Goal: Information Seeking & Learning: Learn about a topic

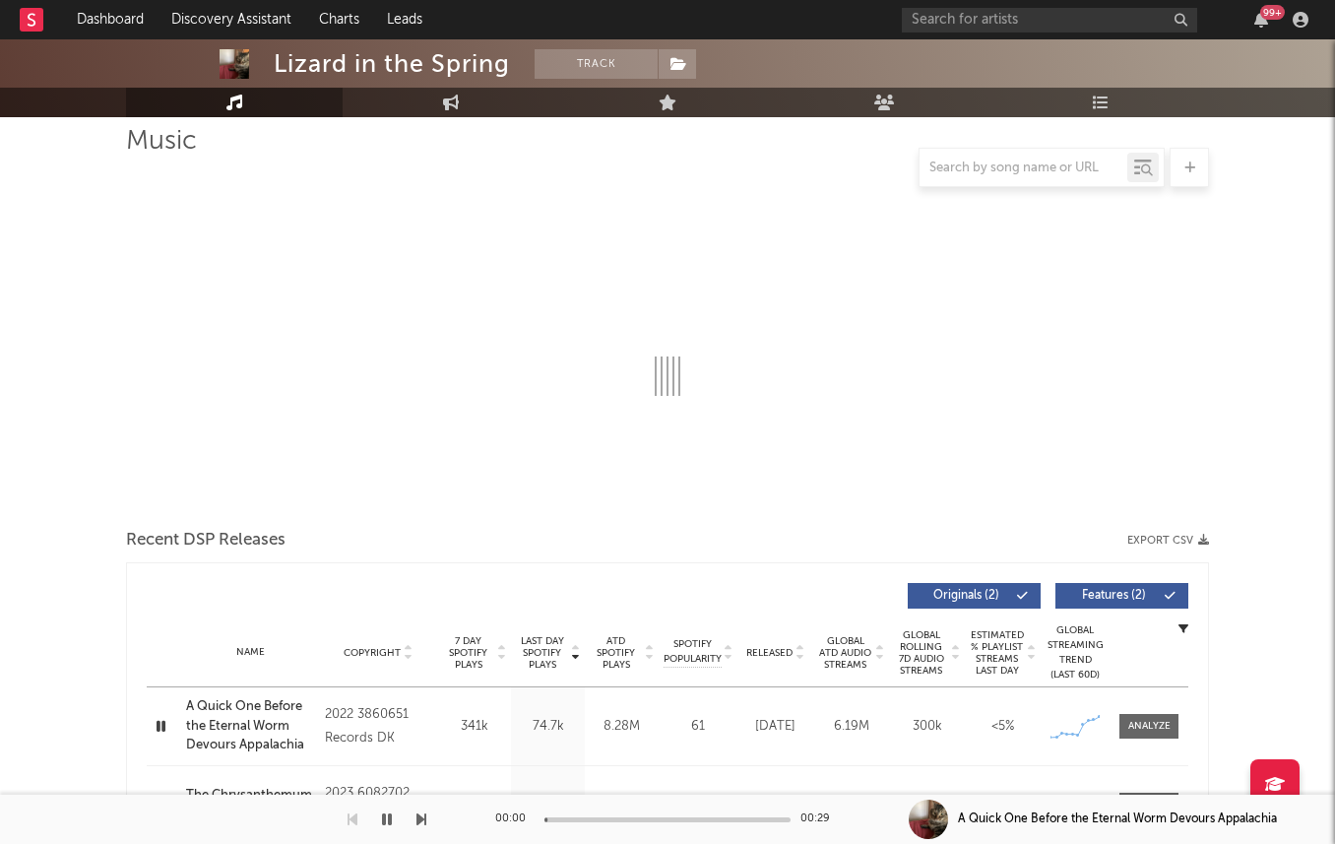
select select "6m"
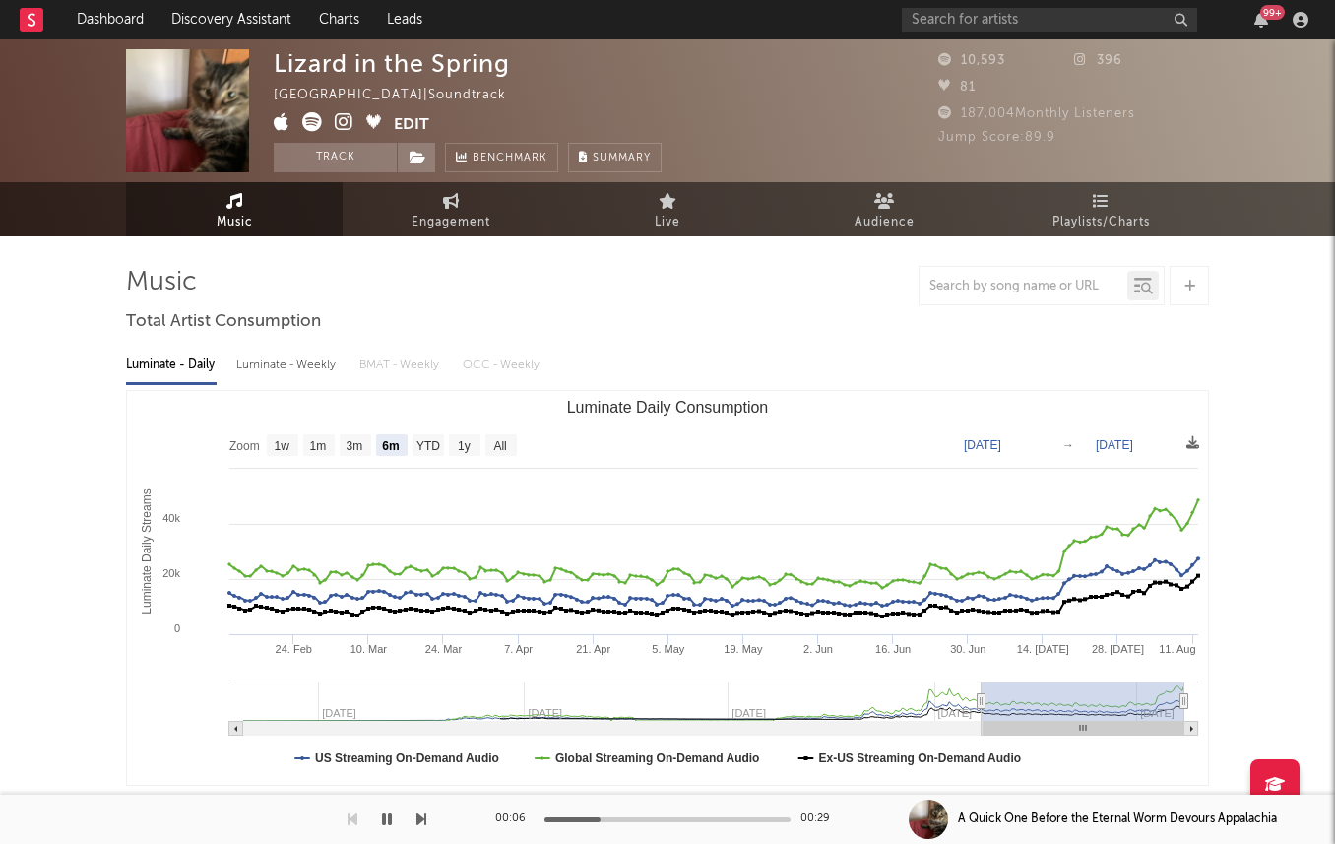
click at [317, 125] on icon at bounding box center [312, 122] width 20 height 20
click at [244, 368] on div "Luminate - Weekly" at bounding box center [287, 365] width 103 height 33
select select "6m"
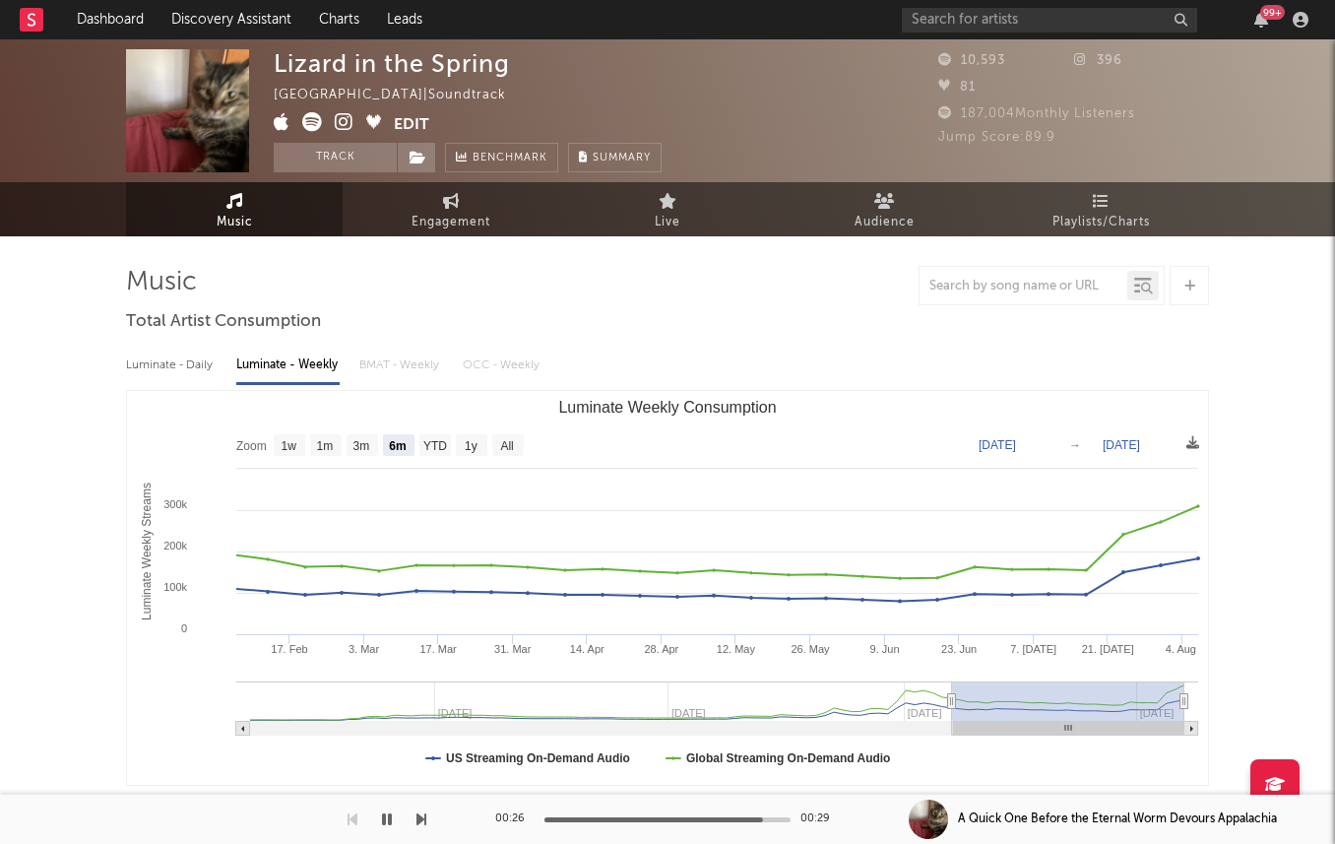
click at [343, 118] on icon at bounding box center [344, 122] width 19 height 20
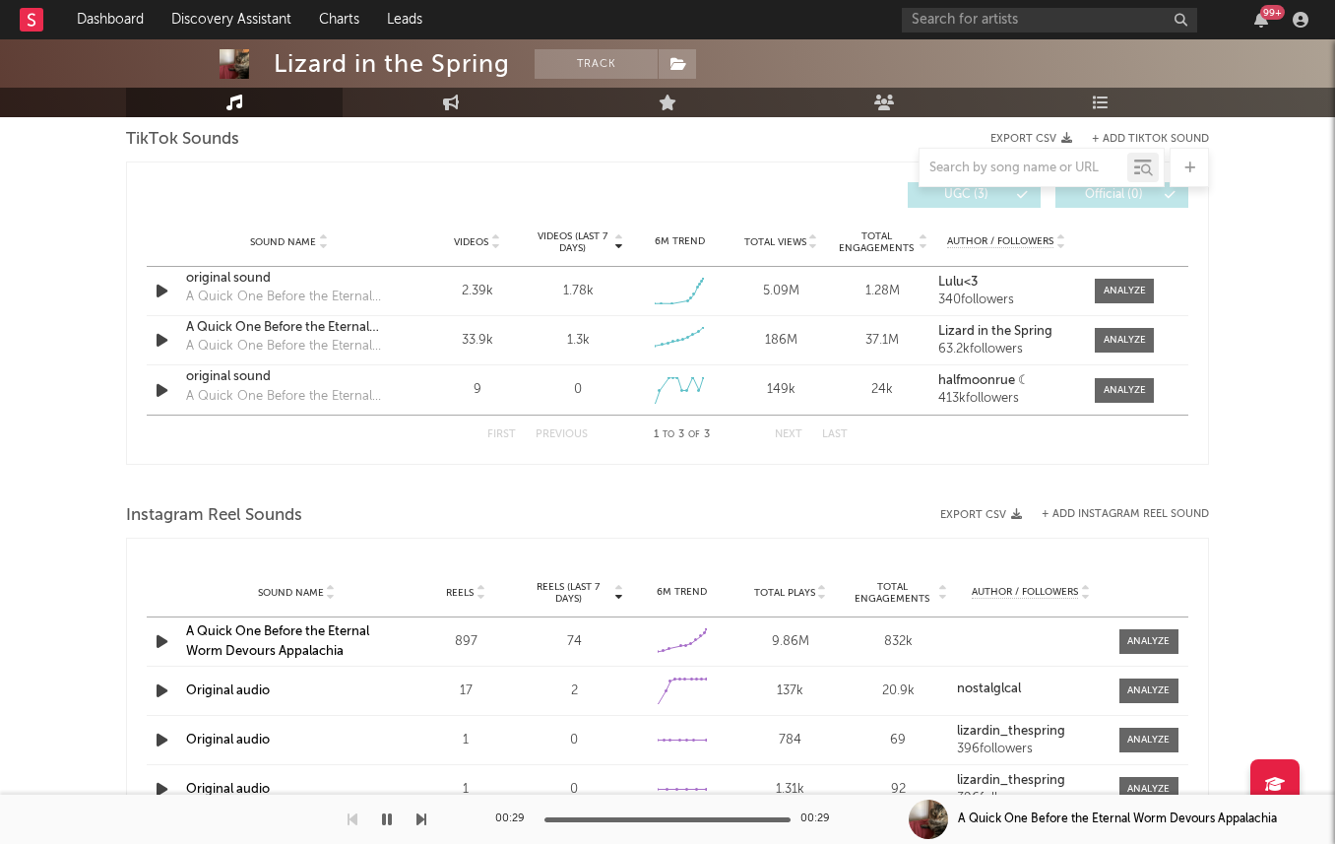
scroll to position [1261, 0]
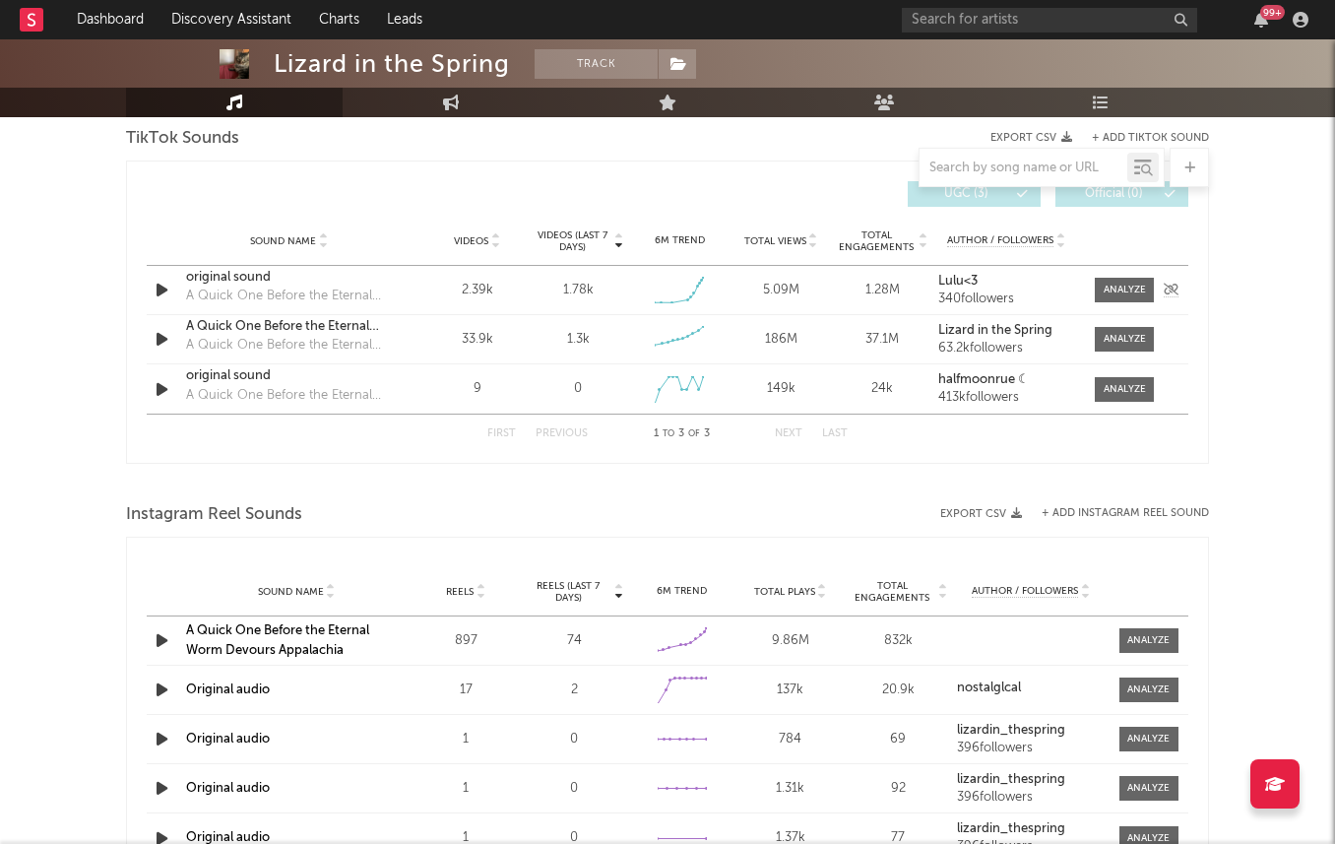
click at [153, 292] on icon "button" at bounding box center [162, 290] width 21 height 25
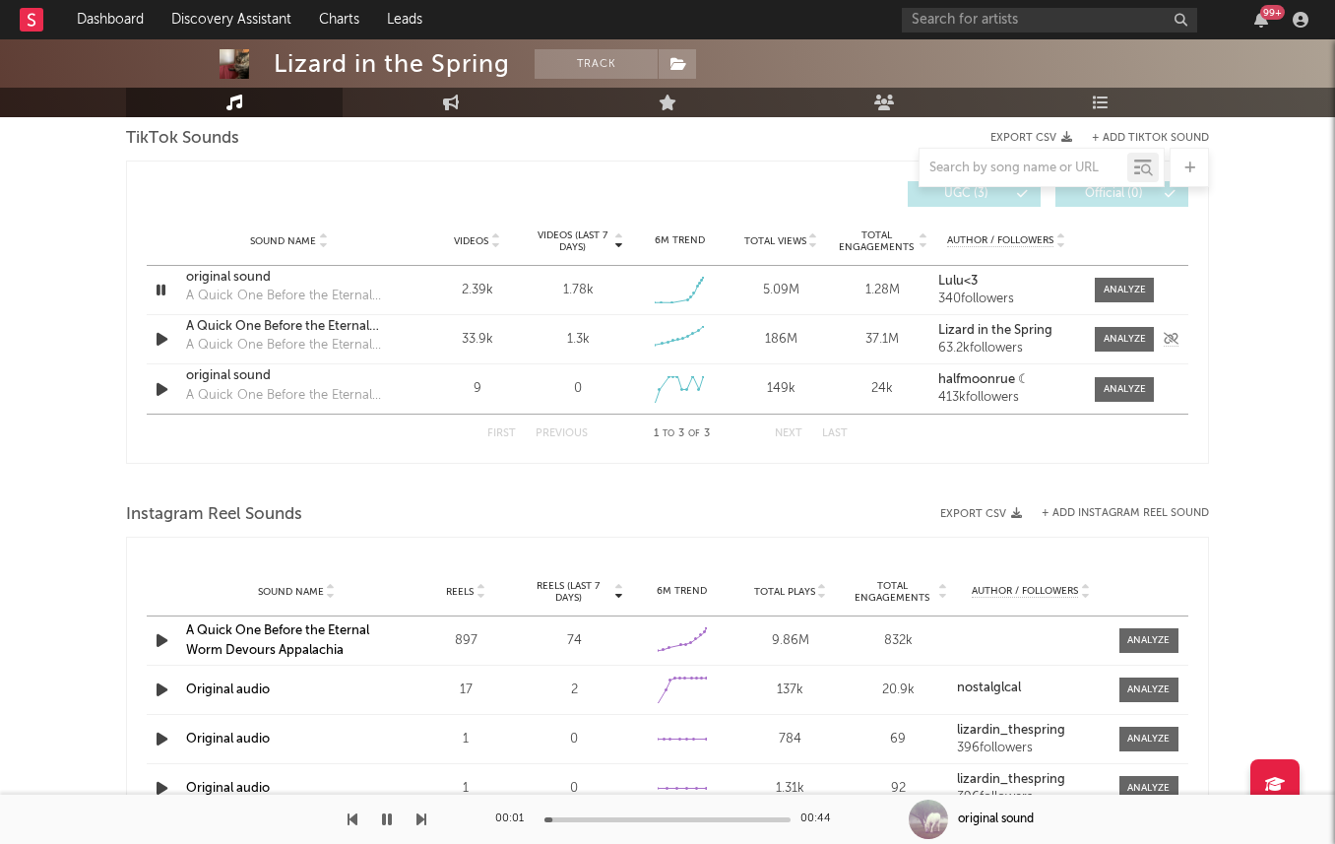
click at [166, 339] on icon "button" at bounding box center [162, 339] width 21 height 25
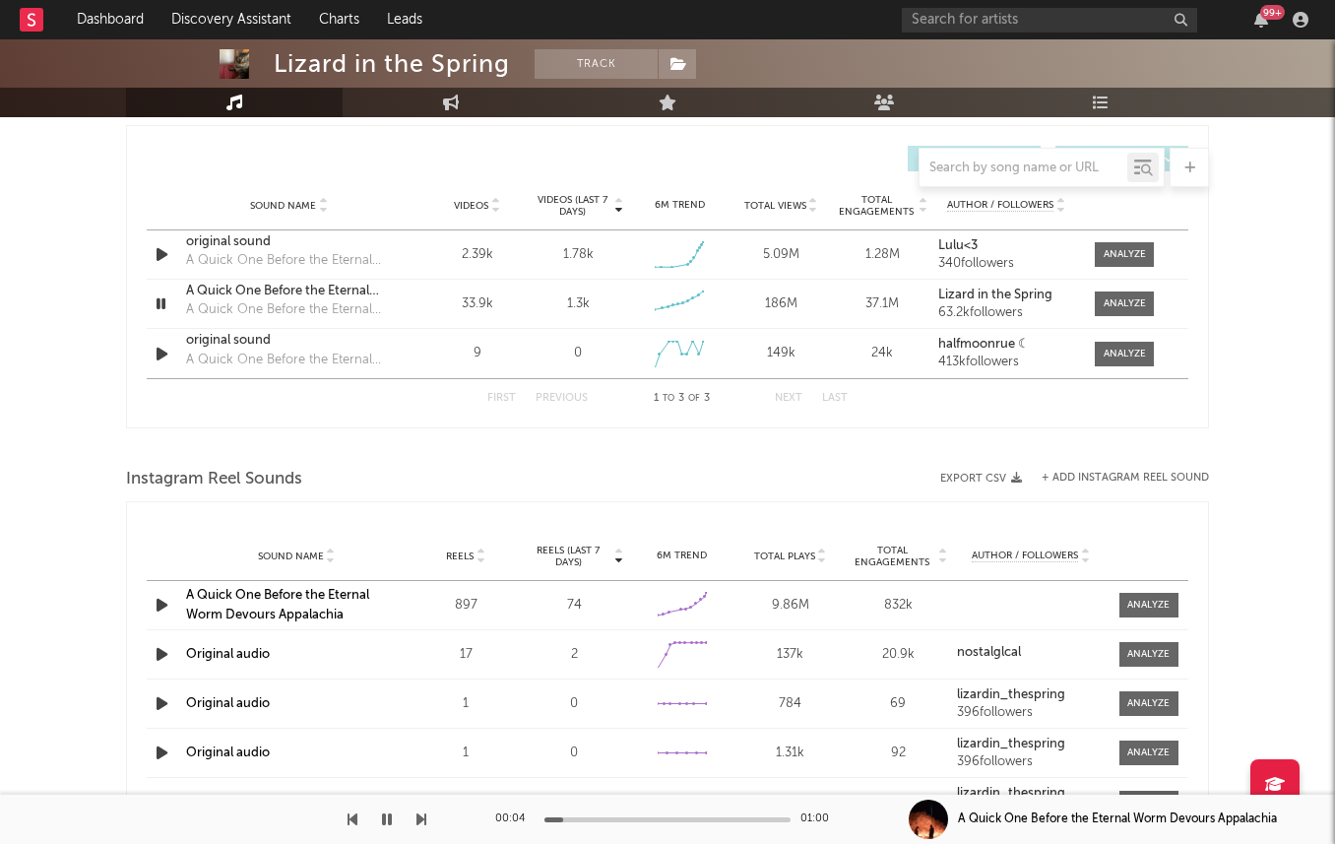
scroll to position [1267, 0]
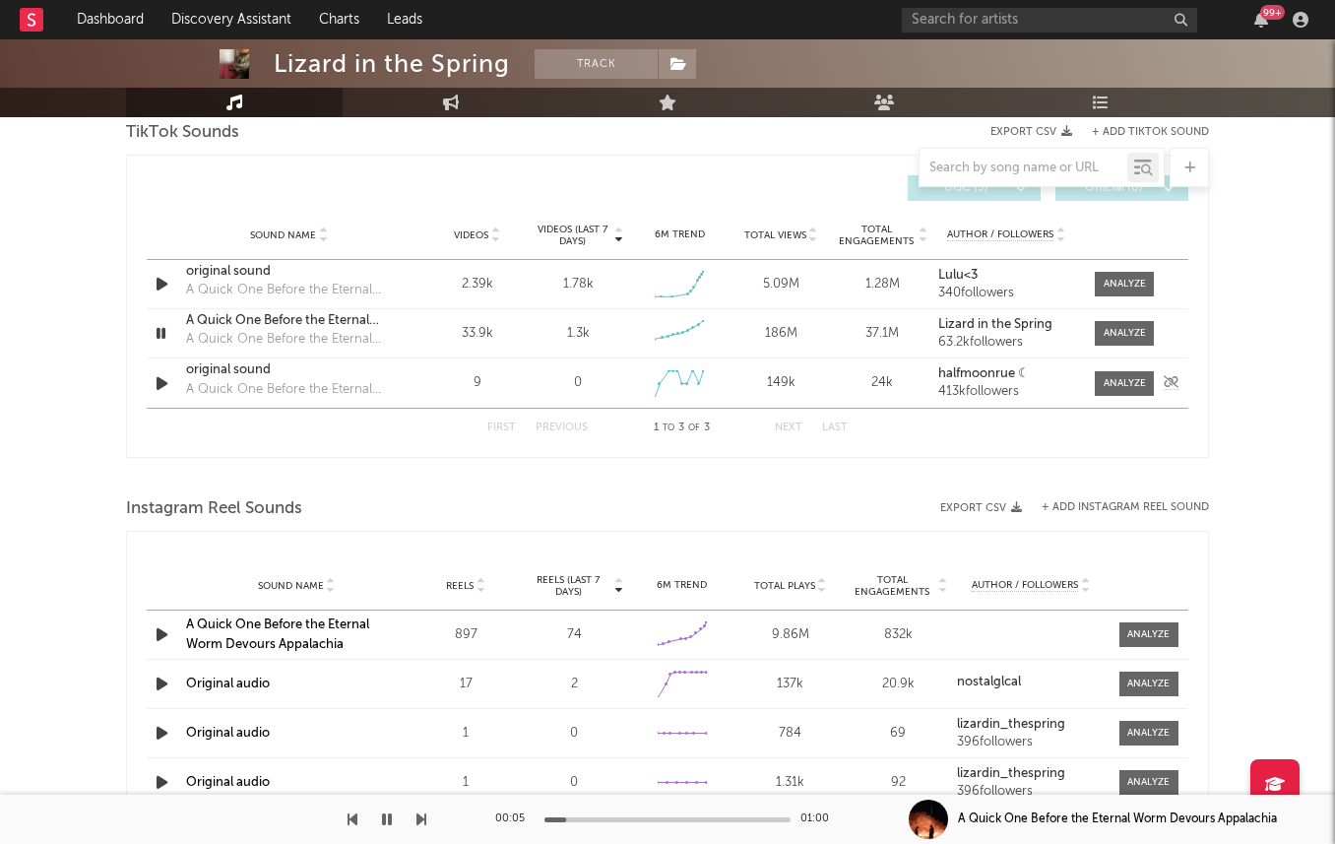
click at [160, 379] on icon "button" at bounding box center [162, 383] width 21 height 25
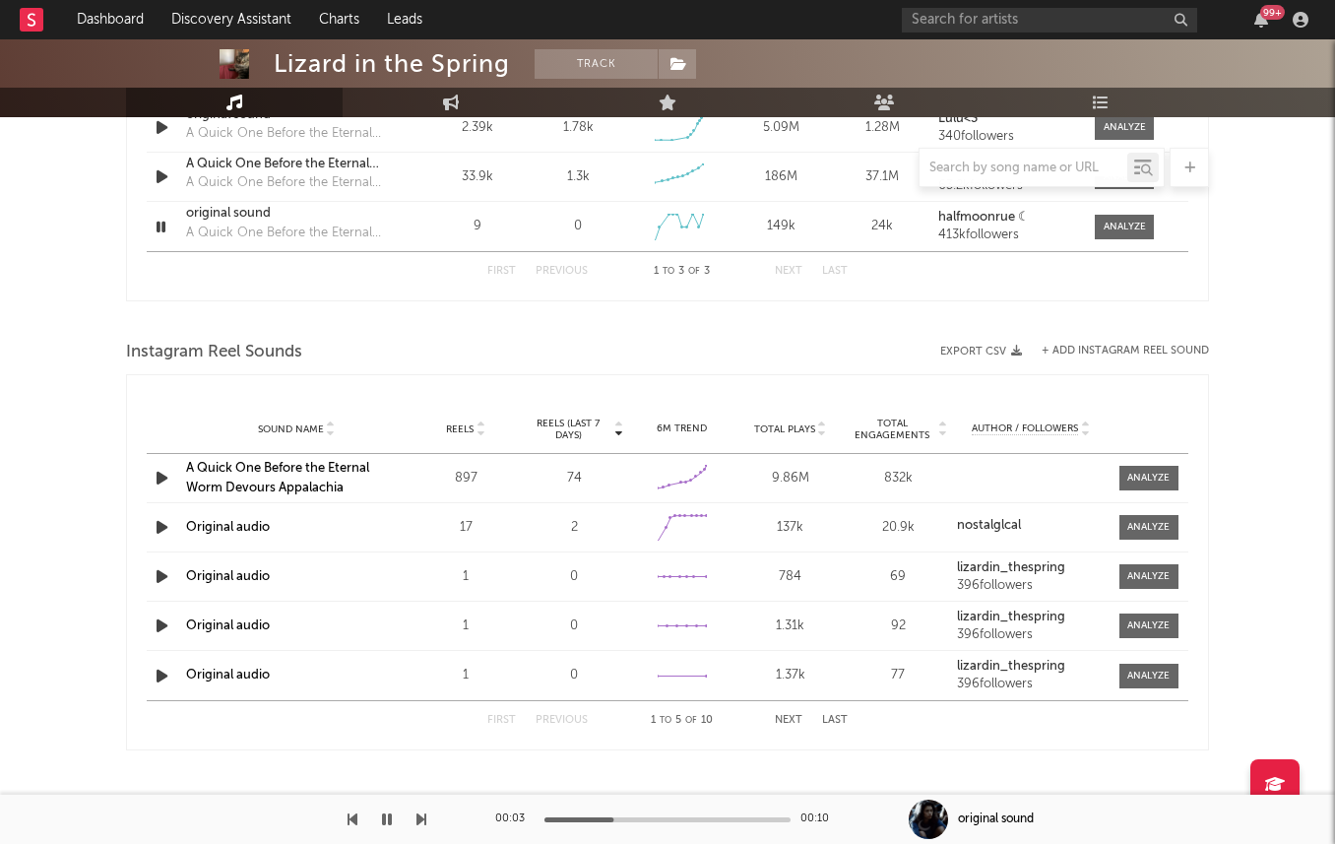
click at [159, 477] on icon "button" at bounding box center [162, 478] width 21 height 25
drag, startPoint x: 636, startPoint y: 816, endPoint x: 647, endPoint y: 816, distance: 10.8
click at [647, 817] on div at bounding box center [667, 819] width 246 height 5
drag, startPoint x: 668, startPoint y: 816, endPoint x: 702, endPoint y: 816, distance: 33.5
click at [702, 817] on div at bounding box center [667, 819] width 246 height 5
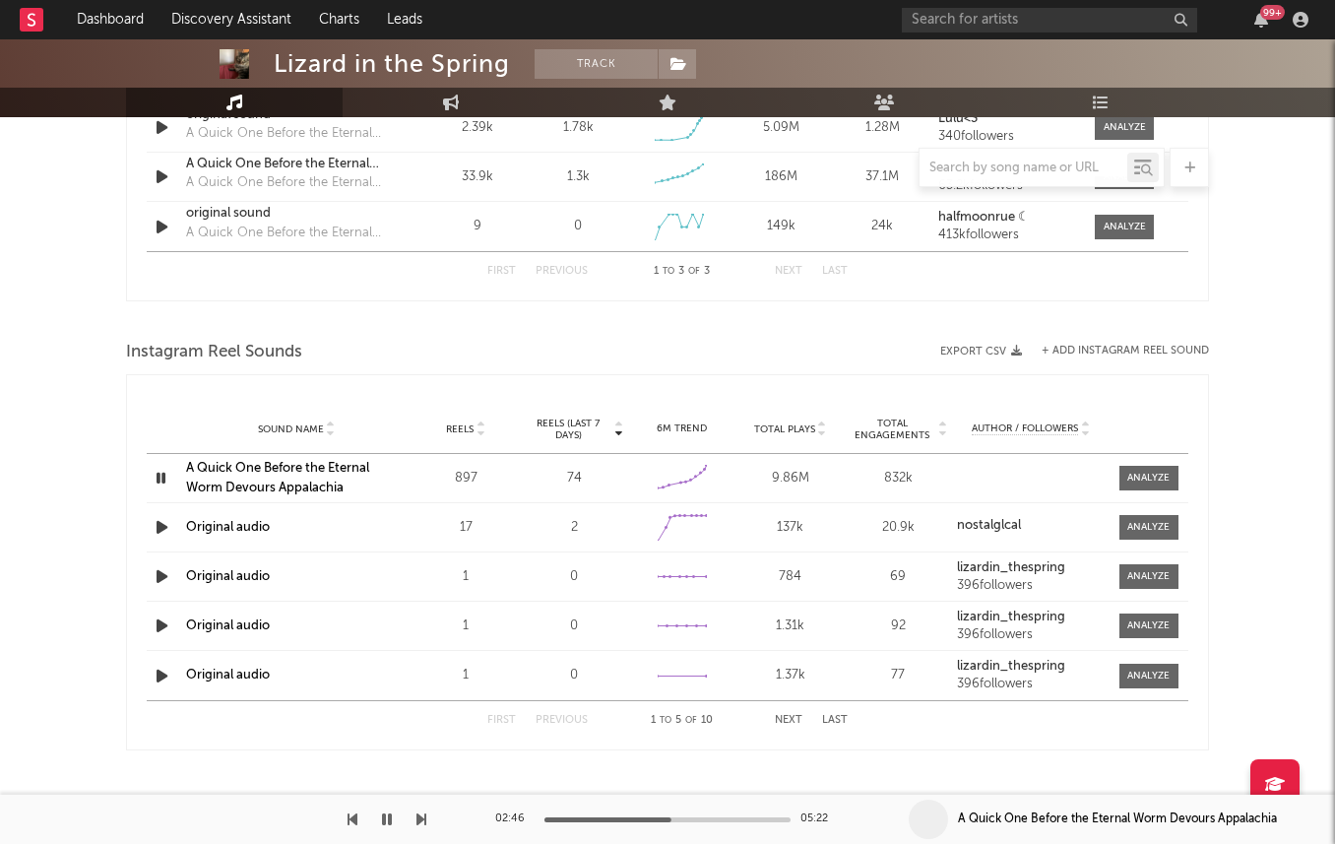
click at [157, 523] on icon "button" at bounding box center [162, 527] width 21 height 25
click at [592, 823] on div "02:46 00:16" at bounding box center [667, 819] width 345 height 49
click at [632, 808] on div "00:00 00:16" at bounding box center [667, 819] width 345 height 49
click at [640, 818] on div at bounding box center [667, 819] width 246 height 5
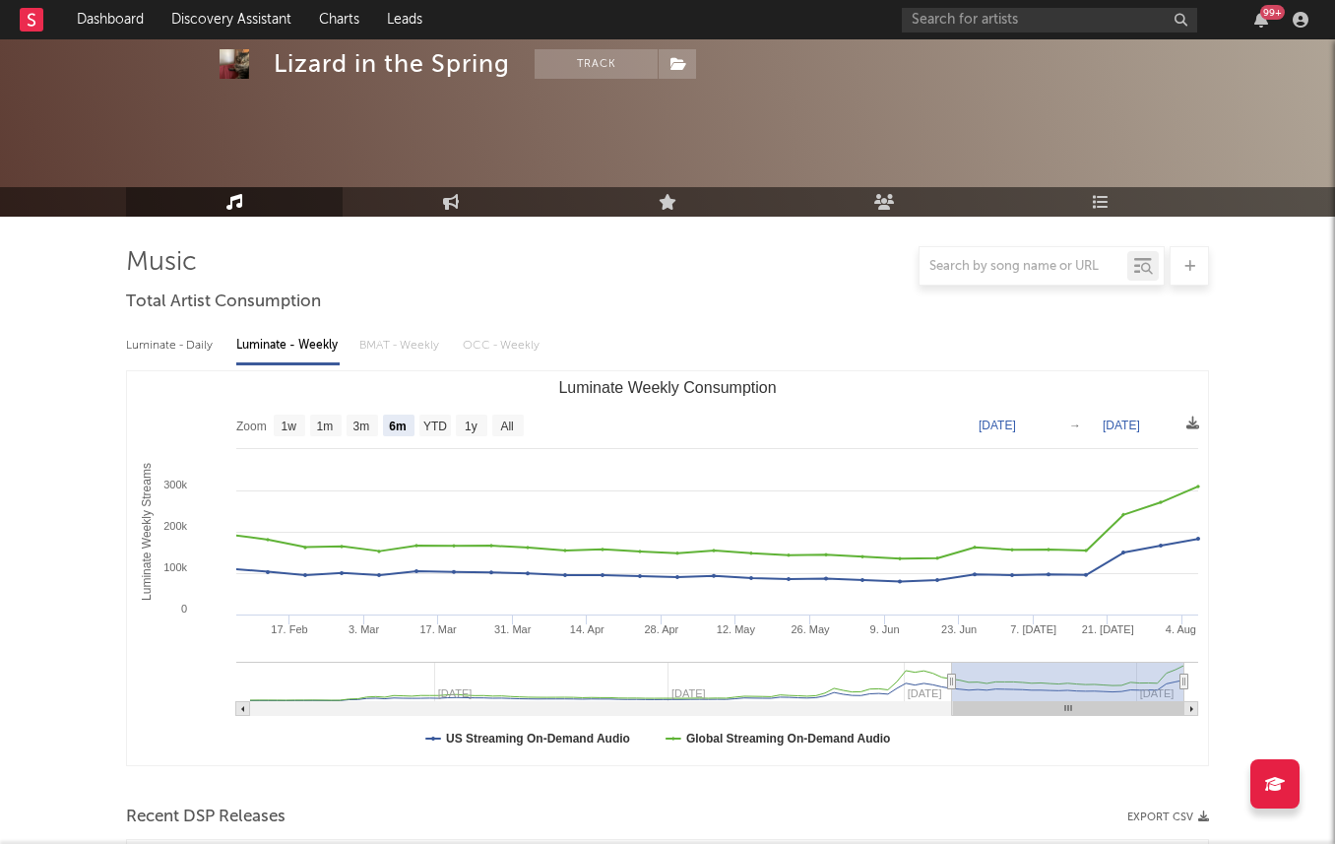
scroll to position [0, 0]
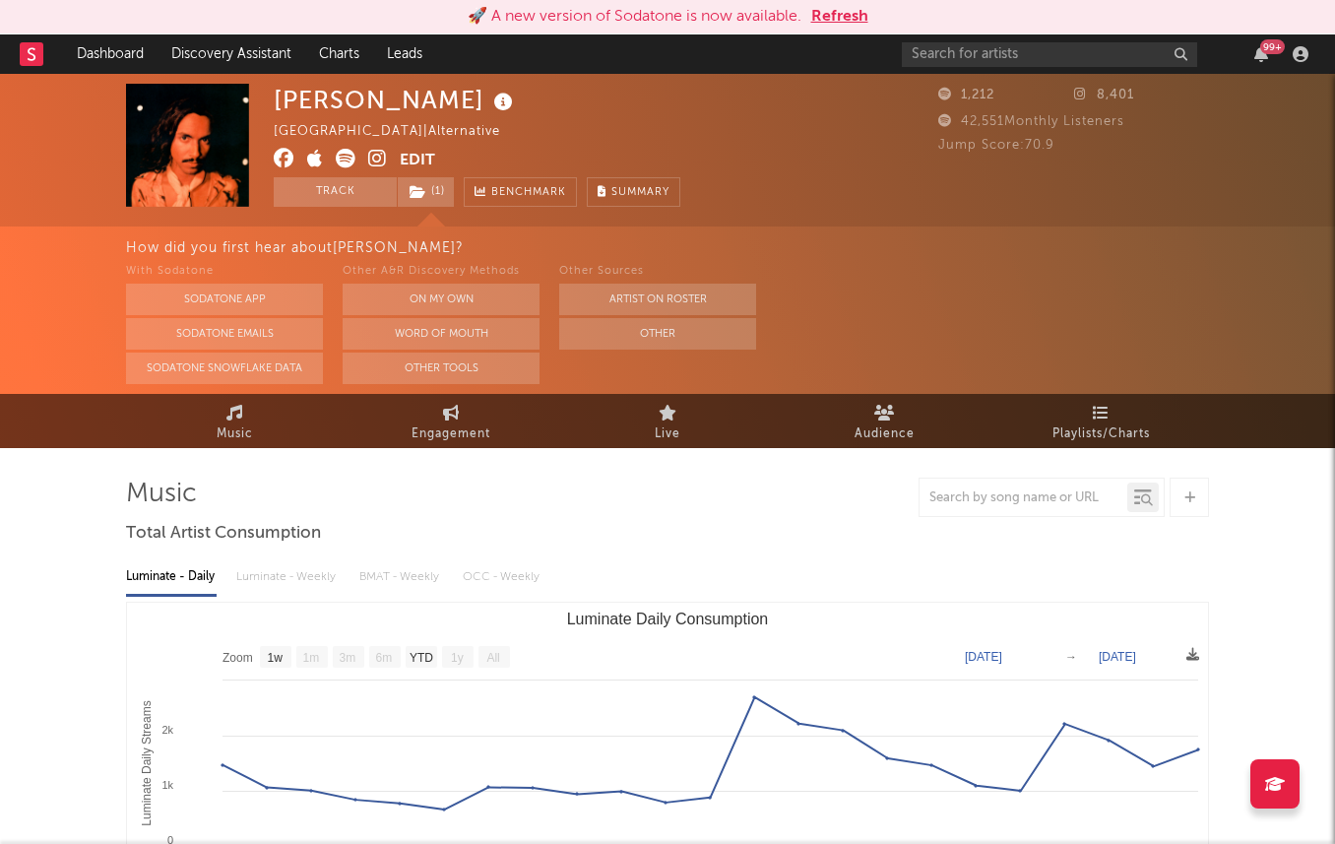
select select "1w"
click at [849, 15] on button "Refresh" at bounding box center [839, 17] width 57 height 24
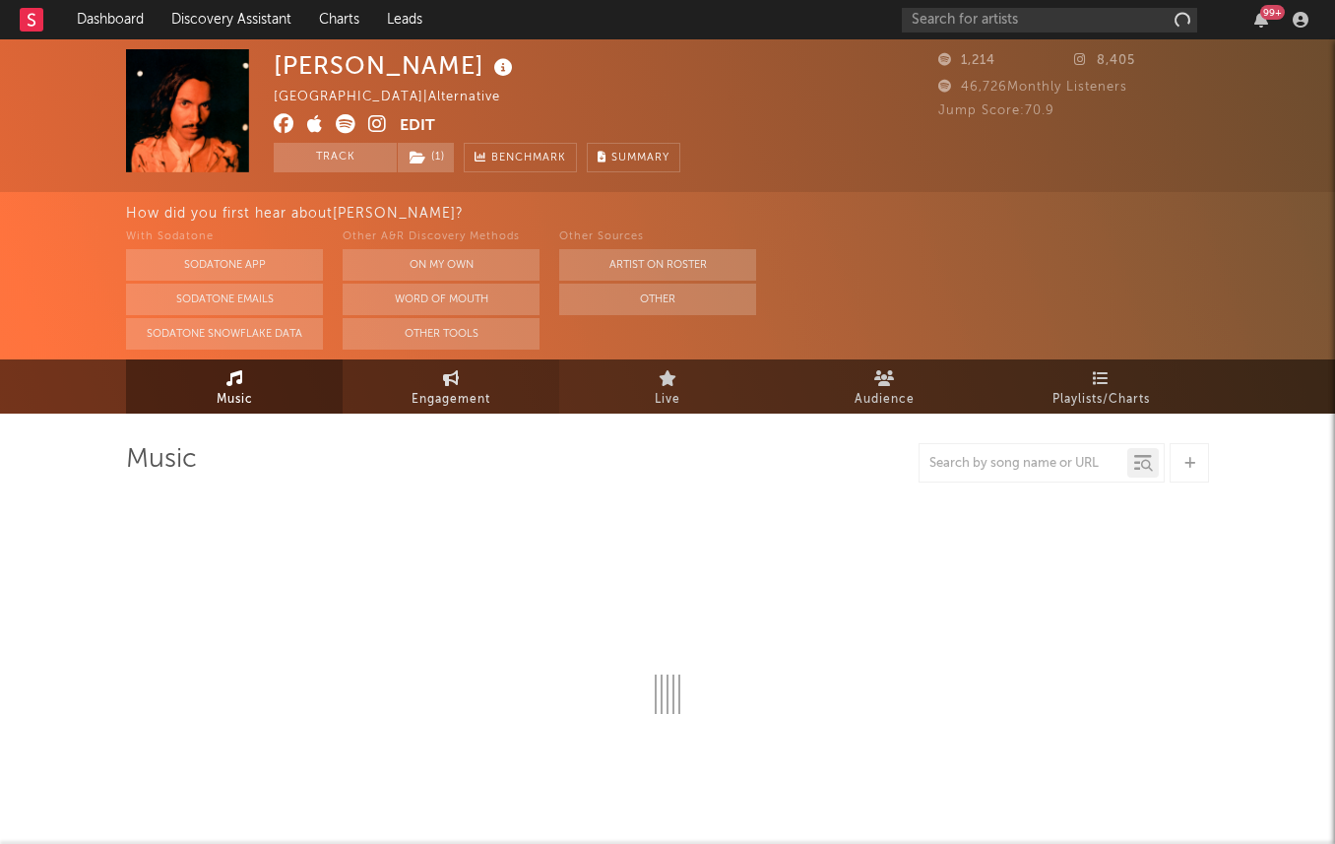
select select "1w"
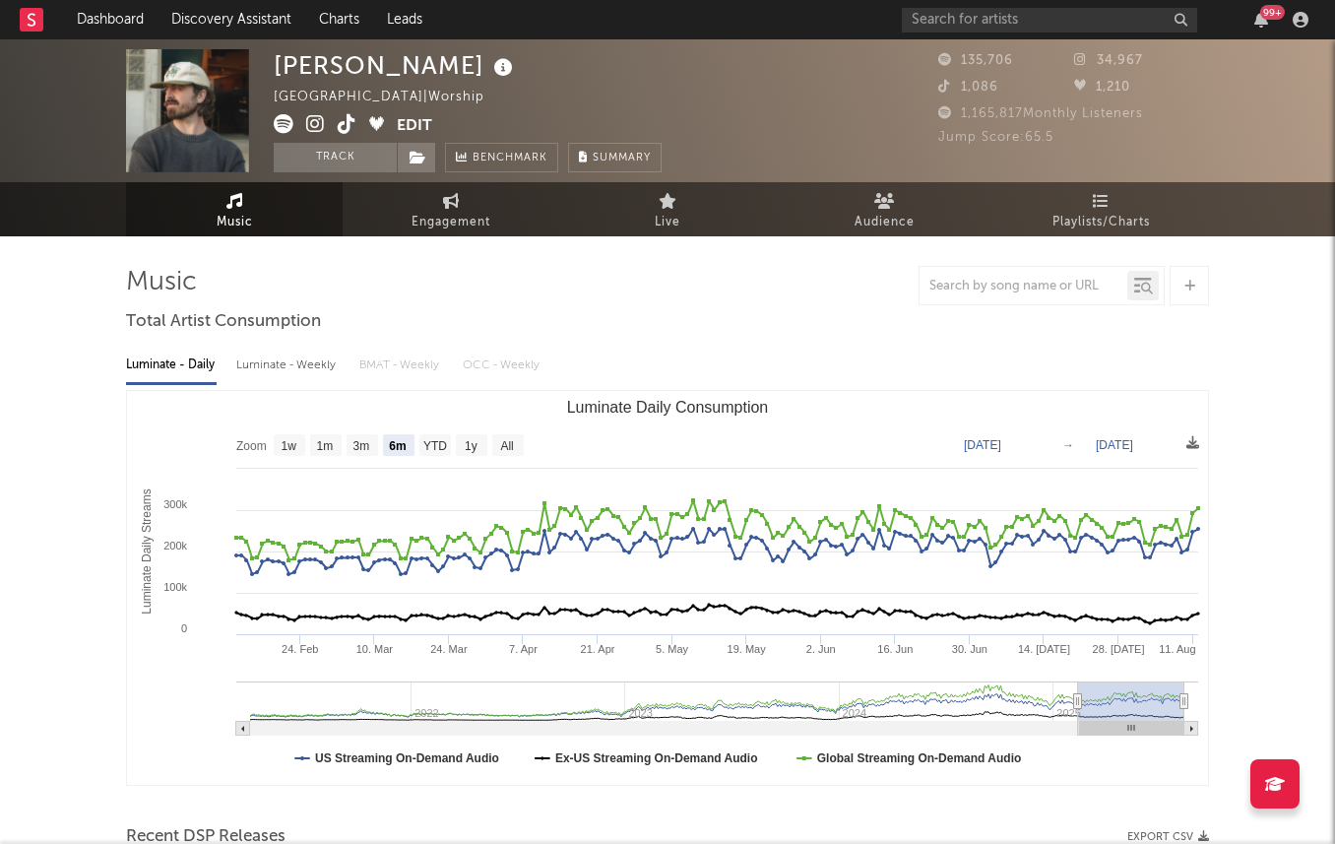
select select "6m"
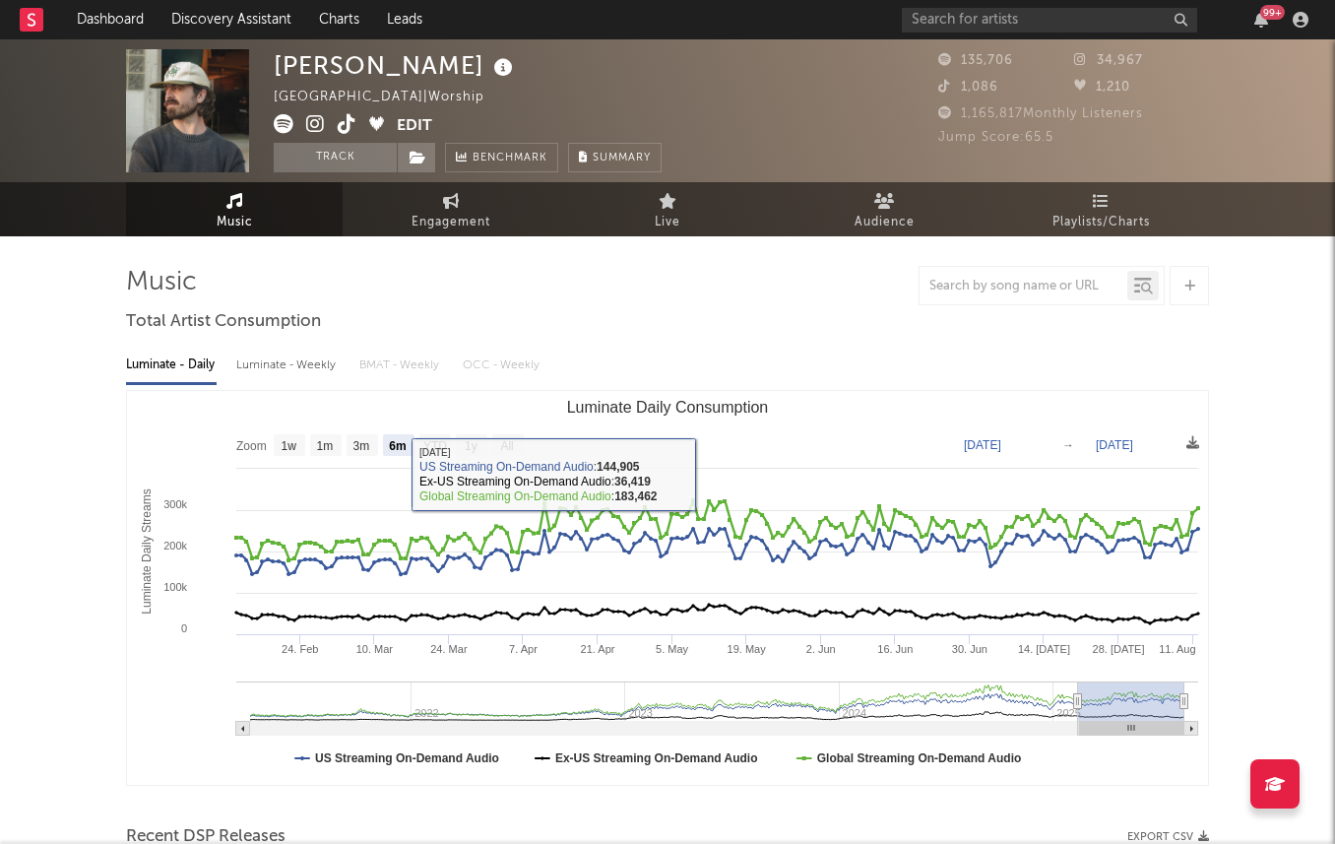
click at [307, 373] on div "Luminate - Weekly" at bounding box center [287, 365] width 103 height 33
select select "6m"
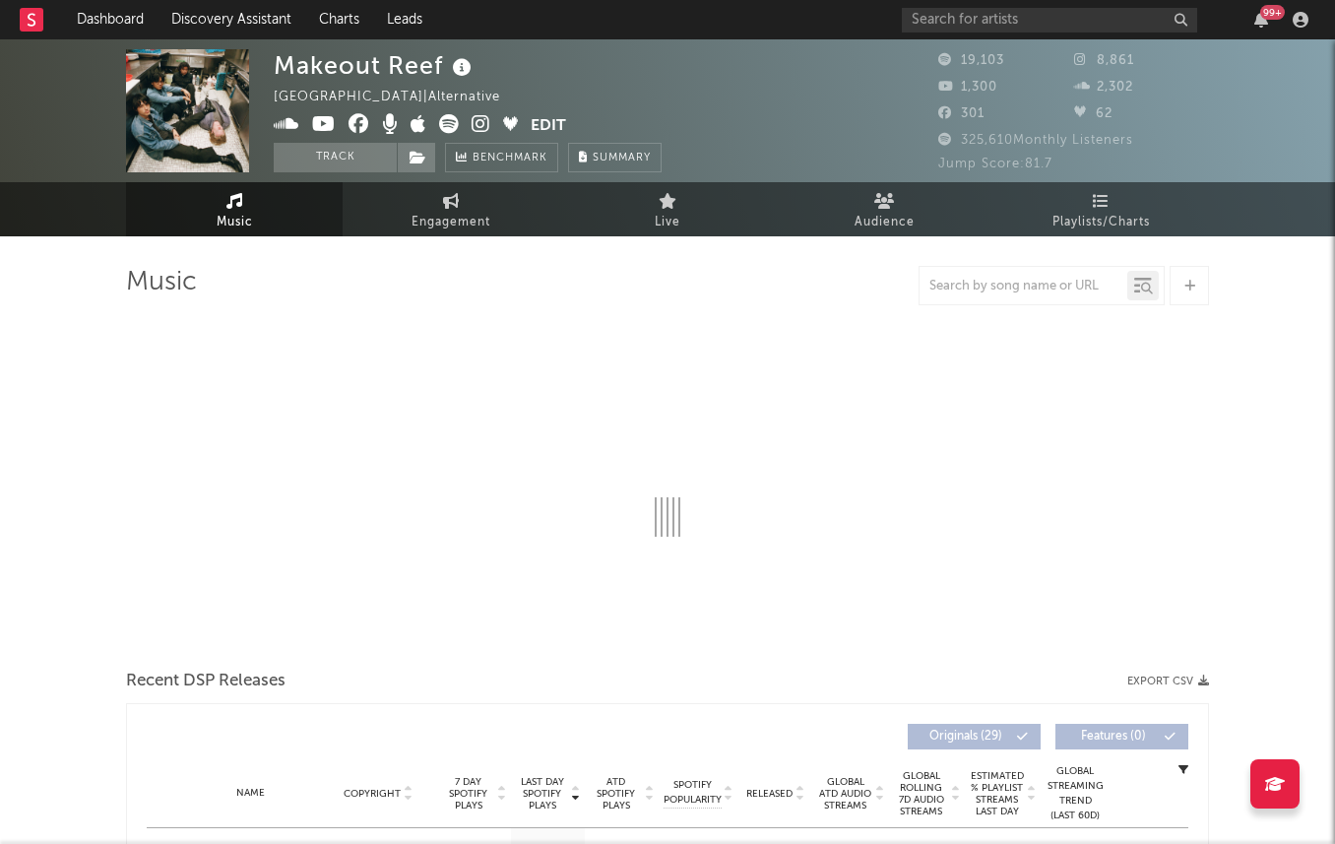
select select "6m"
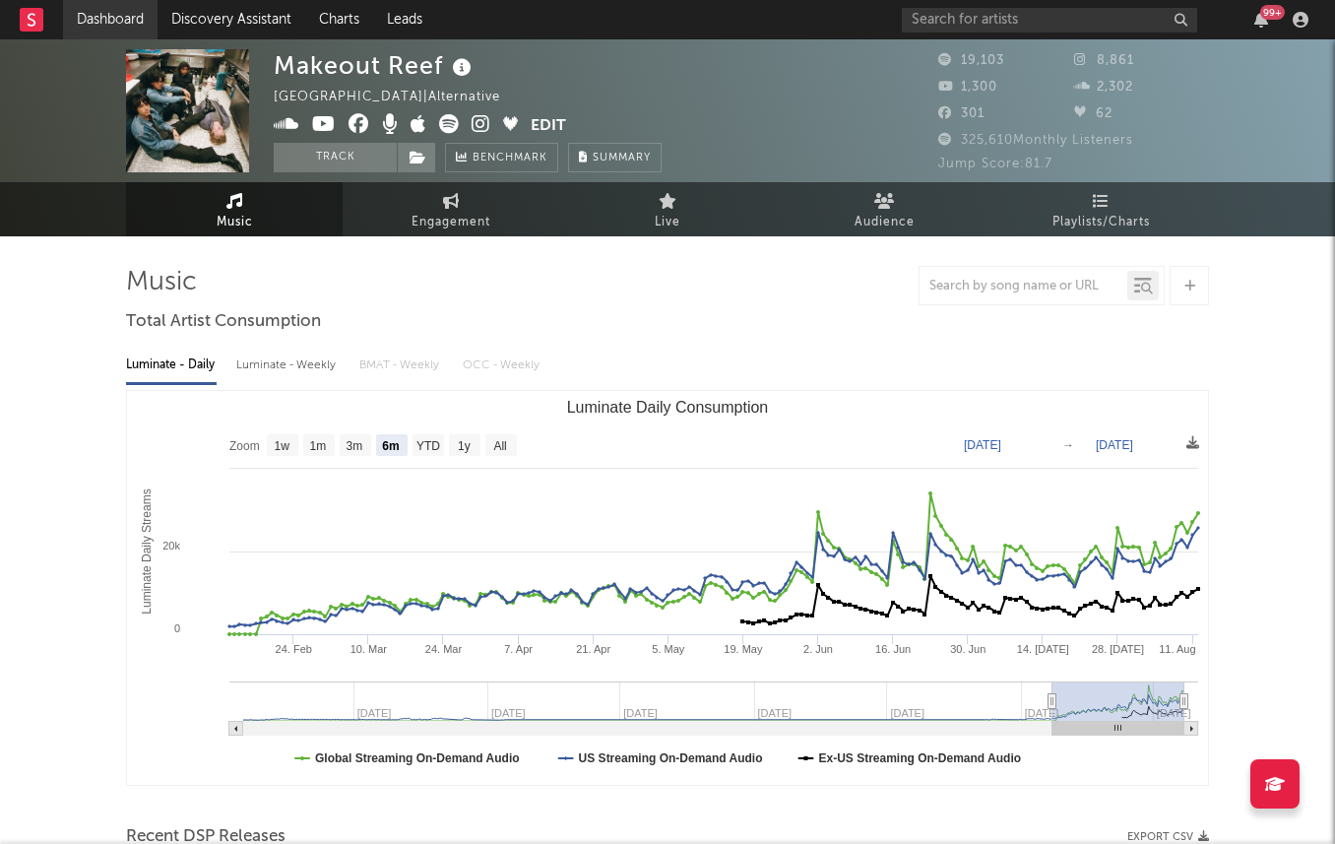
click at [116, 27] on link "Dashboard" at bounding box center [110, 19] width 95 height 39
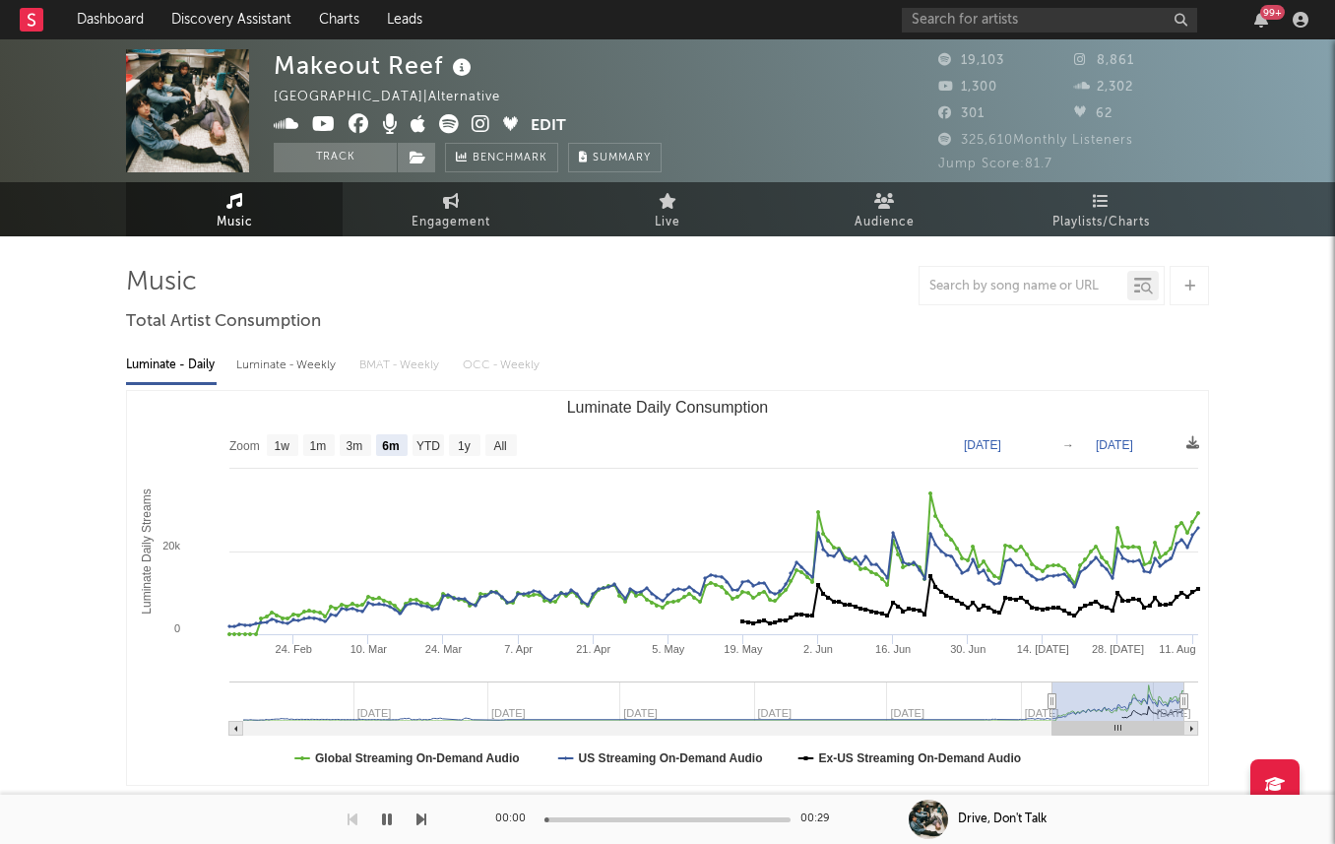
click at [300, 369] on div "Luminate - Weekly" at bounding box center [287, 365] width 103 height 33
select select "6m"
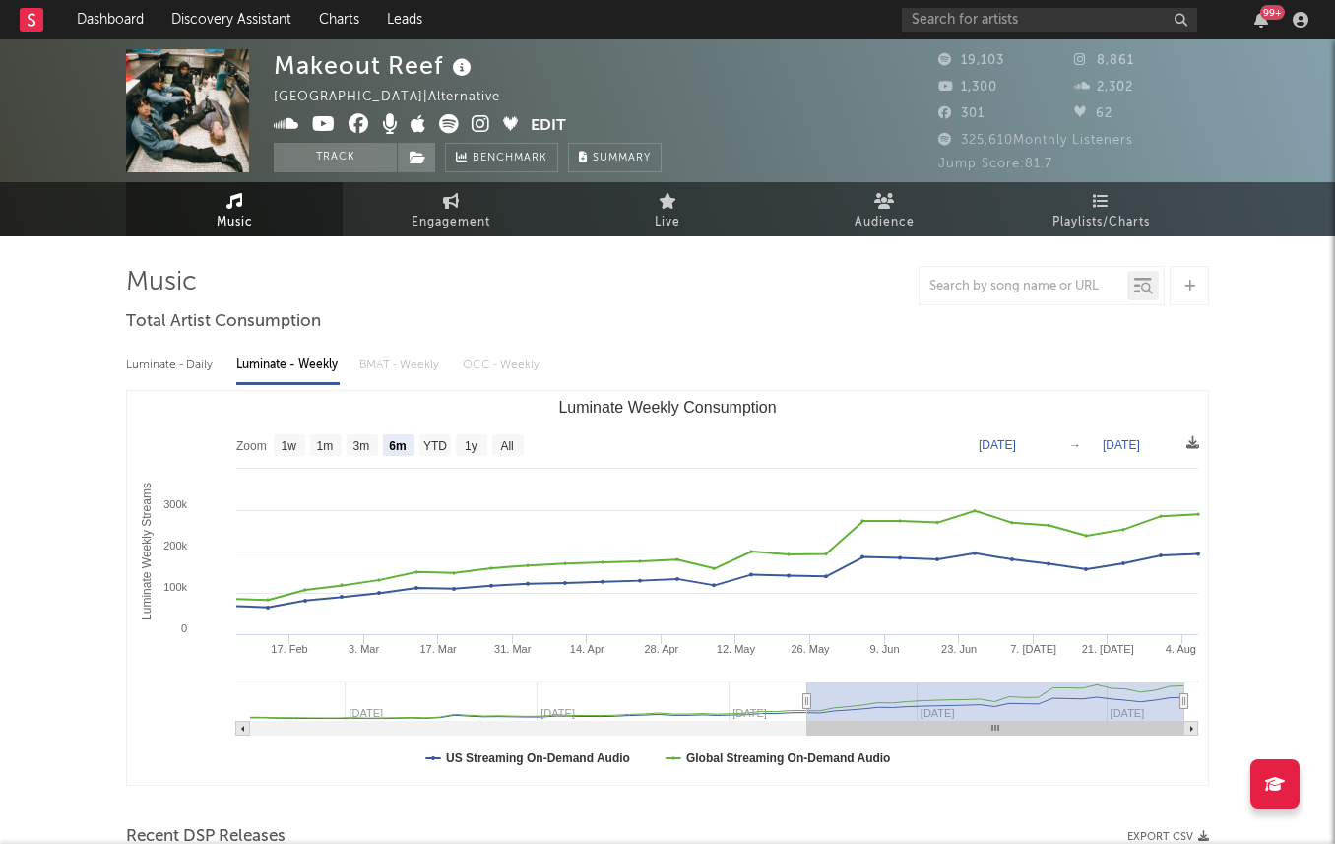
click at [324, 122] on icon at bounding box center [324, 124] width 24 height 20
click at [484, 121] on icon at bounding box center [481, 124] width 19 height 20
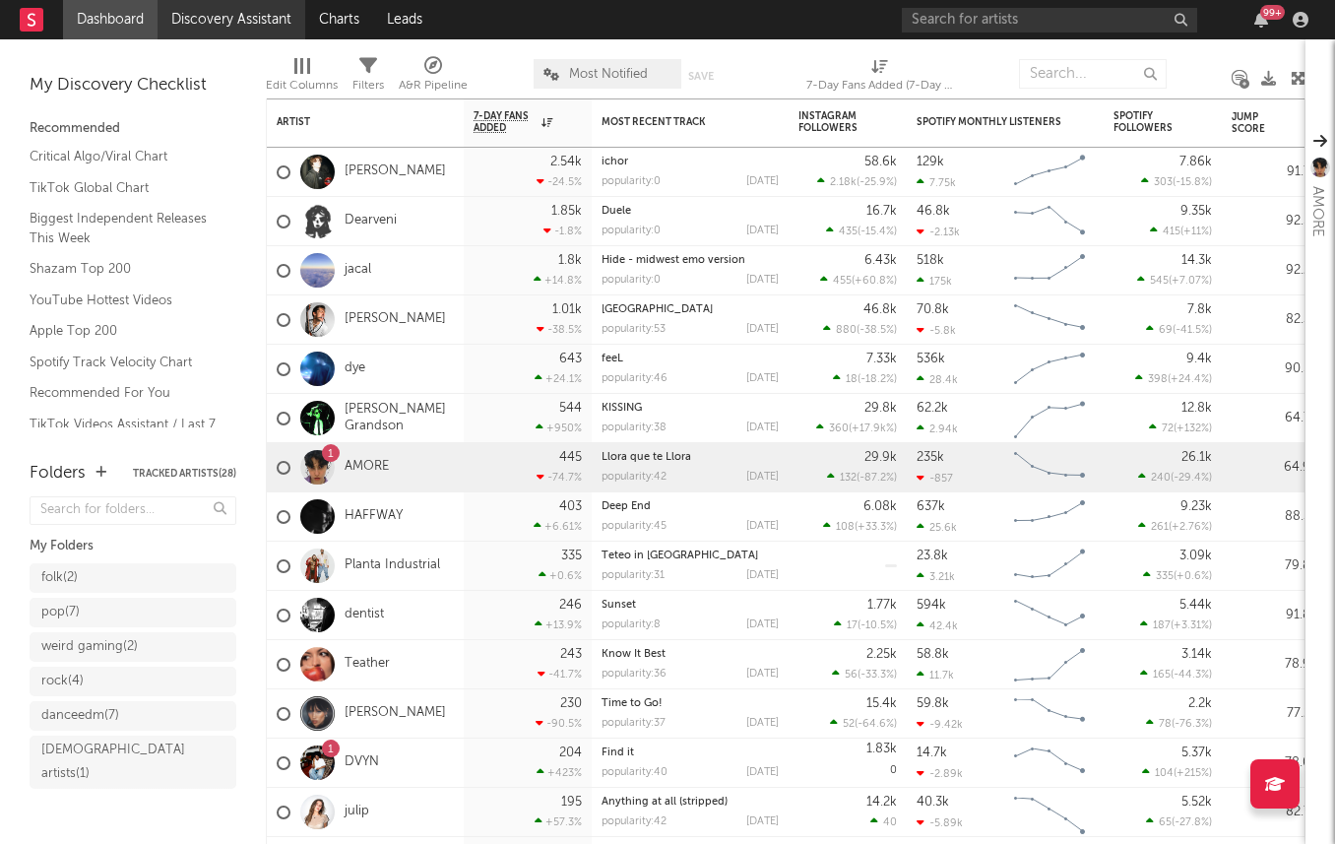
click at [214, 18] on link "Discovery Assistant" at bounding box center [232, 19] width 148 height 39
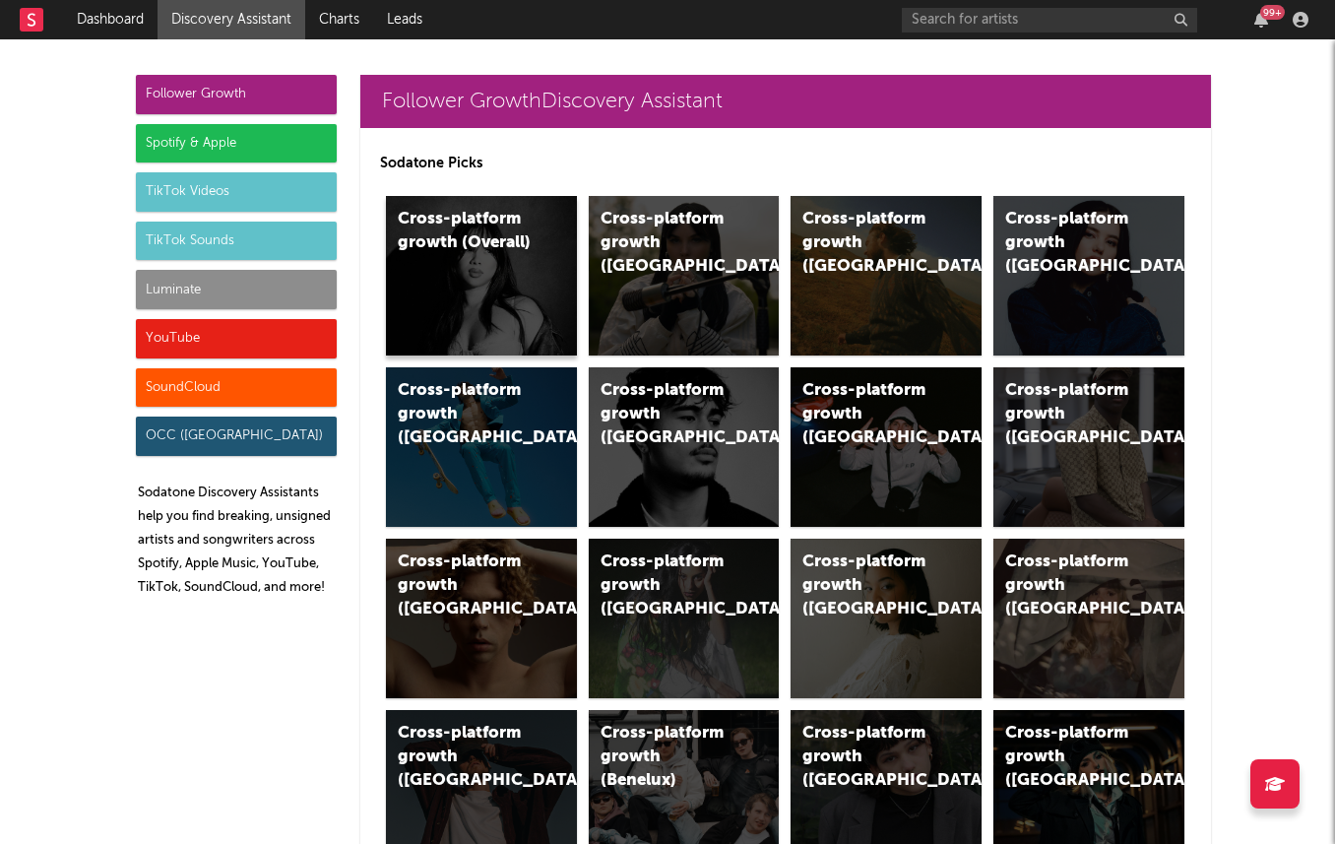
click at [442, 292] on div "Cross-platform growth (Overall)" at bounding box center [481, 275] width 191 height 159
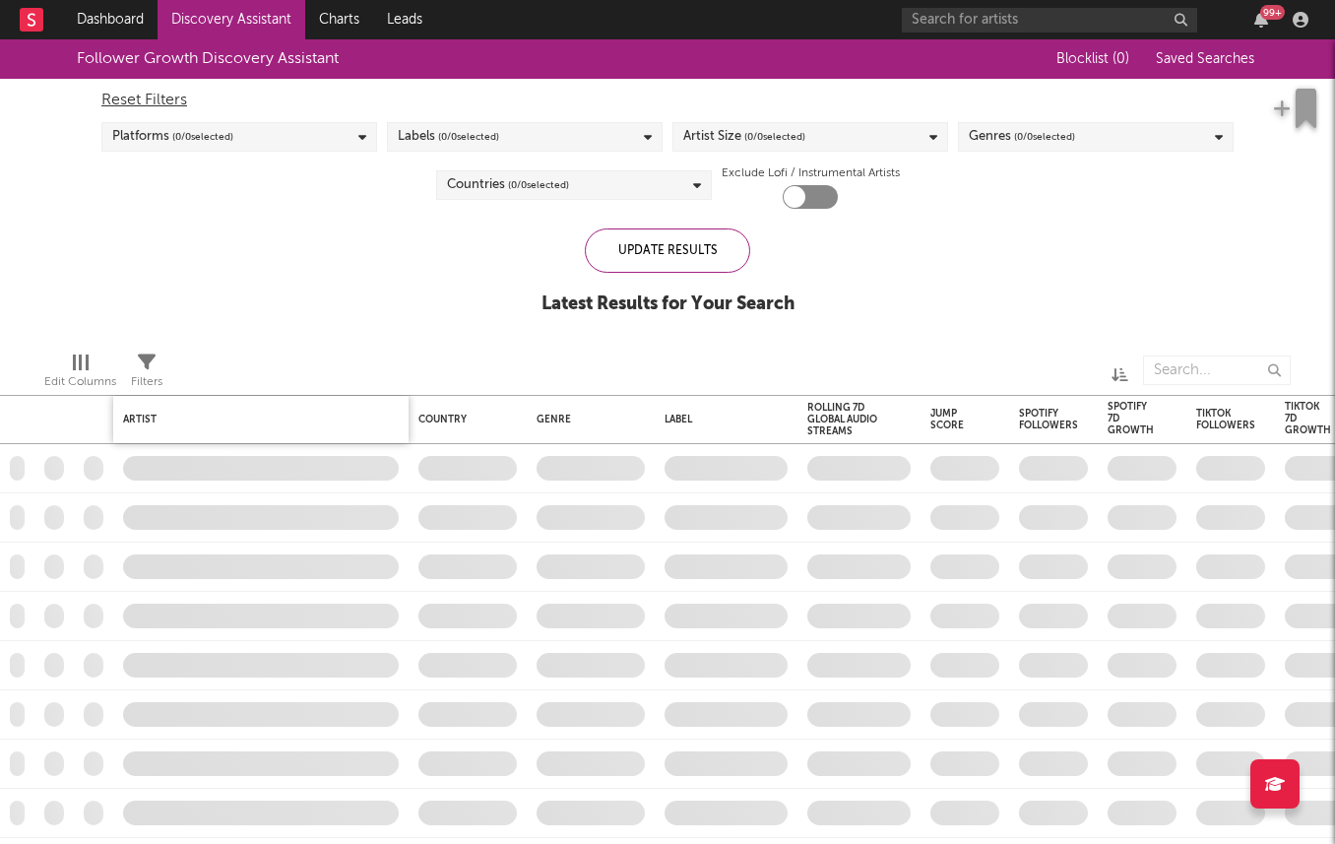
checkbox input "true"
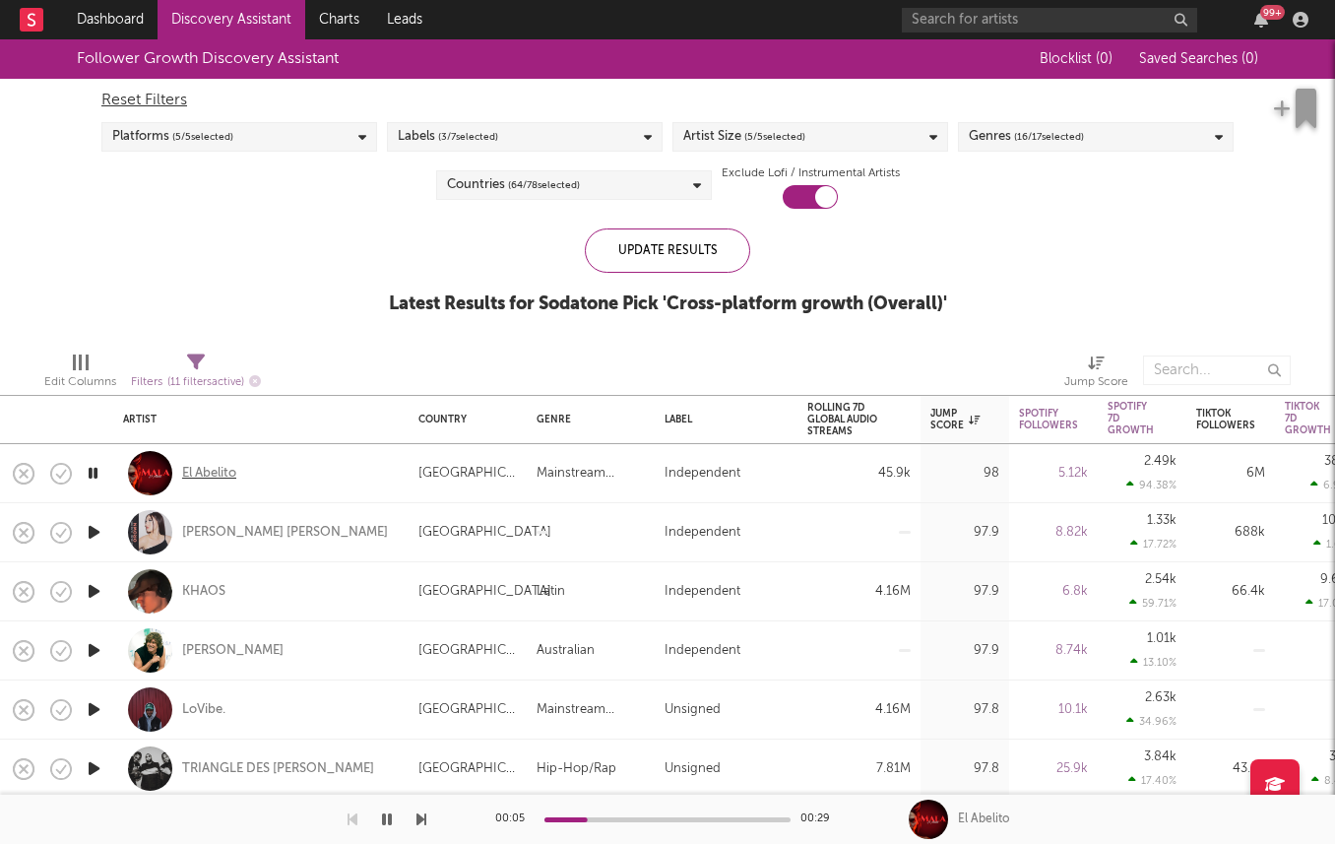
click at [199, 473] on div "El Abelito" at bounding box center [209, 474] width 54 height 18
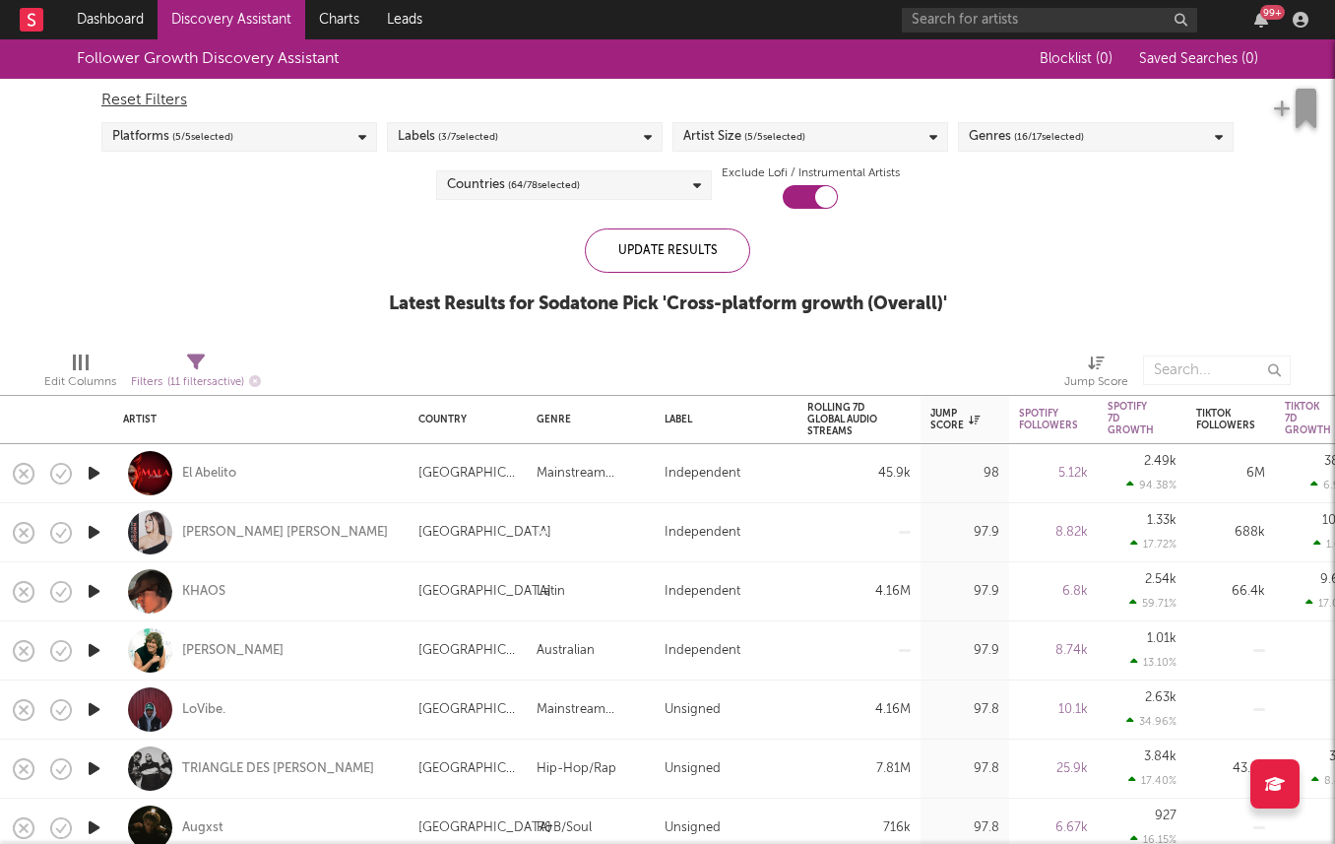
click at [270, 119] on div "Reset Filters Platforms ( 5 / 5 selected) Labels ( 3 / 7 selected) Artist Size …" at bounding box center [668, 144] width 1152 height 130
click at [321, 144] on div "Platforms ( 5 / 5 selected)" at bounding box center [239, 137] width 276 height 30
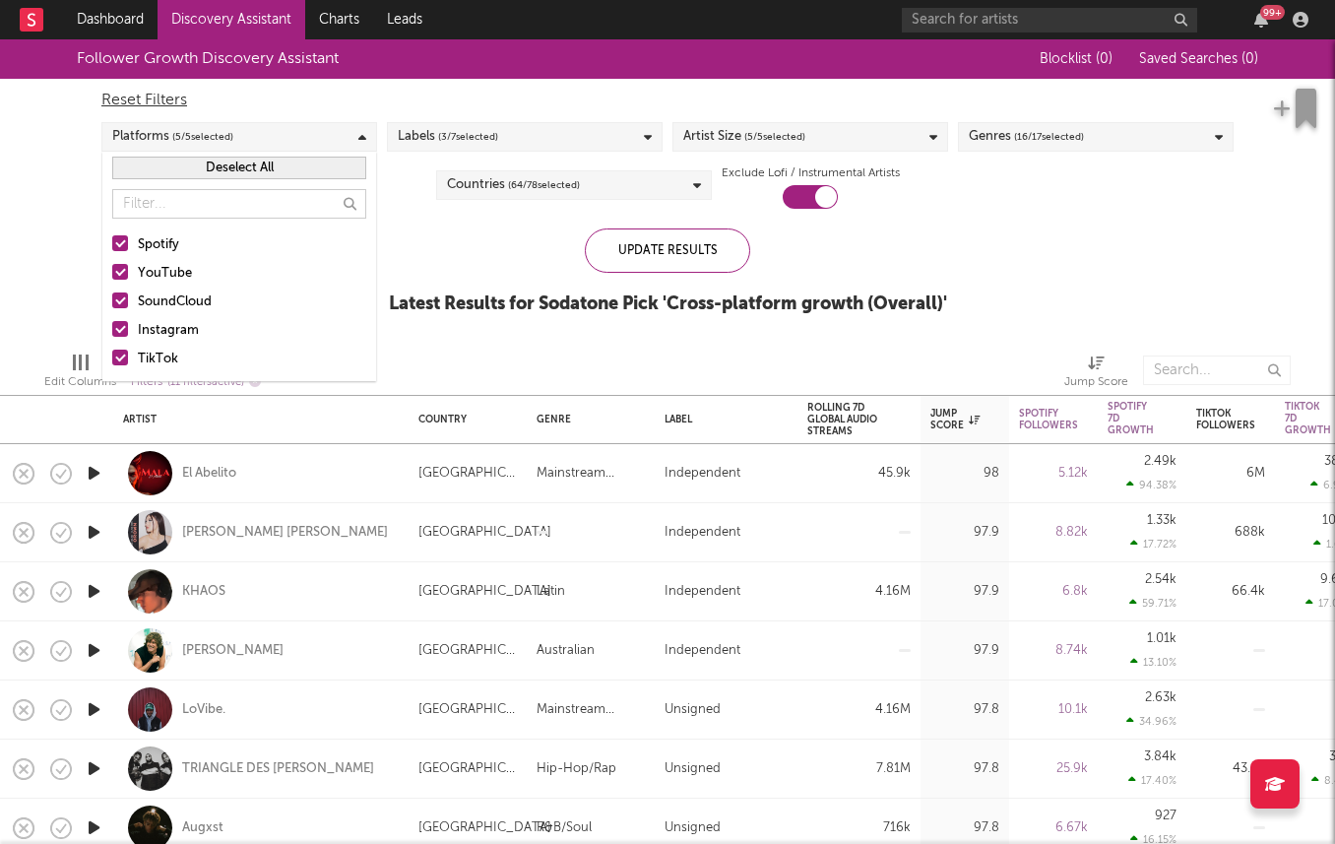
click at [428, 148] on div "Labels ( 3 / 7 selected)" at bounding box center [448, 137] width 100 height 24
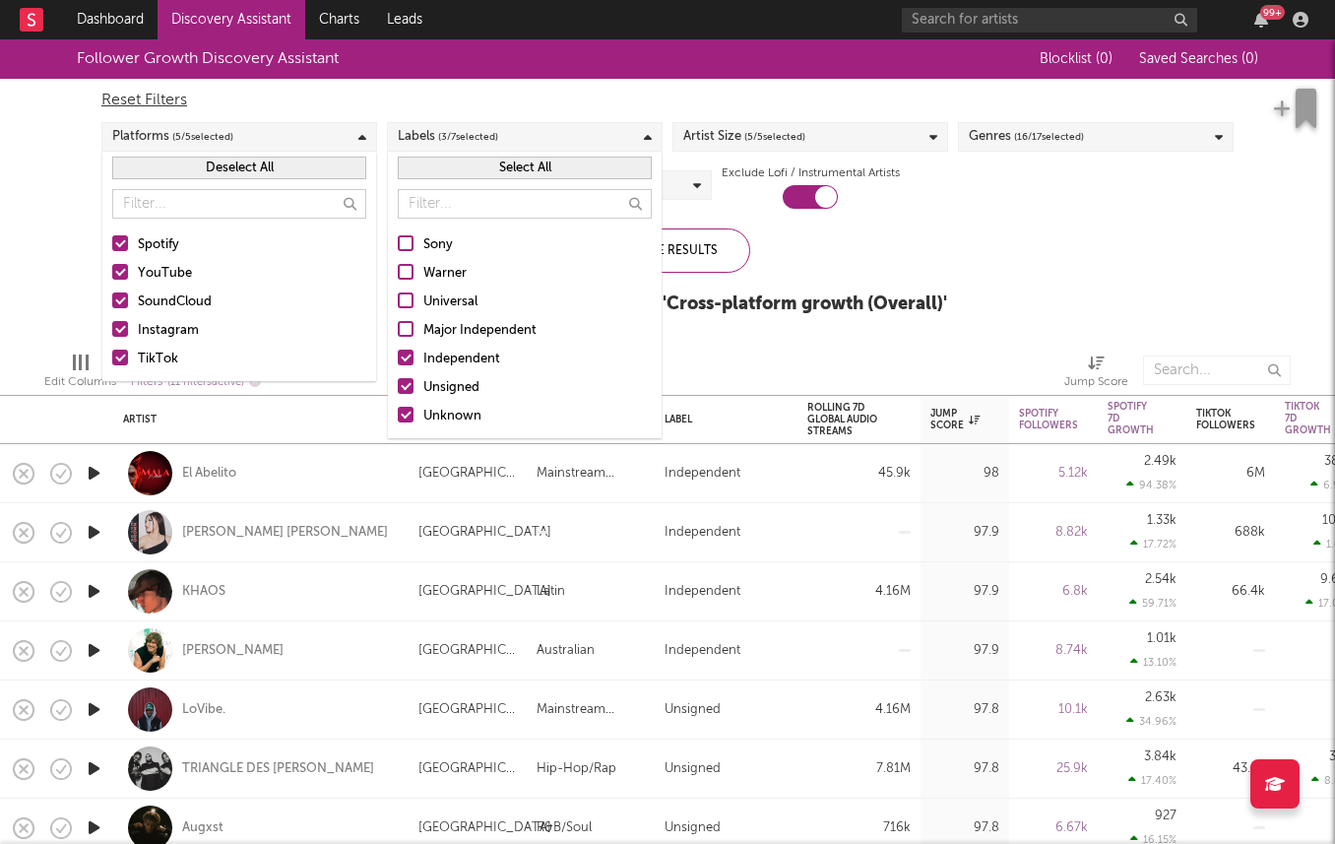
click at [456, 370] on div "Independent" at bounding box center [537, 360] width 228 height 24
click at [398, 370] on input "Independent" at bounding box center [398, 360] width 0 height 24
click at [327, 143] on div "Platforms ( 5 / 5 selected)" at bounding box center [239, 137] width 276 height 30
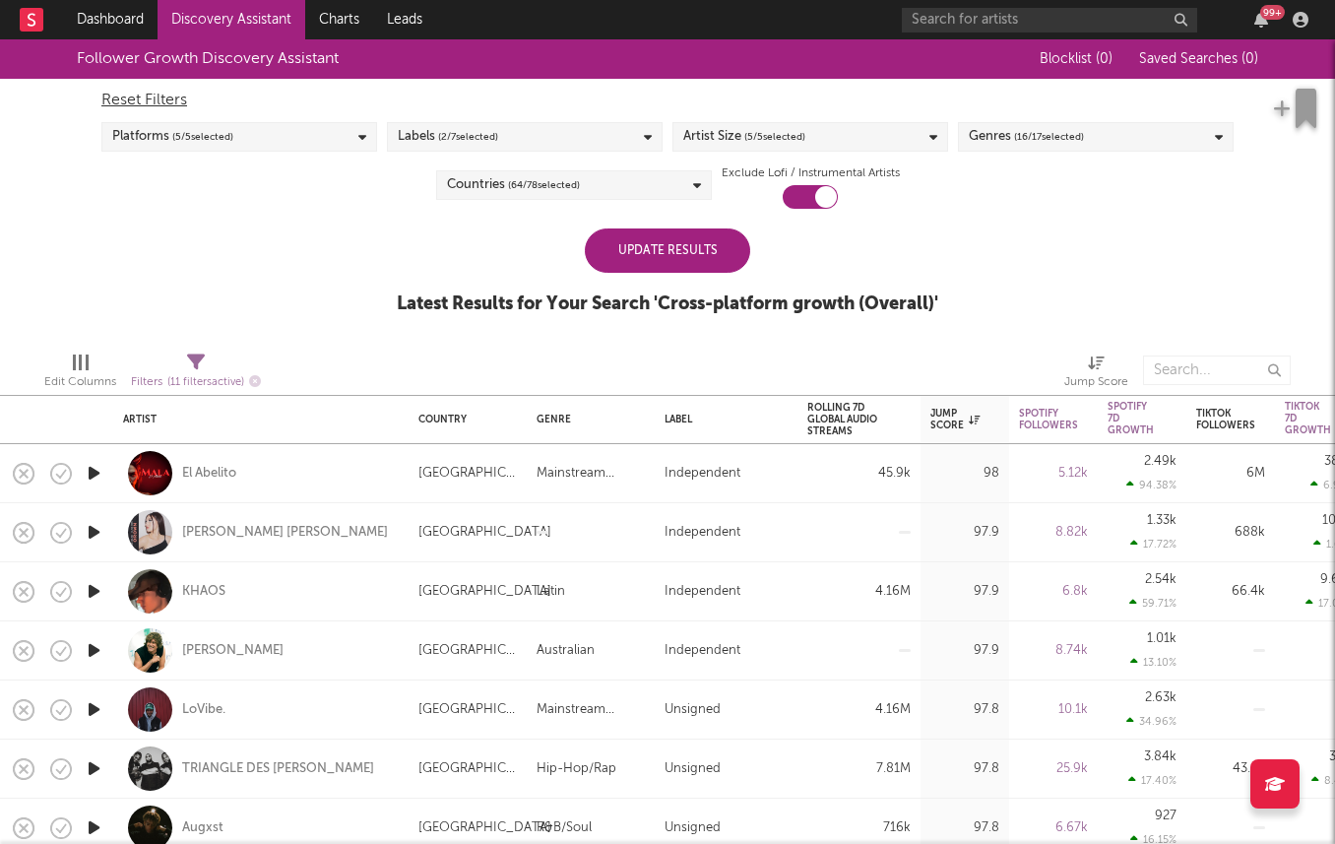
click at [699, 250] on div "Update Results" at bounding box center [667, 250] width 165 height 44
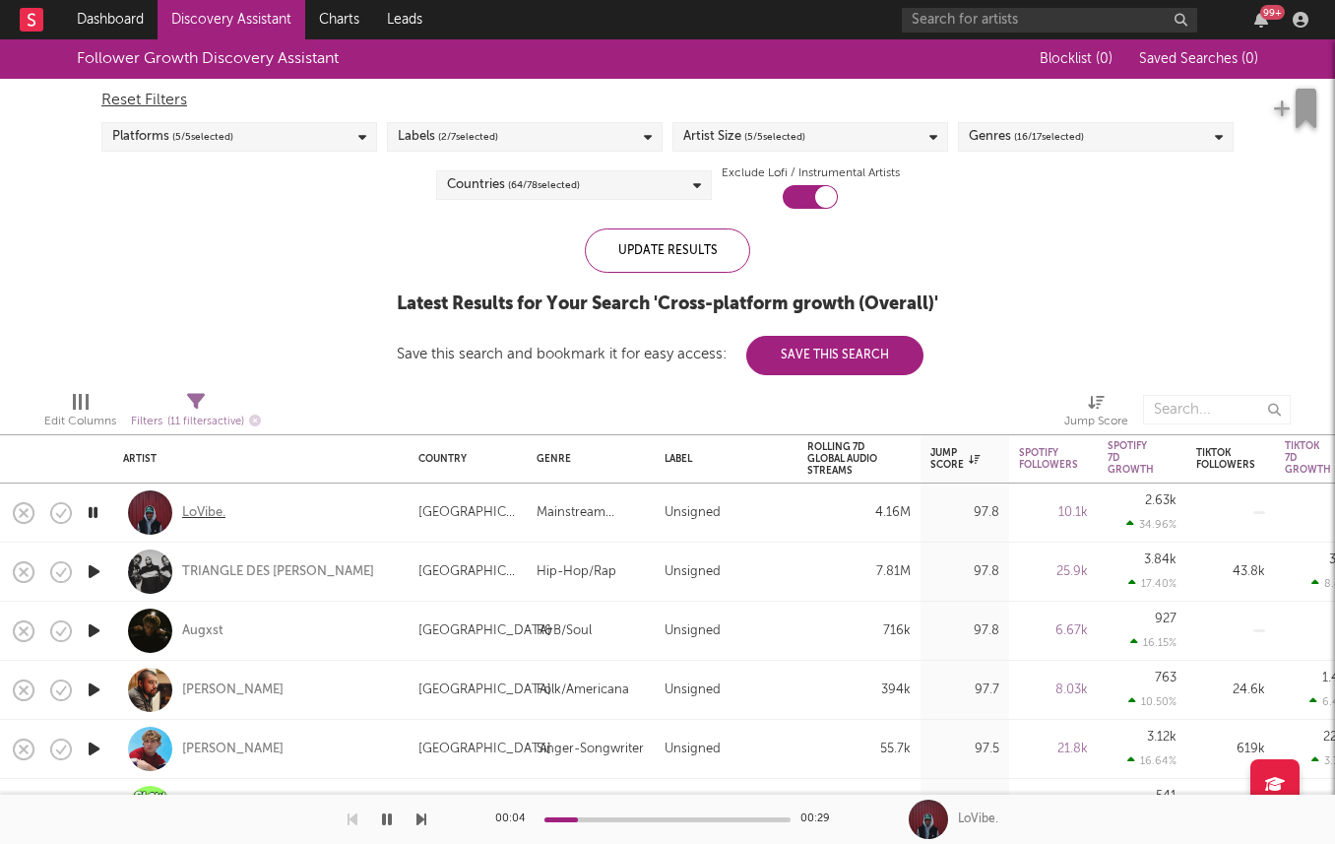
click at [199, 510] on div "LoVibe." at bounding box center [203, 513] width 43 height 18
click at [866, 457] on div "Rolling 7D Global Audio Streams" at bounding box center [844, 458] width 74 height 35
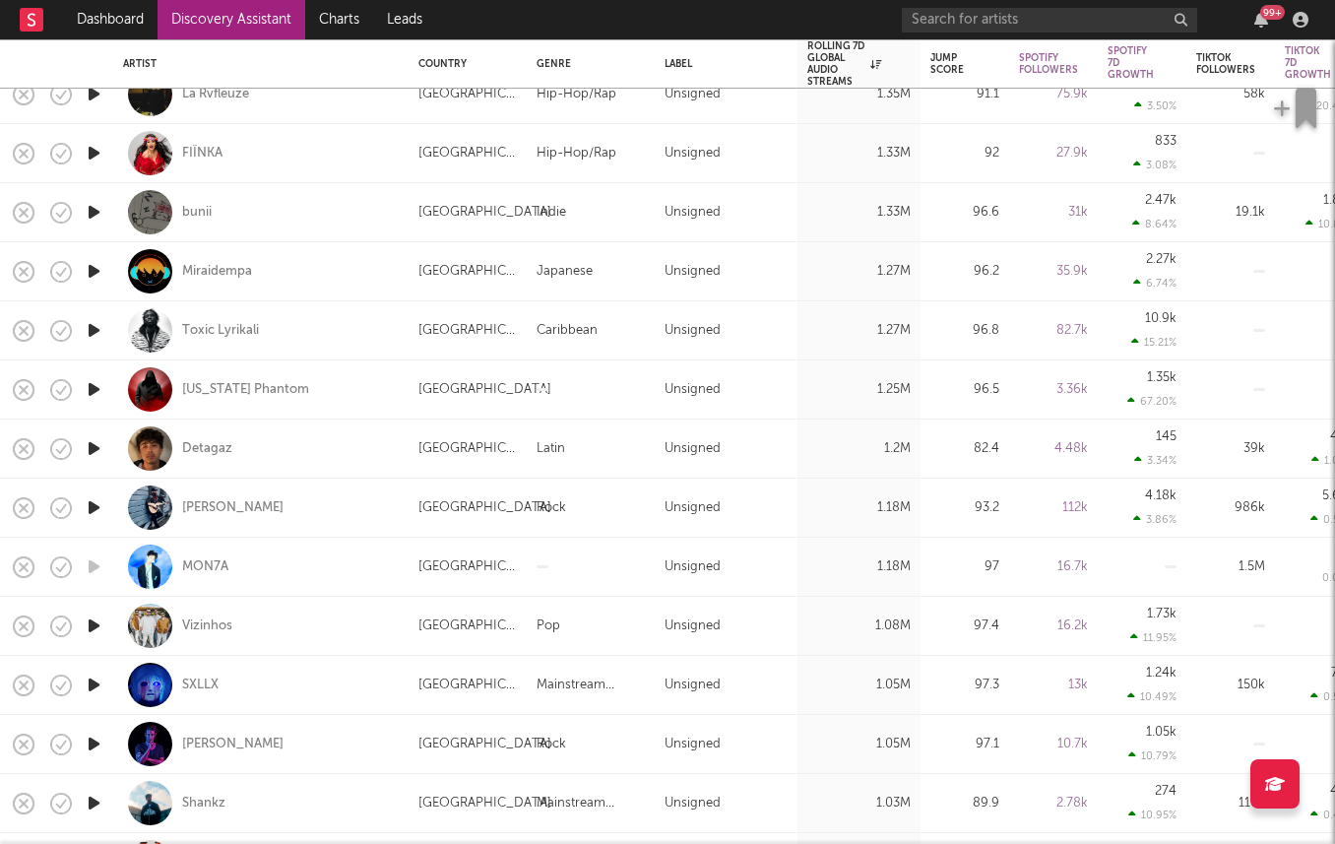
click at [95, 377] on icon "button" at bounding box center [94, 389] width 21 height 25
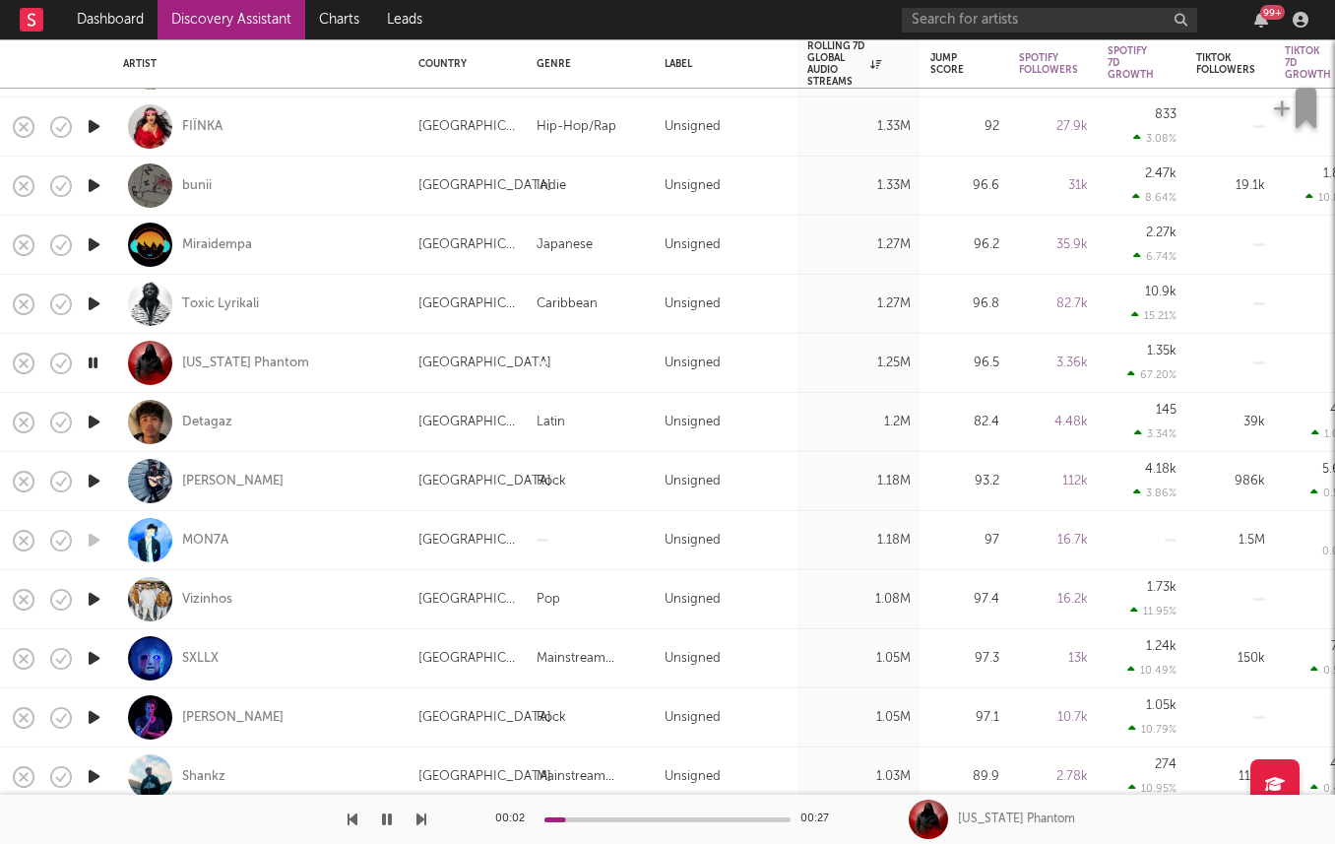
click at [89, 413] on icon "button" at bounding box center [94, 422] width 21 height 25
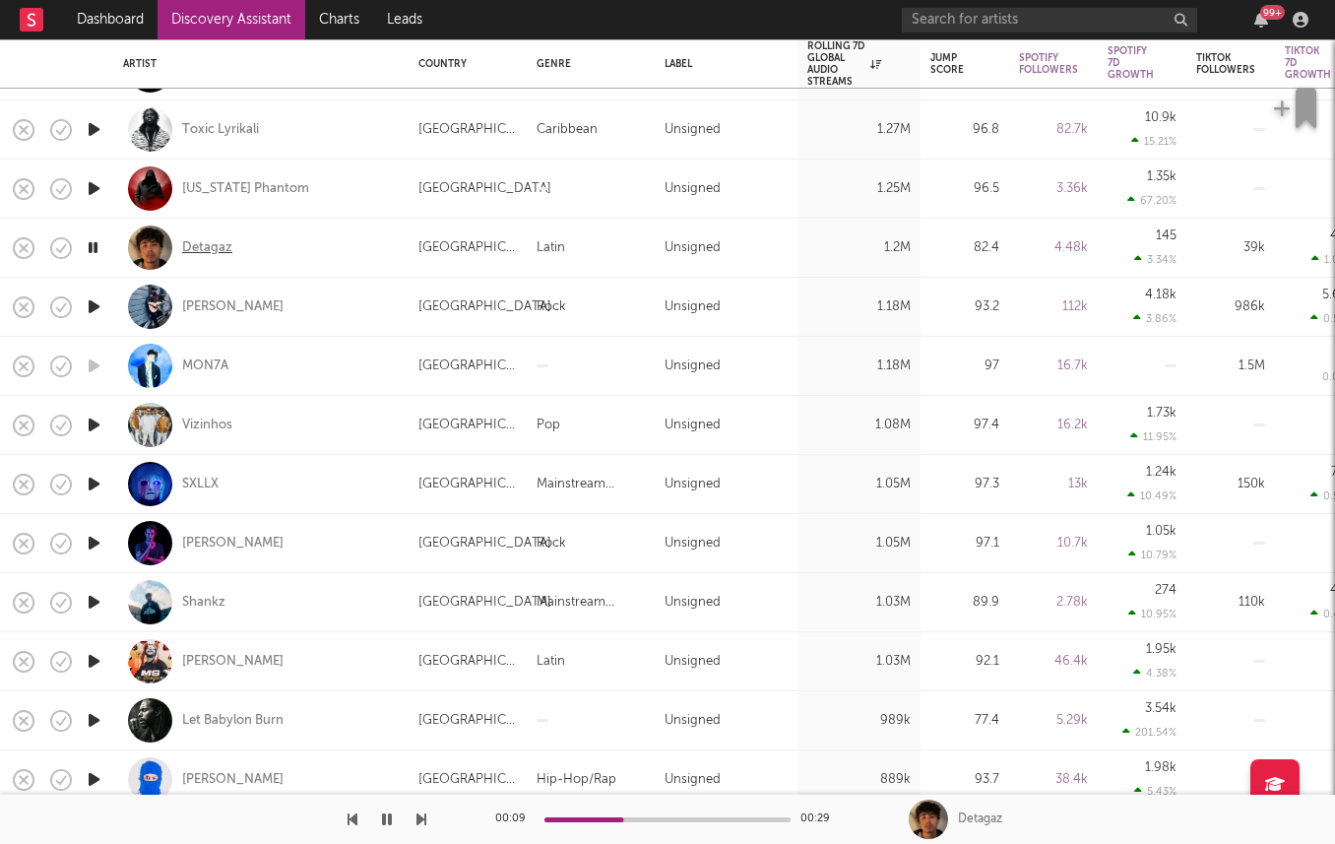
click at [202, 240] on div "Detagaz" at bounding box center [207, 248] width 50 height 18
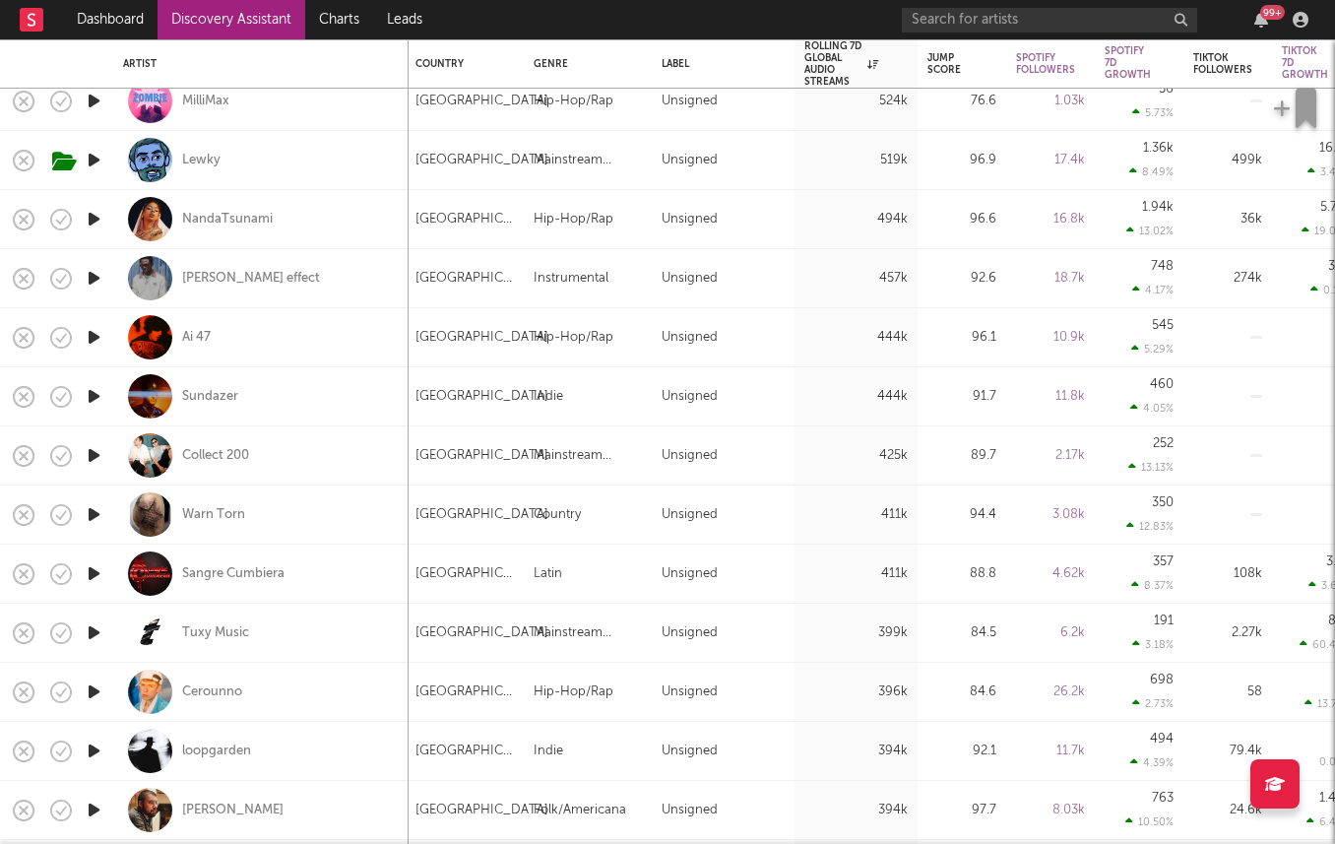
click at [93, 690] on icon "button" at bounding box center [94, 691] width 21 height 25
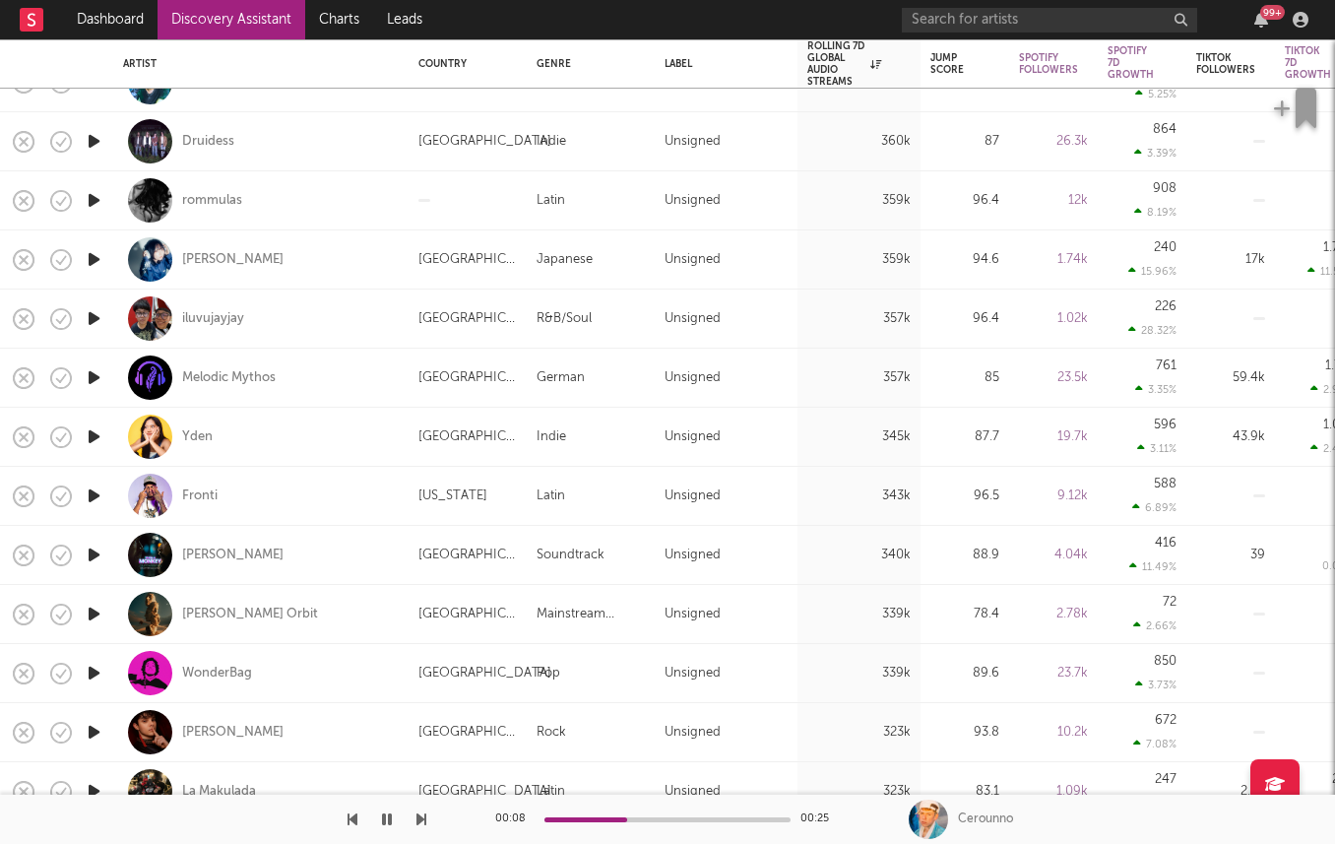
click at [95, 493] on icon "button" at bounding box center [94, 495] width 21 height 25
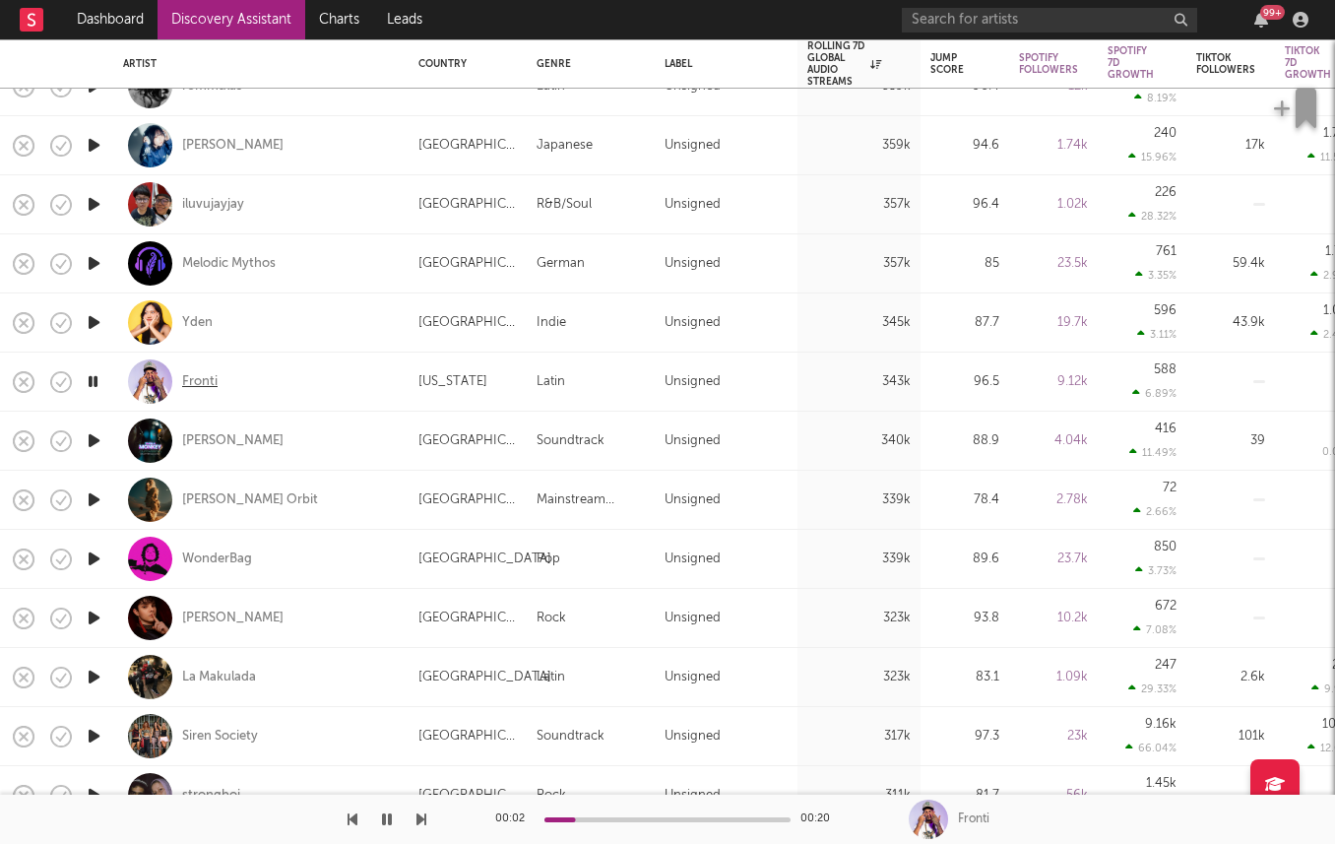
click at [198, 382] on div "Fronti" at bounding box center [199, 382] width 35 height 18
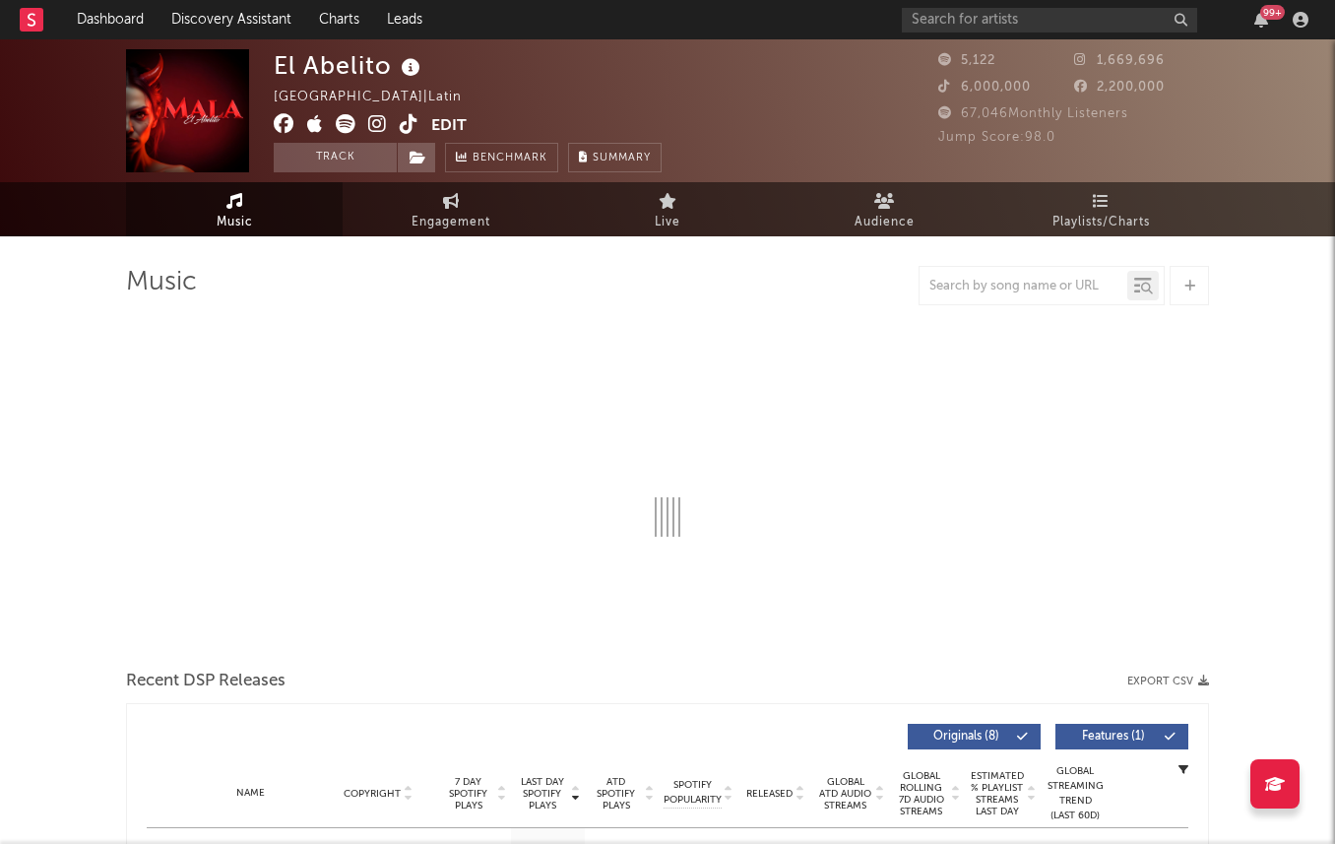
select select "6m"
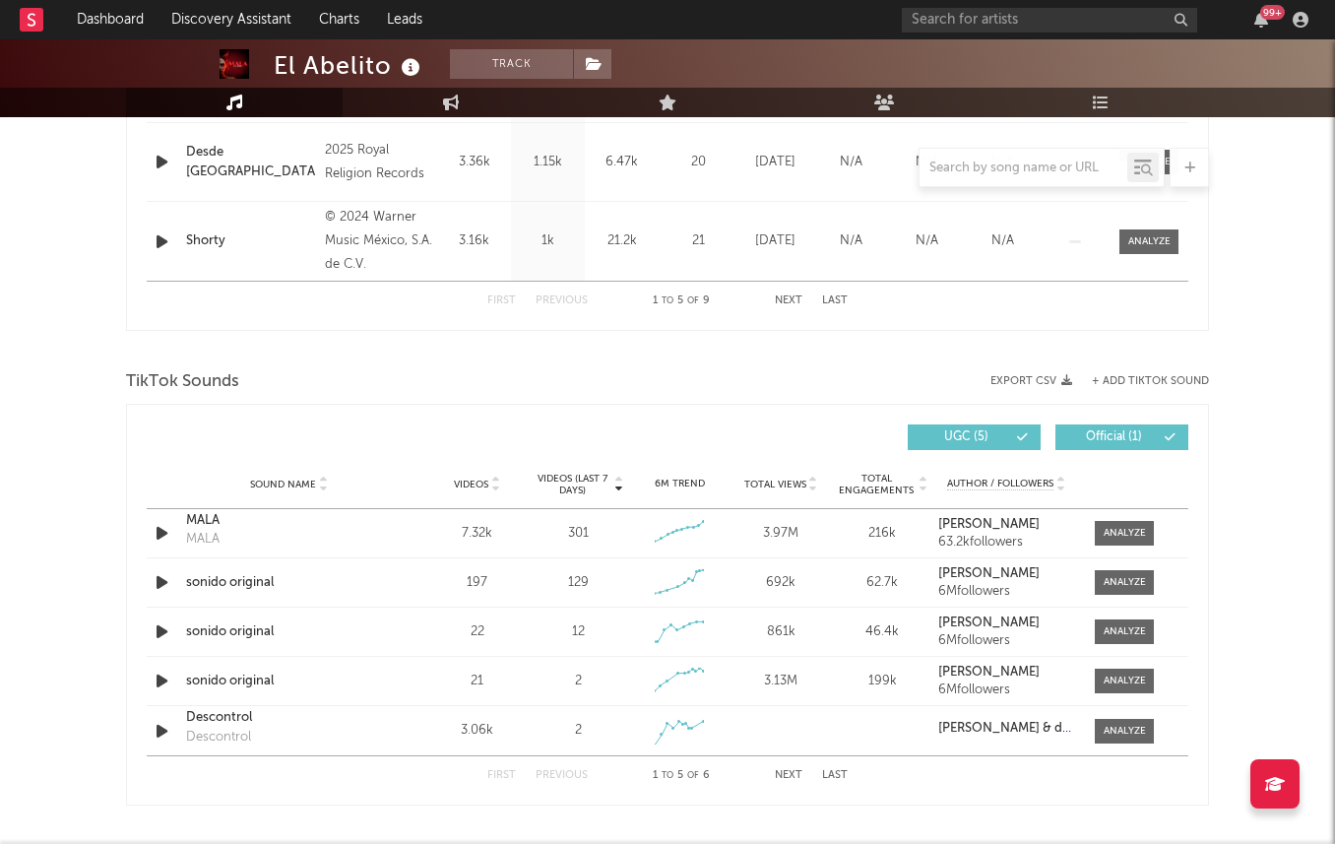
scroll to position [1161, 0]
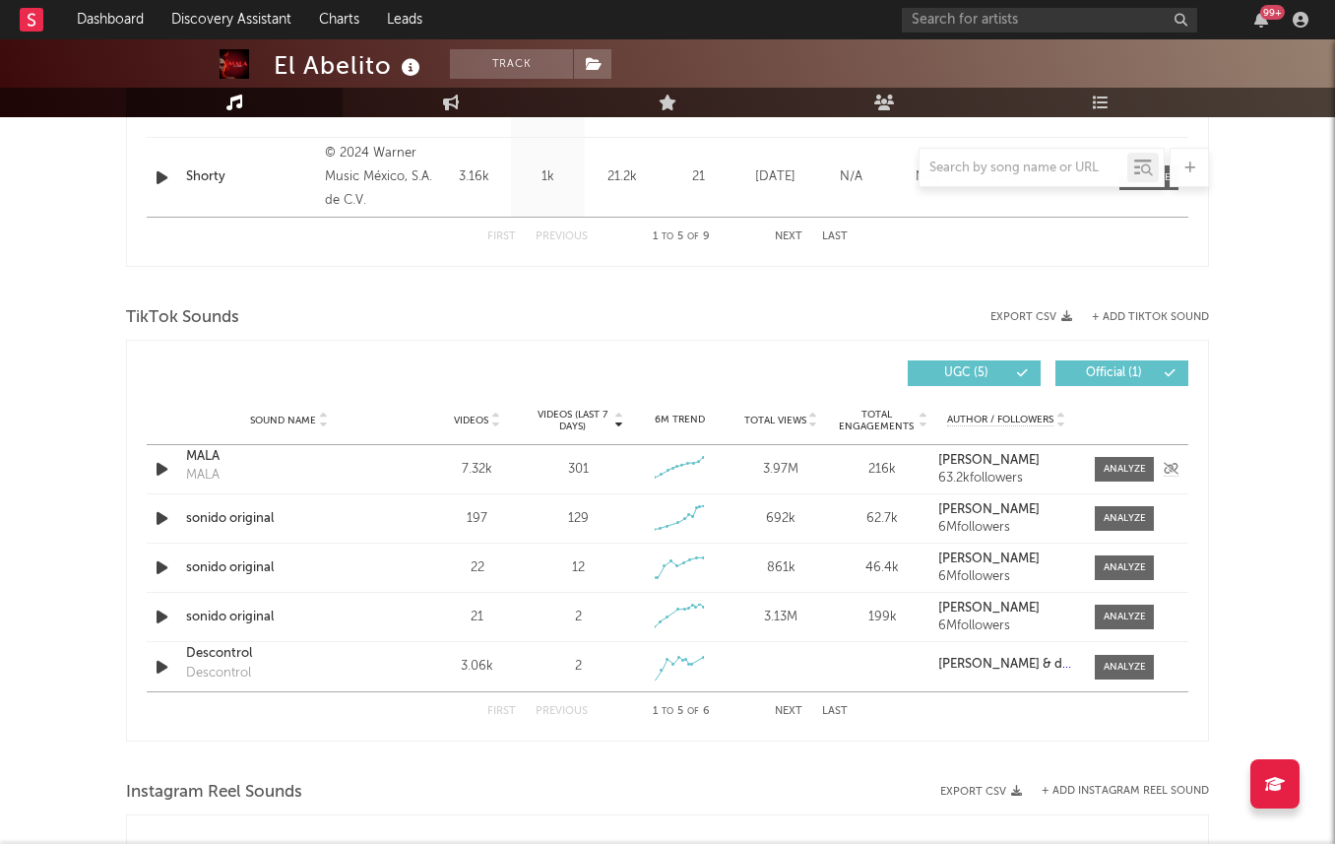
click at [969, 460] on strong "[PERSON_NAME]" at bounding box center [988, 460] width 101 height 13
click at [197, 469] on div "MALA" at bounding box center [202, 476] width 33 height 20
click at [195, 452] on div "MALA" at bounding box center [289, 457] width 206 height 20
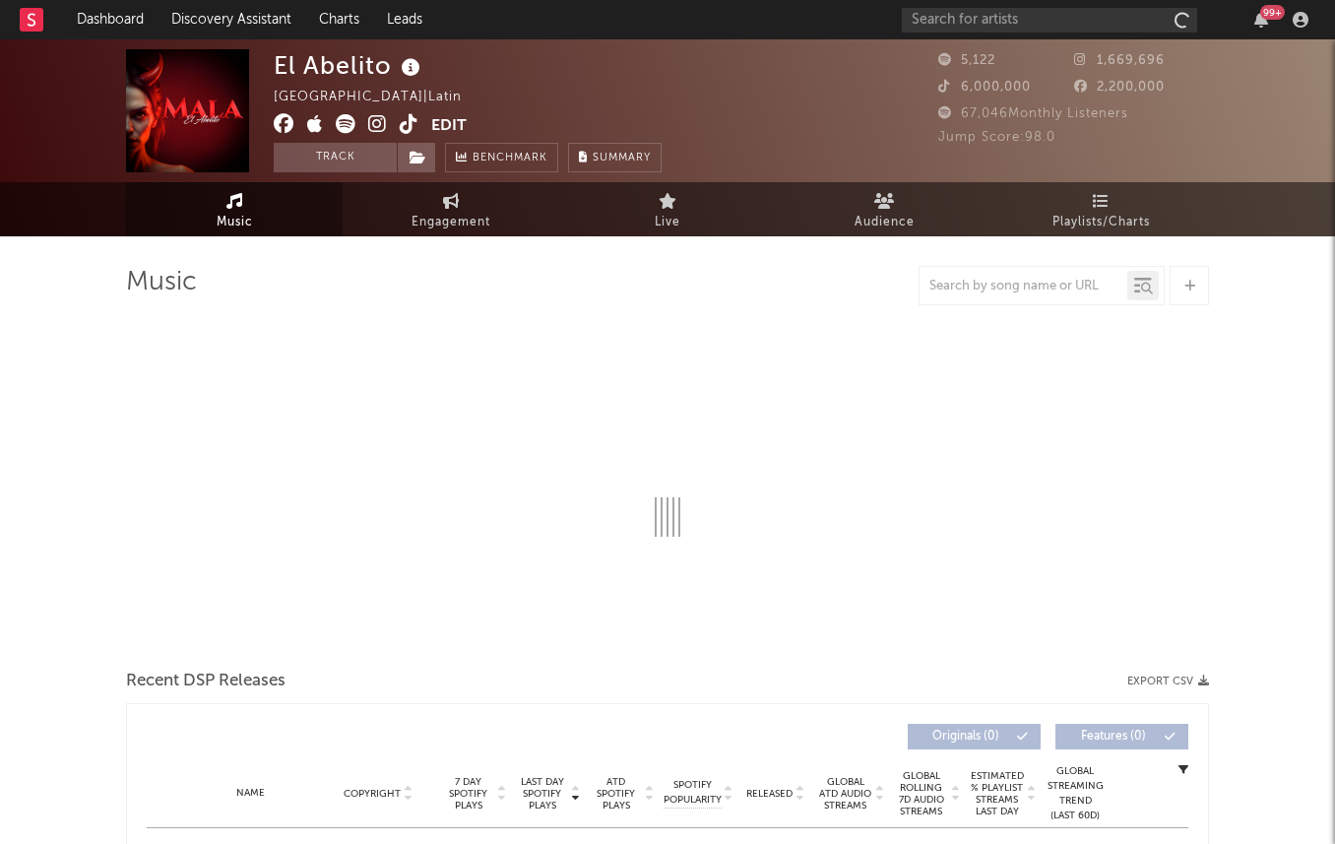
select select "6m"
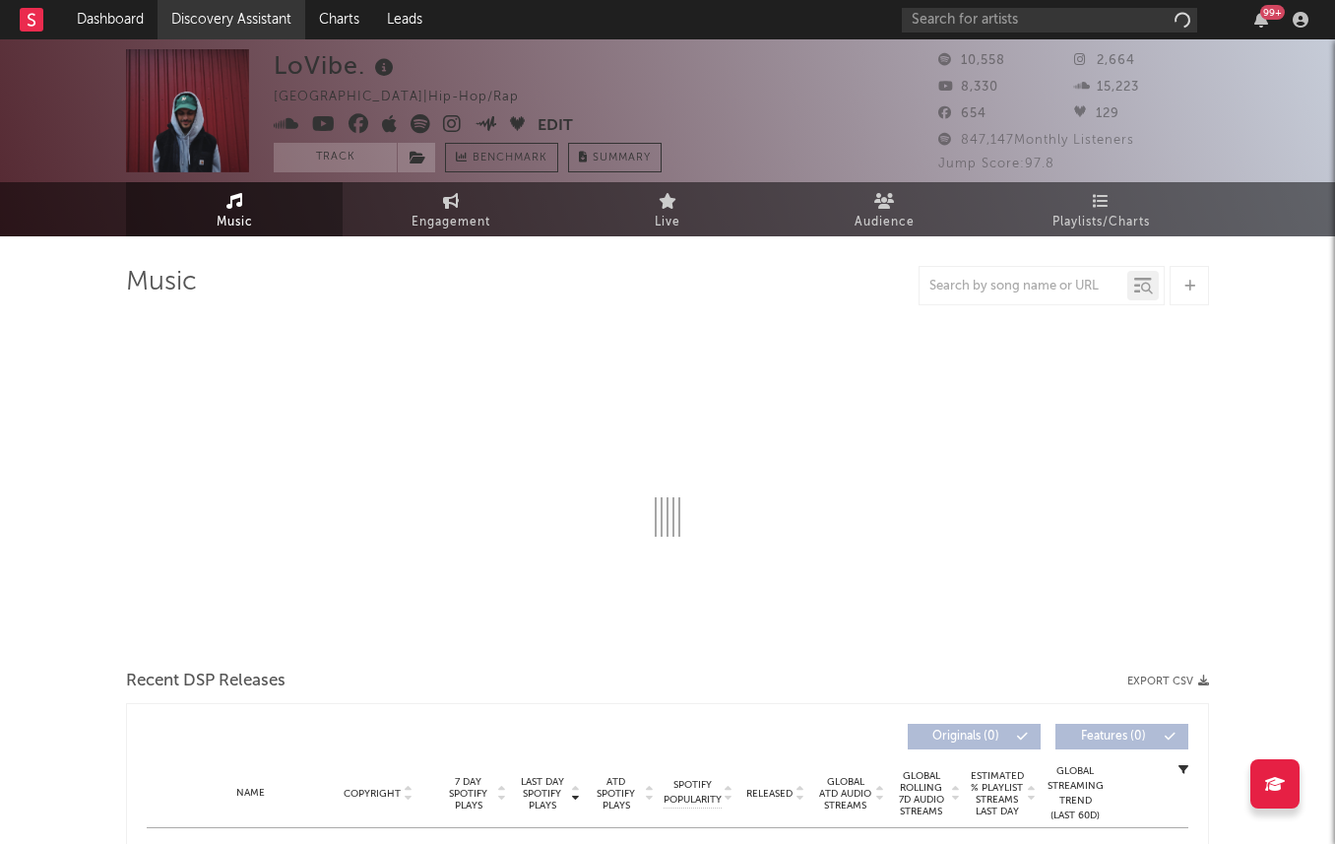
select select "6m"
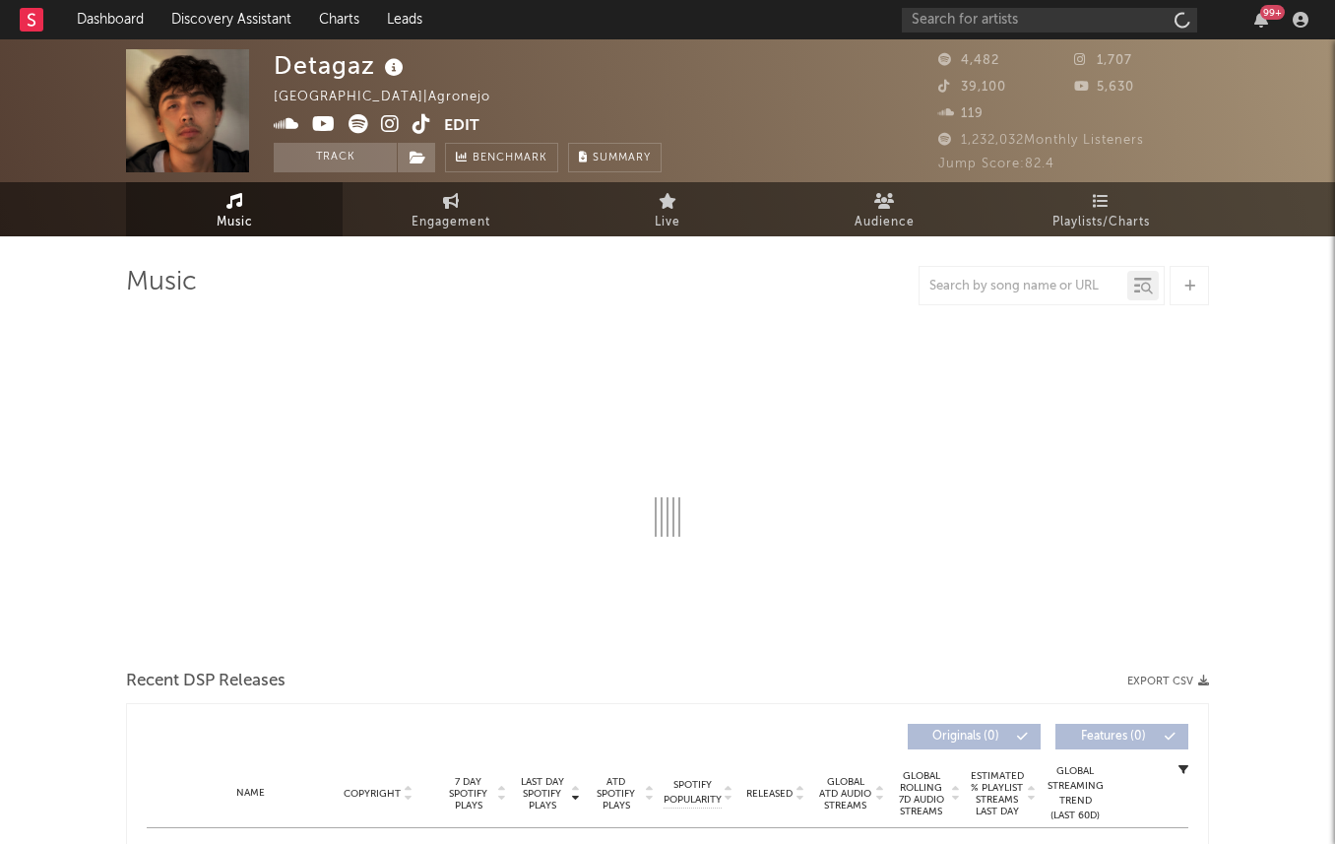
select select "6m"
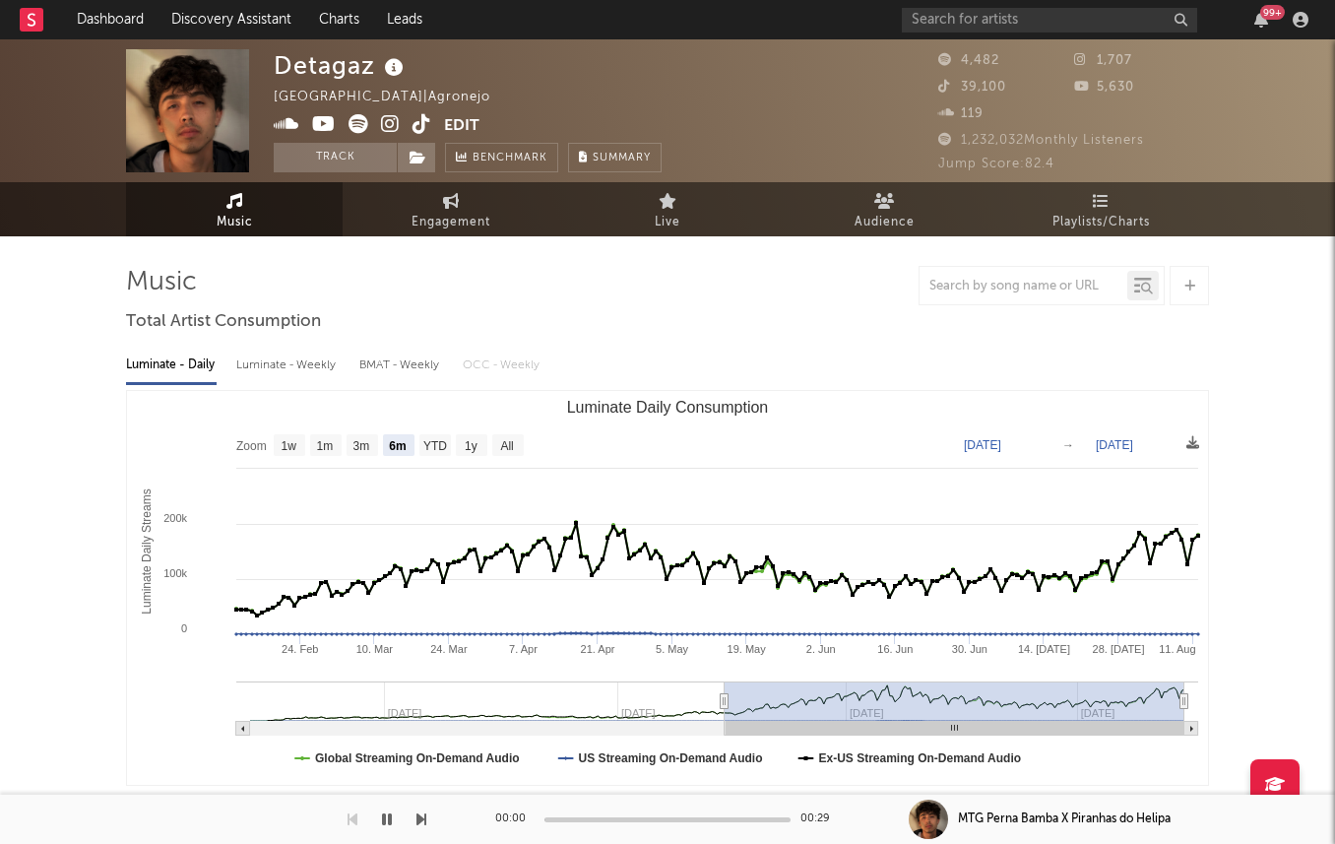
click at [280, 382] on div "Luminate - Daily Luminate - Weekly BMAT - Weekly OCC - Weekly Zoom 1w 1m 3m 6m …" at bounding box center [667, 565] width 1083 height 452
click at [280, 373] on div "Luminate - Weekly" at bounding box center [287, 365] width 103 height 33
select select "6m"
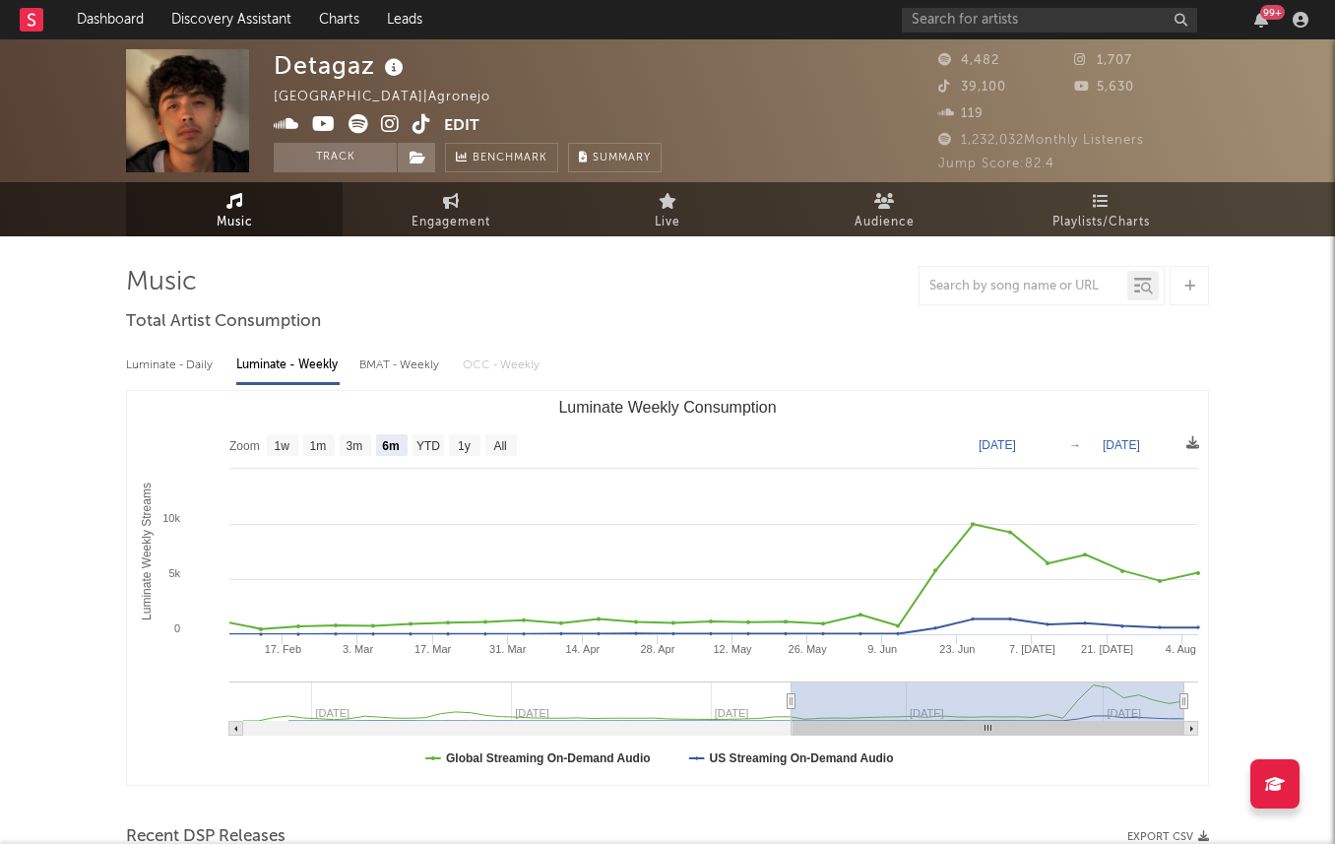
click at [387, 123] on icon at bounding box center [390, 124] width 19 height 20
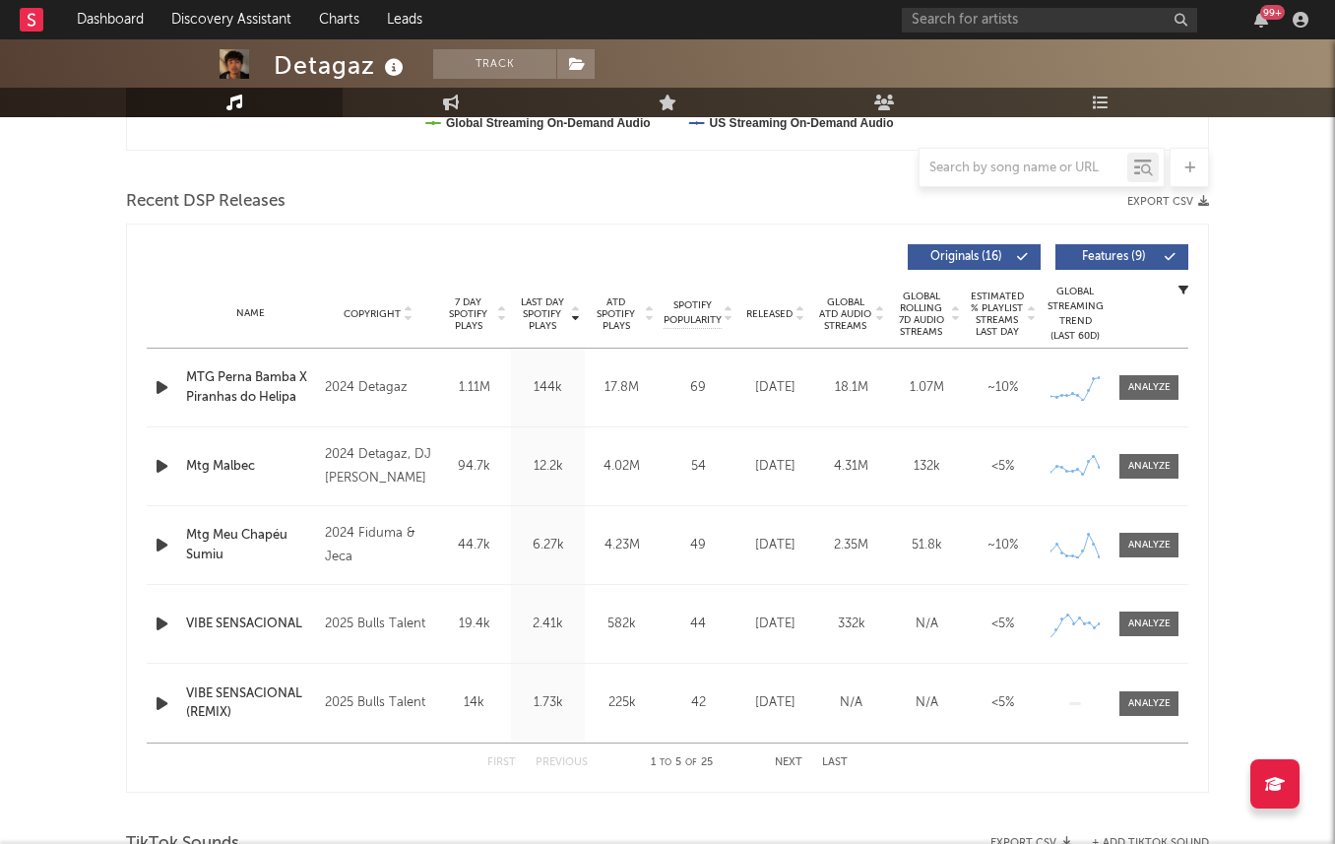
scroll to position [640, 0]
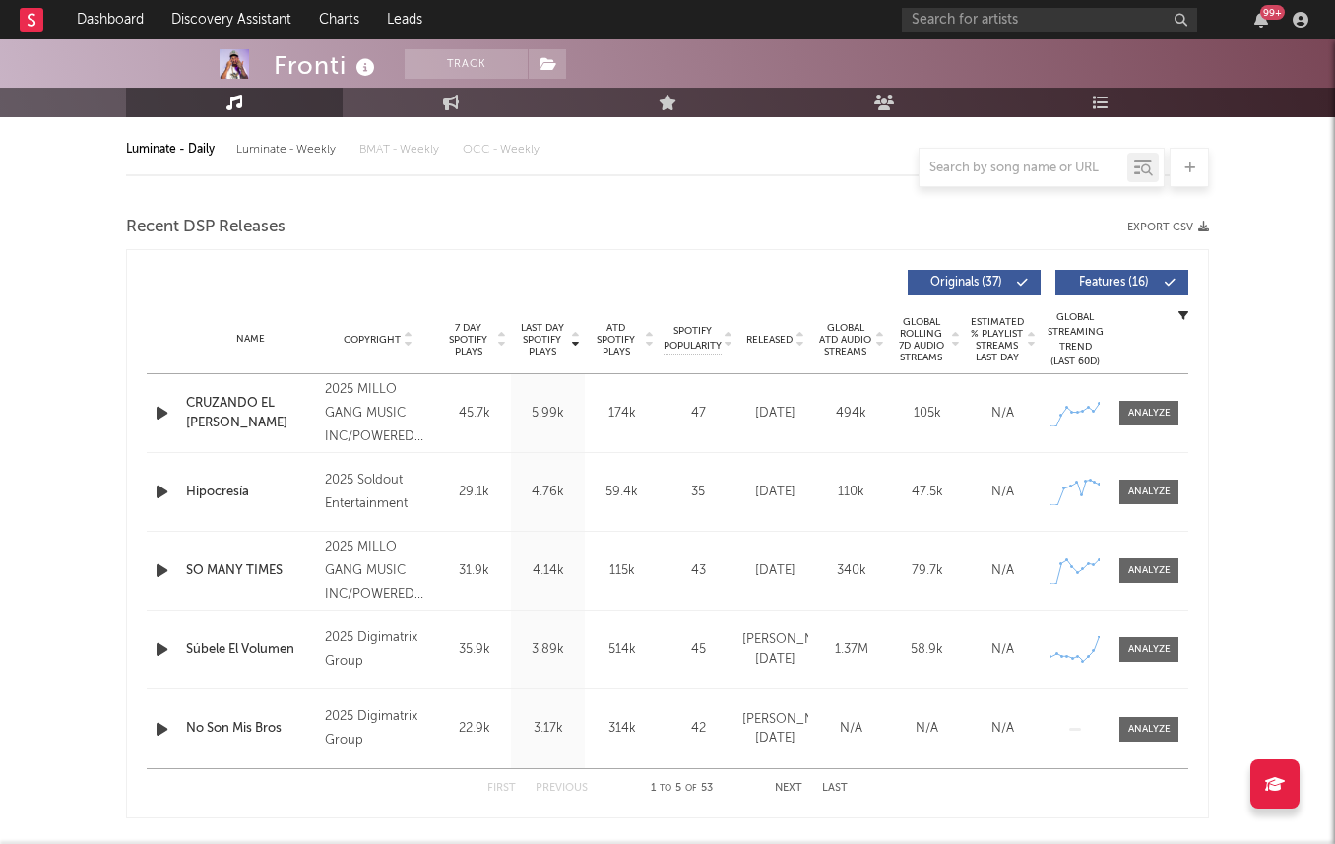
select select "6m"
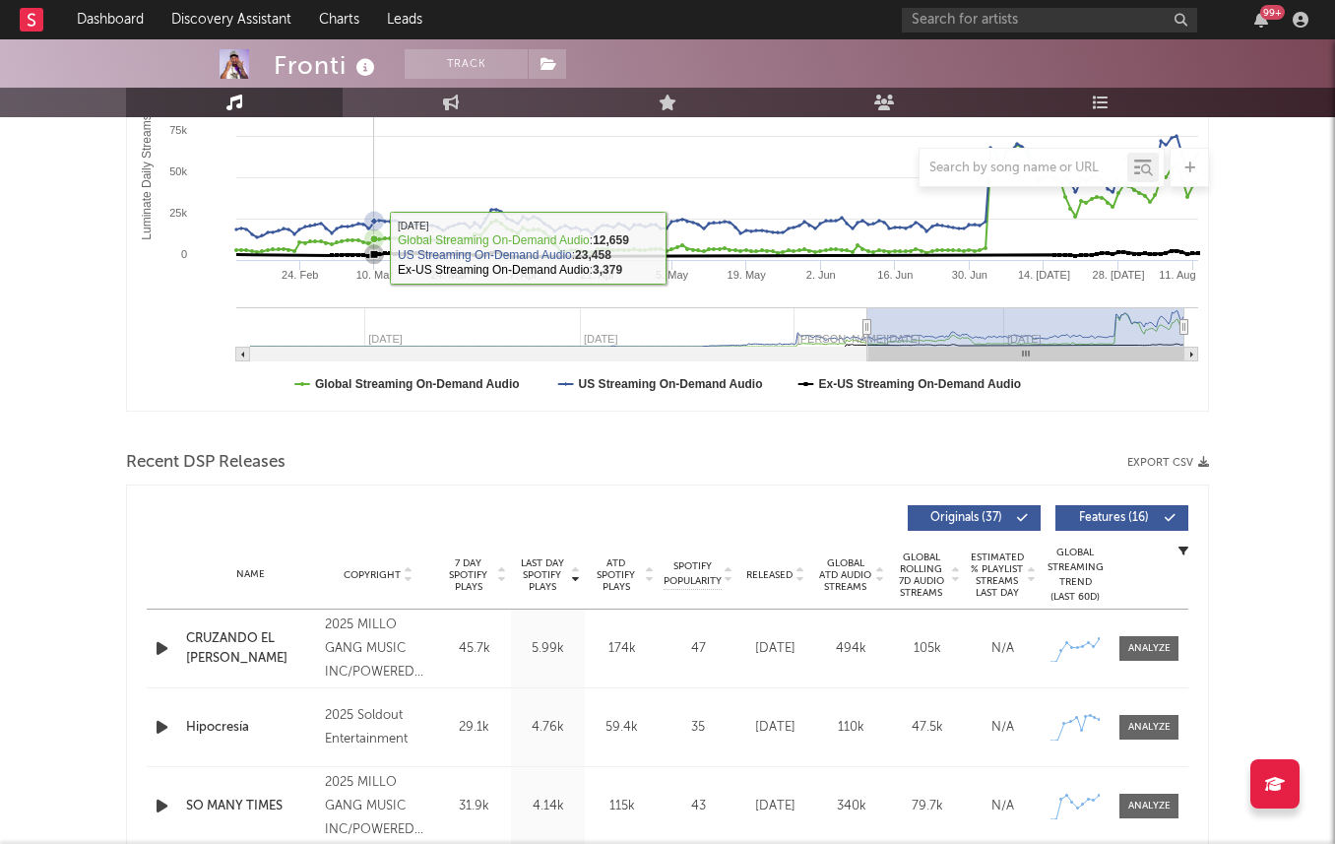
scroll to position [520, 0]
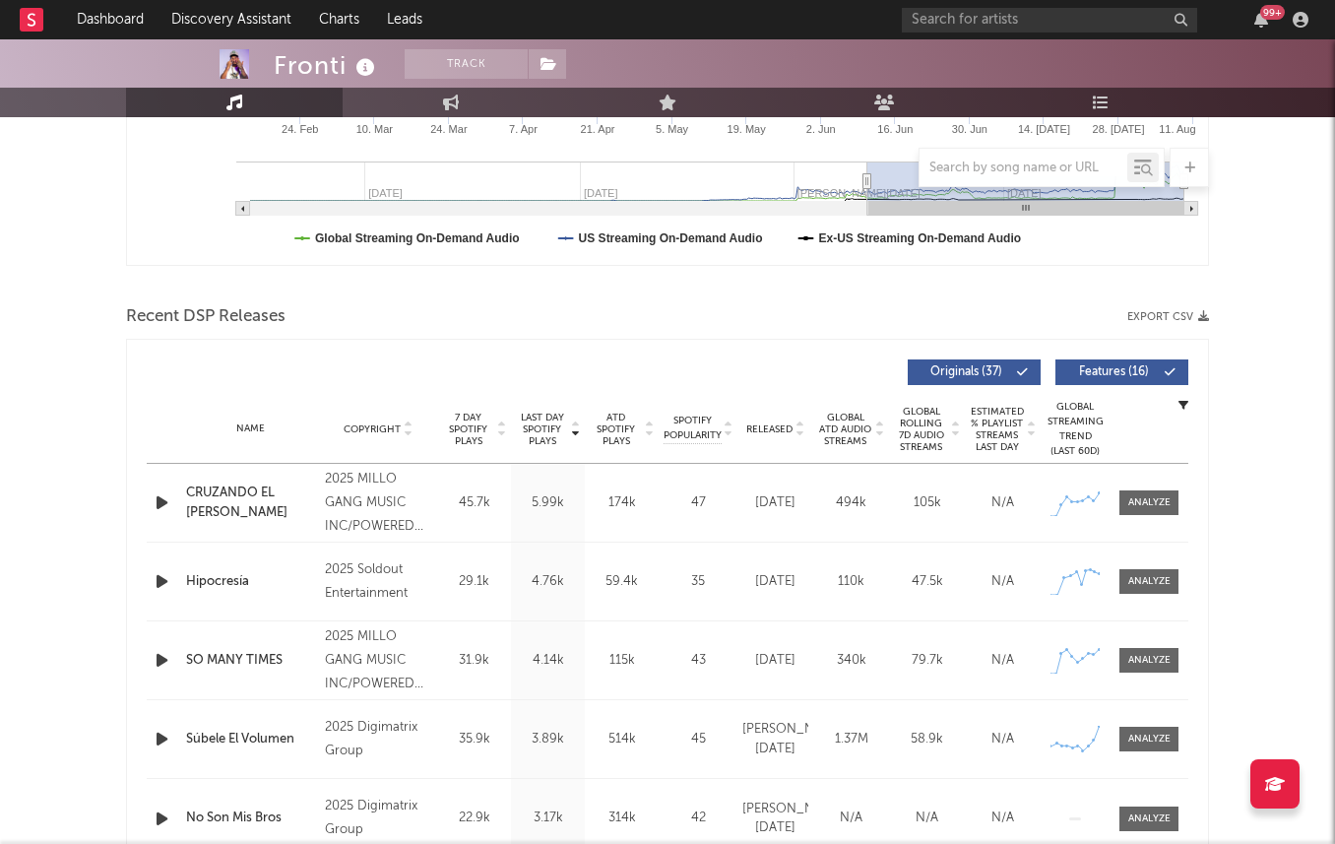
click at [479, 407] on div "Name Copyright Label Album Names Composer Names 7 Day Spotify Plays Last Day Sp…" at bounding box center [668, 429] width 1042 height 69
click at [467, 429] on span "7 Day Spotify Plays" at bounding box center [468, 429] width 52 height 35
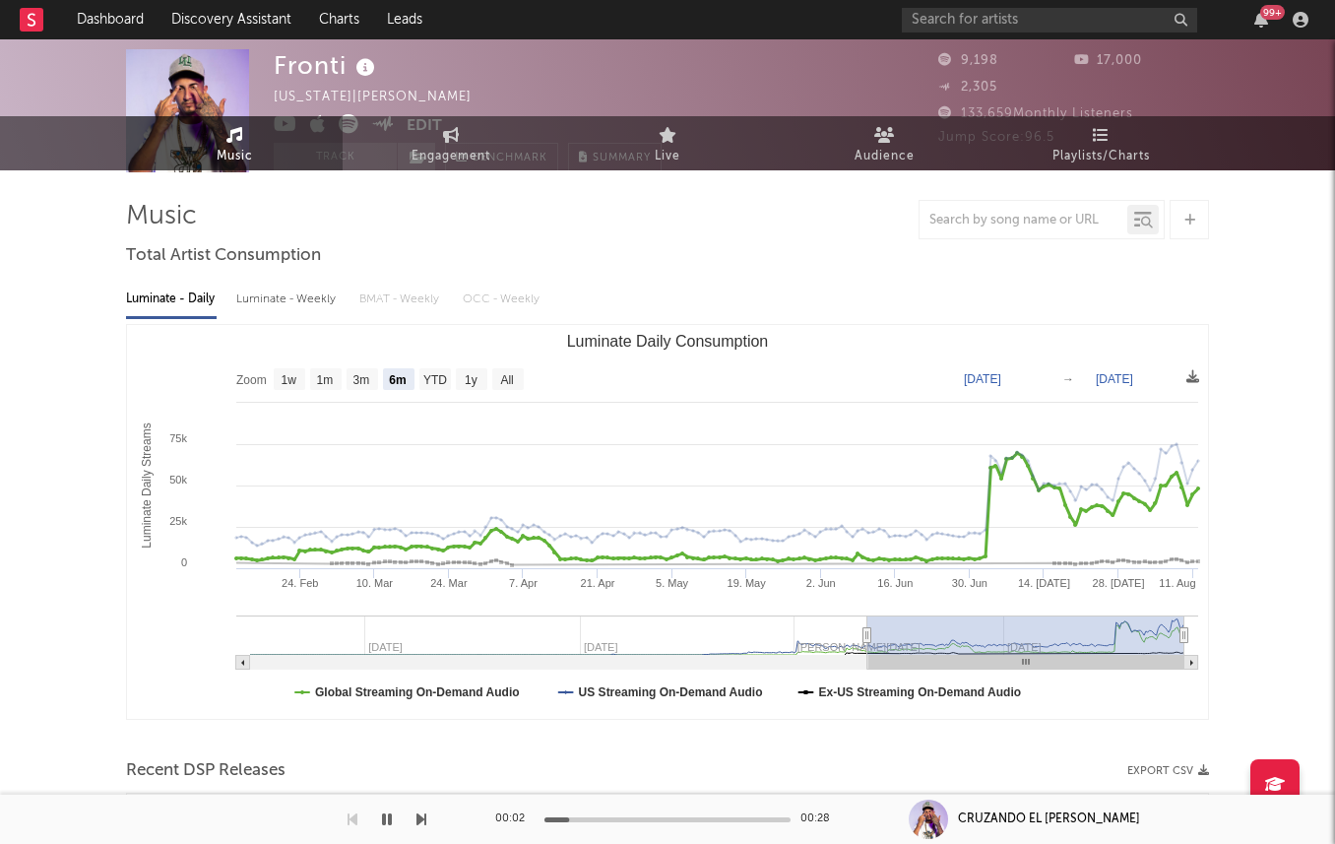
scroll to position [0, 0]
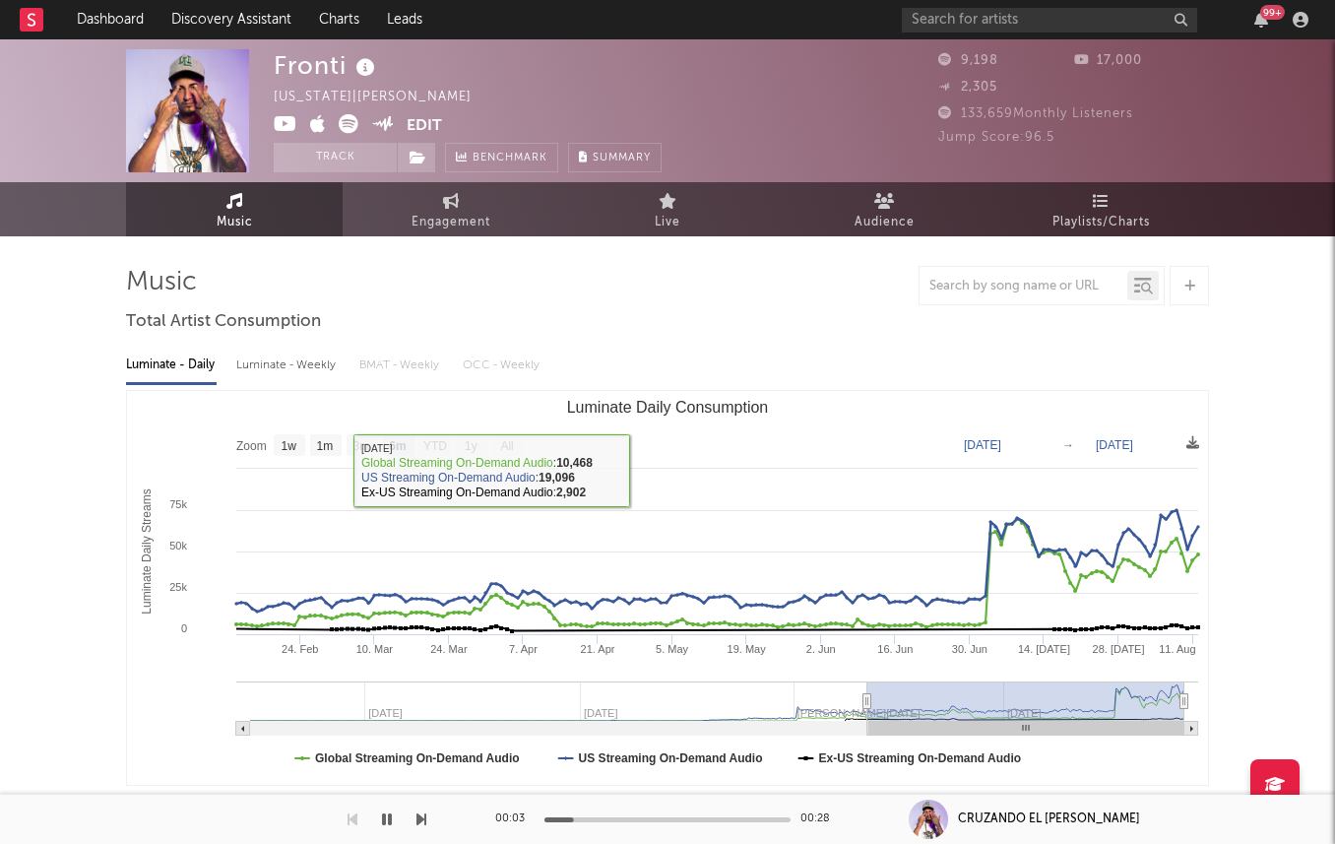
click at [275, 363] on div "Luminate - Weekly" at bounding box center [287, 365] width 103 height 33
select select "6m"
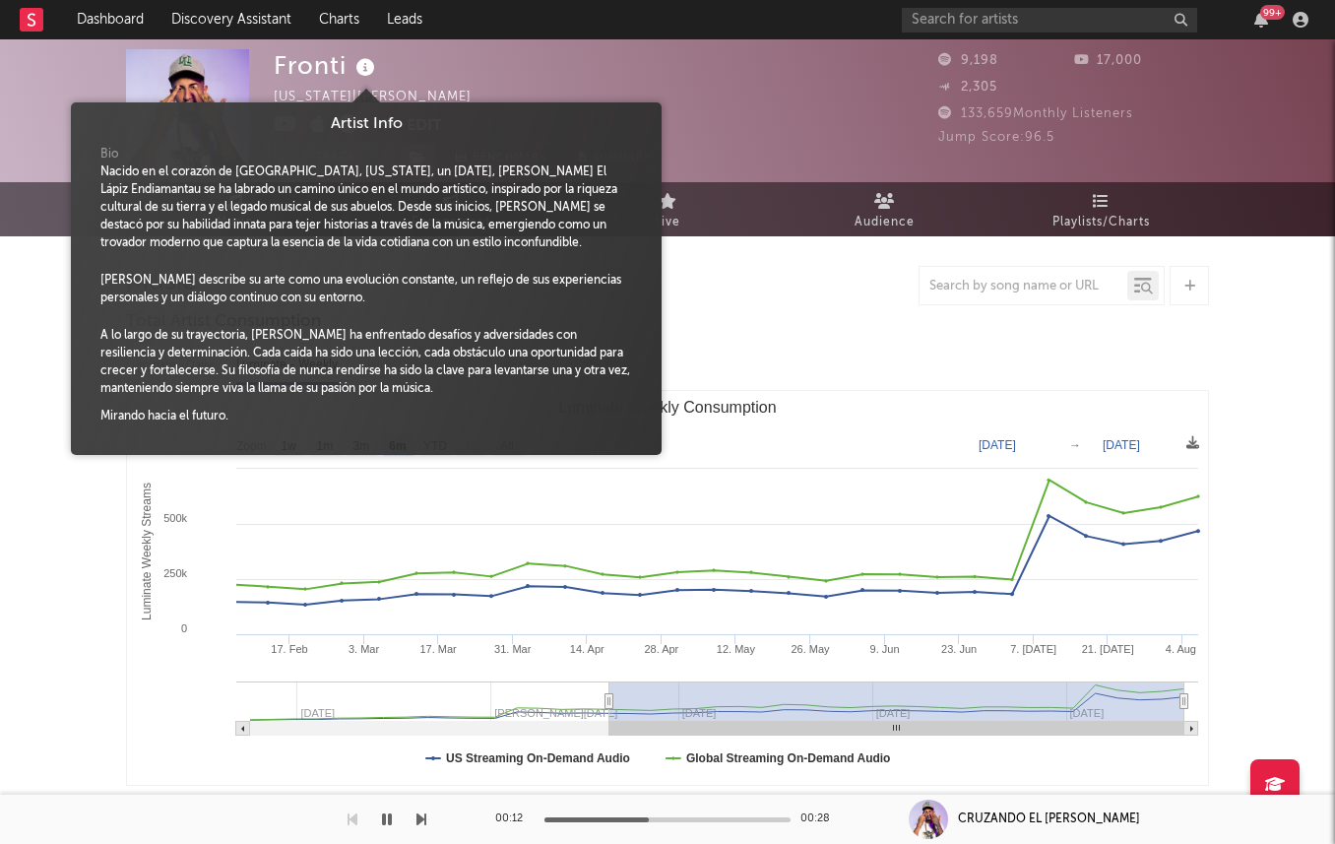
click at [361, 61] on icon at bounding box center [365, 68] width 29 height 28
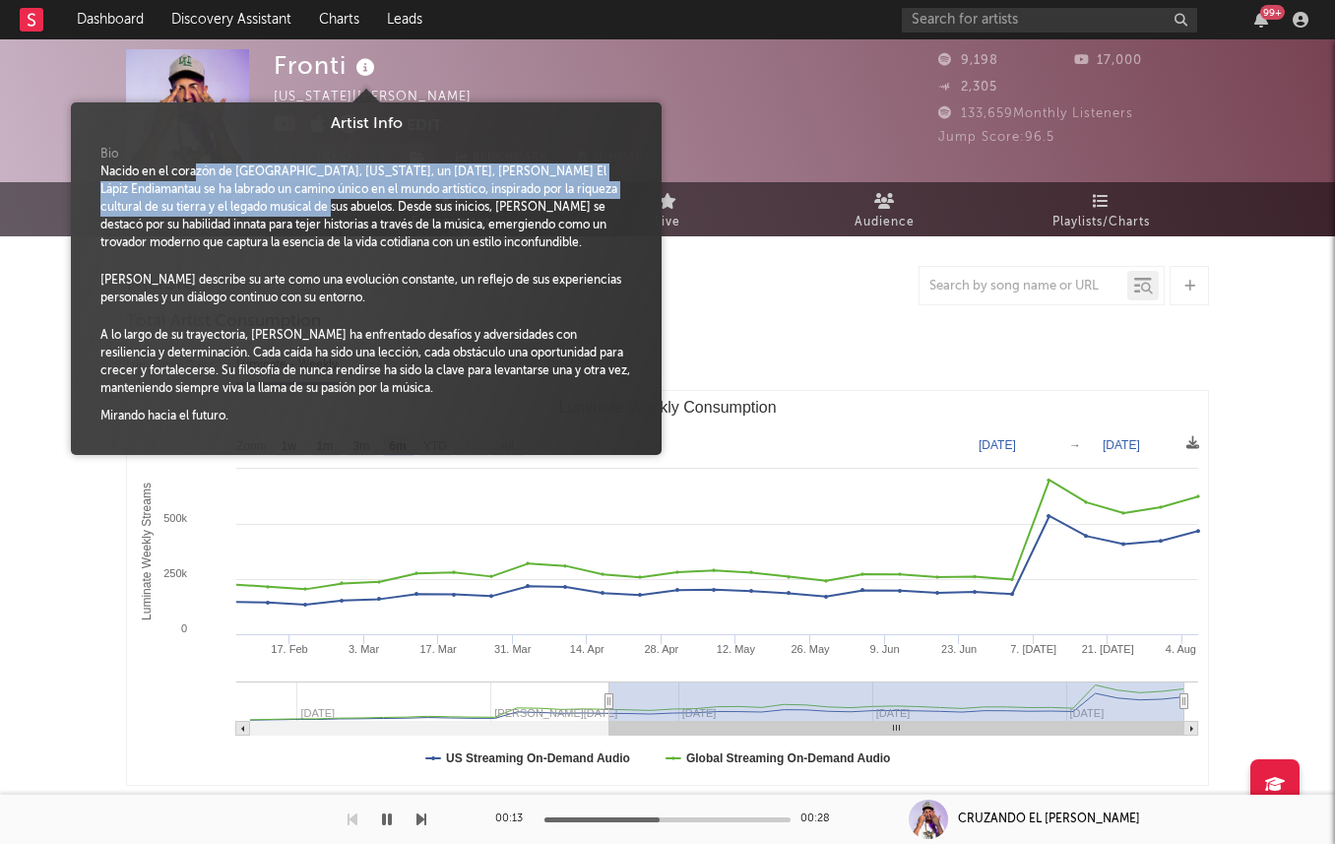
drag, startPoint x: 196, startPoint y: 167, endPoint x: 339, endPoint y: 213, distance: 149.8
click at [338, 212] on div "Nacido en el corazón de Caguas, Puerto Rico, un 25 de diciembre de 1994, Fronti…" at bounding box center [366, 207] width 532 height 89
click at [339, 213] on div "Nacido en el corazón de Caguas, Puerto Rico, un 25 de diciembre de 1994, Fronti…" at bounding box center [366, 207] width 532 height 89
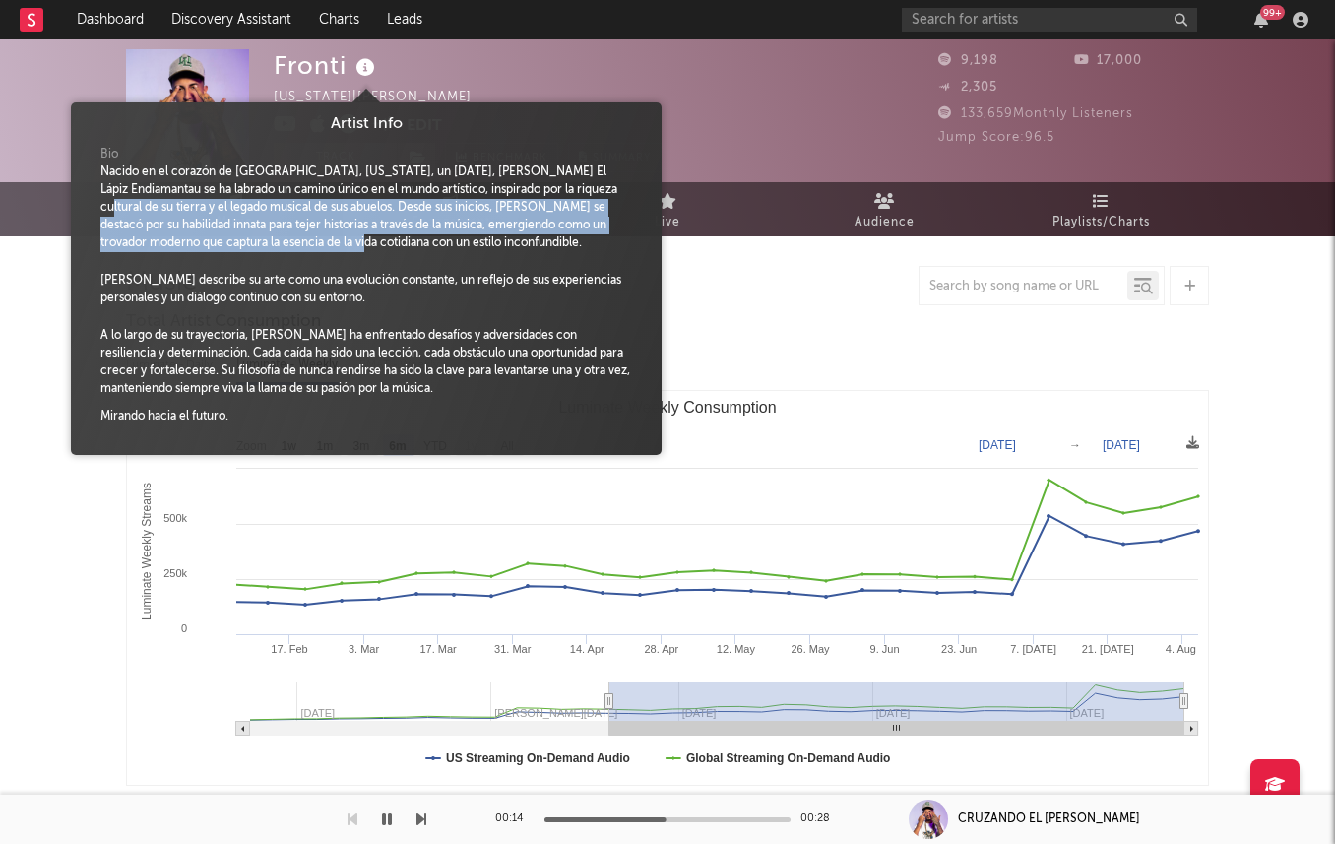
drag, startPoint x: 356, startPoint y: 236, endPoint x: 114, endPoint y: 202, distance: 244.6
click at [114, 202] on div "Nacido en el corazón de Caguas, Puerto Rico, un 25 de diciembre de 1994, Fronti…" at bounding box center [366, 207] width 532 height 89
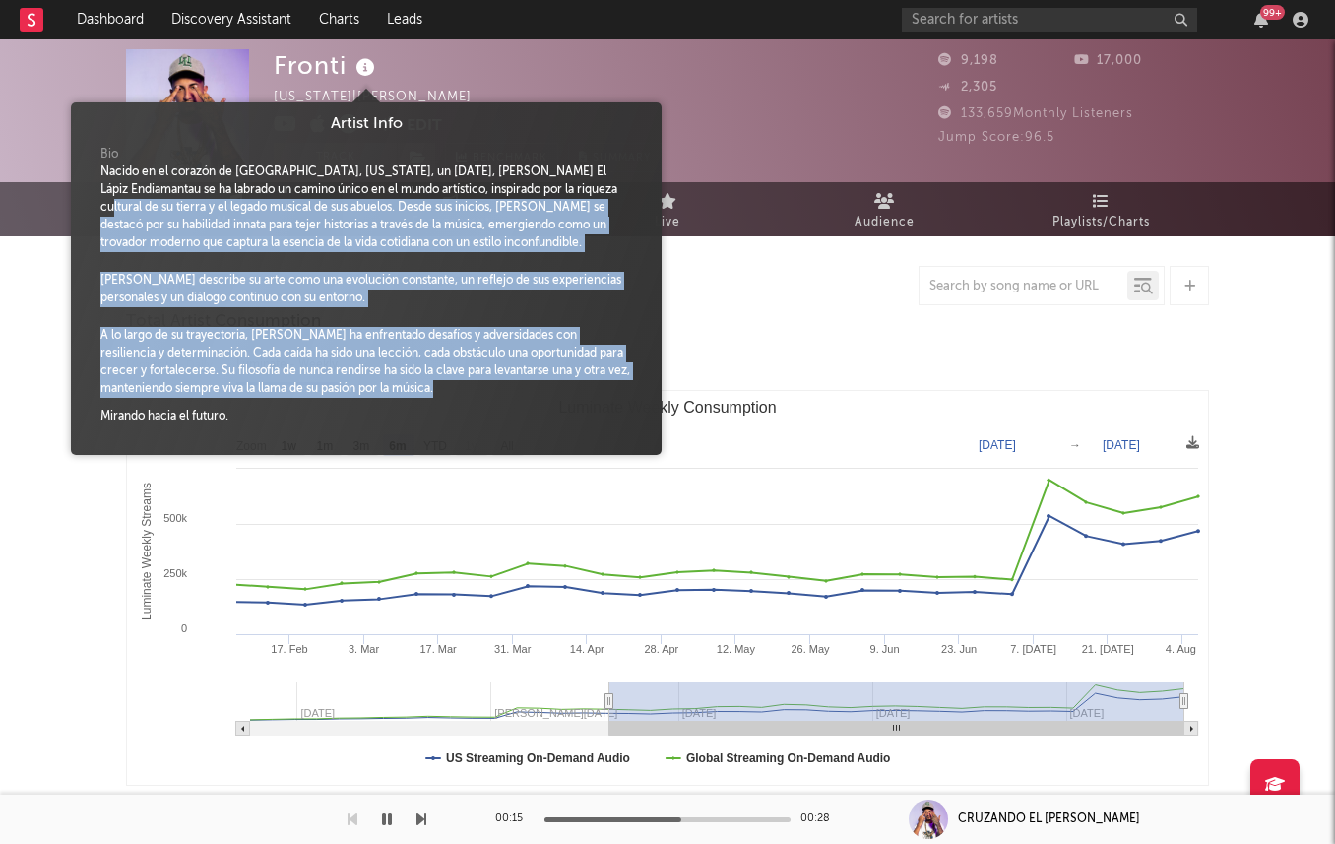
drag, startPoint x: 111, startPoint y: 209, endPoint x: 188, endPoint y: 400, distance: 205.9
click at [188, 400] on div "Bio Nacido en el corazón de Caguas, Puerto Rico, un 25 de diciembre de 1994, Fr…" at bounding box center [366, 290] width 561 height 309
click at [188, 400] on span at bounding box center [366, 403] width 532 height 10
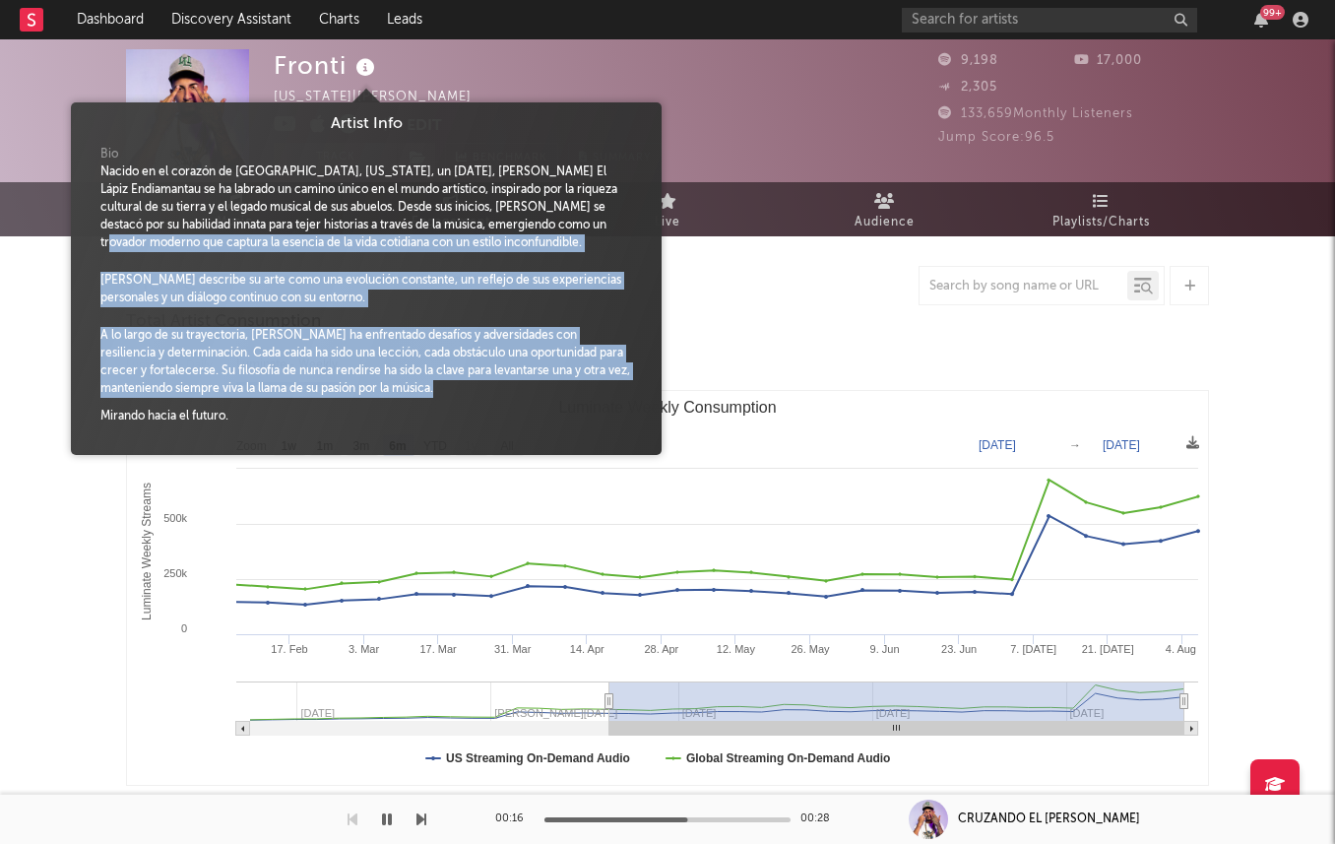
drag, startPoint x: 268, startPoint y: 400, endPoint x: 103, endPoint y: 241, distance: 228.4
click at [103, 241] on div "Bio Nacido en el corazón de Caguas, Puerto Rico, un 25 de diciembre de 1994, Fr…" at bounding box center [366, 290] width 561 height 309
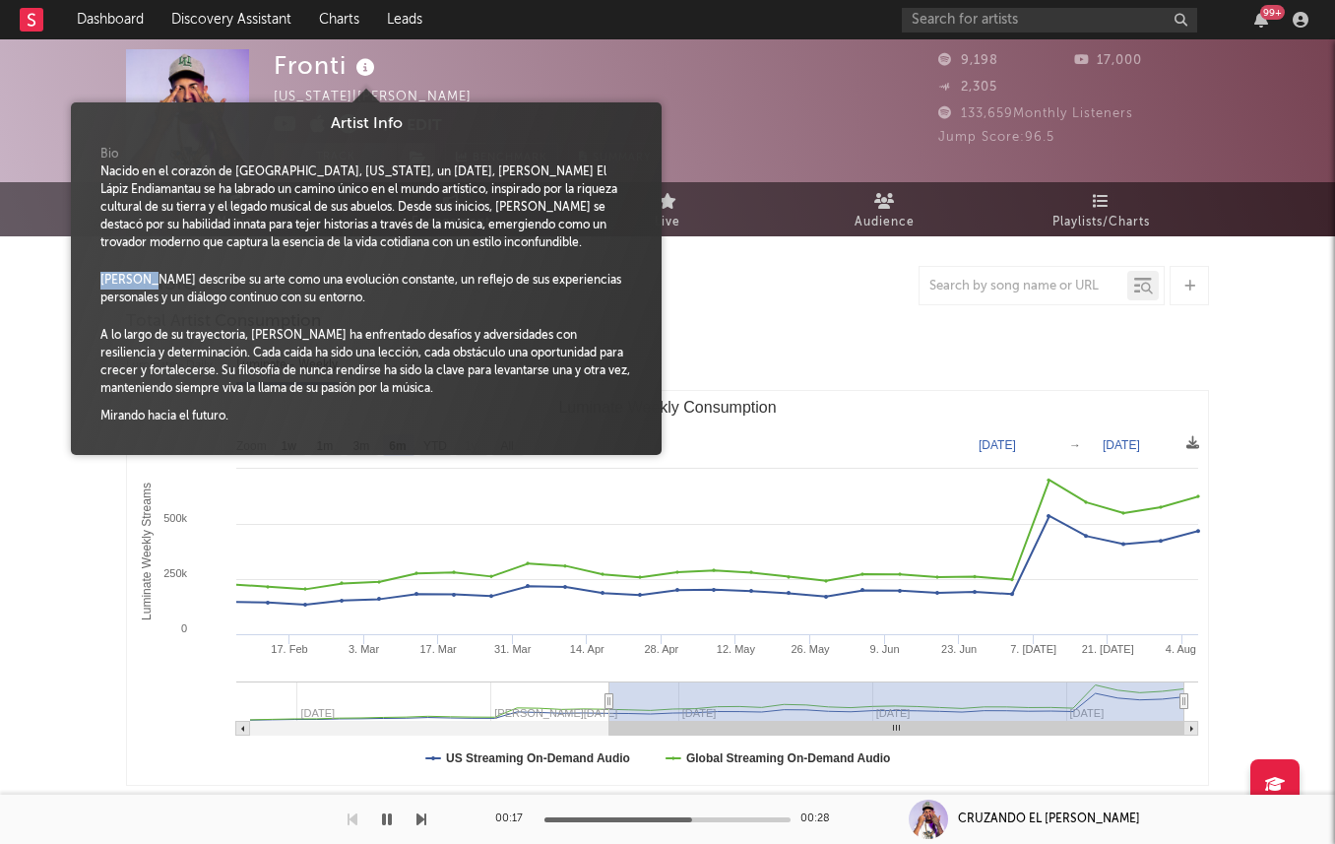
drag, startPoint x: 133, startPoint y: 266, endPoint x: 148, endPoint y: 283, distance: 22.3
click at [146, 279] on div "Bio Nacido en el corazón de Caguas, Puerto Rico, un 25 de diciembre de 1994, Fr…" at bounding box center [366, 290] width 561 height 309
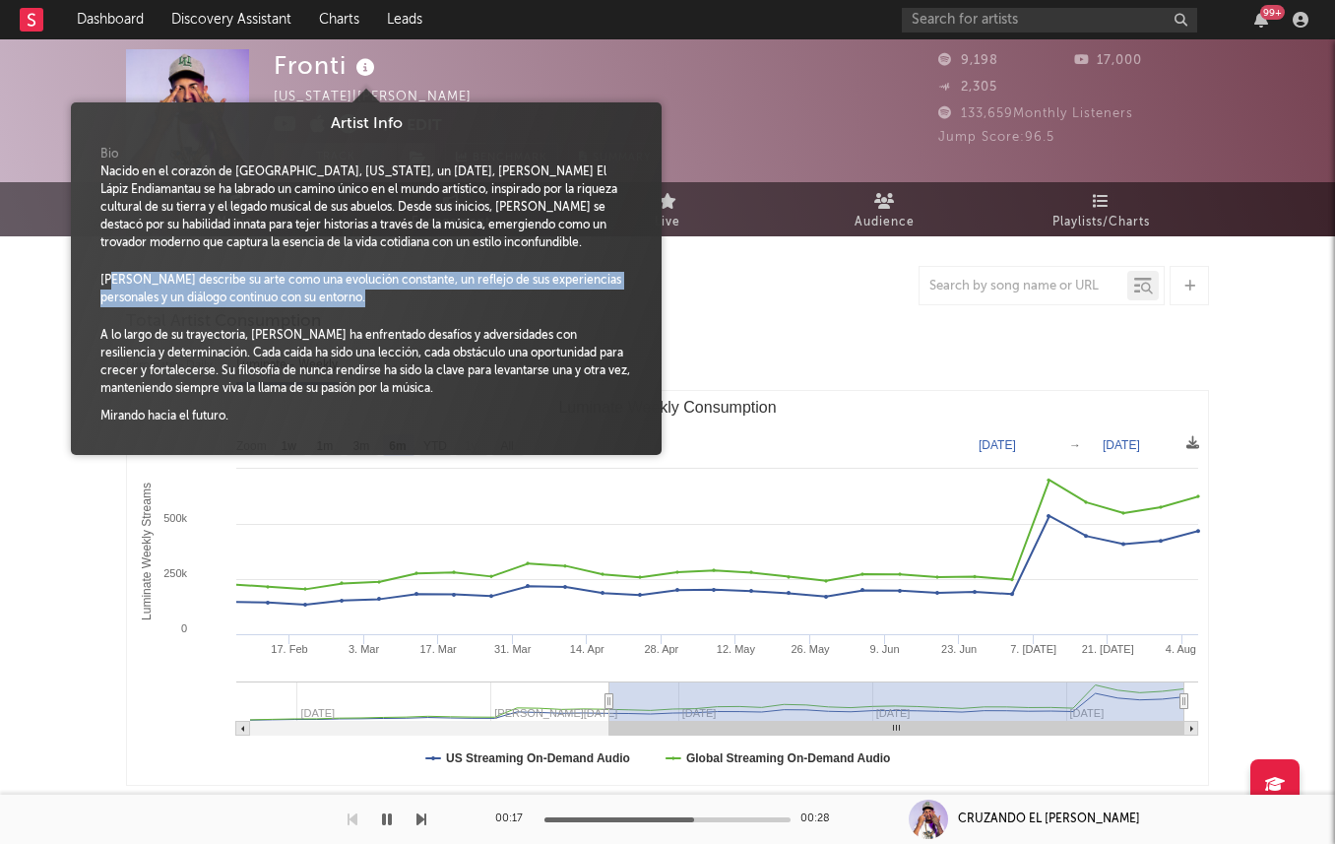
drag, startPoint x: 112, startPoint y: 283, endPoint x: 193, endPoint y: 331, distance: 94.0
click at [188, 329] on div "Bio Nacido en el corazón de Caguas, Puerto Rico, un 25 de diciembre de 1994, Fr…" at bounding box center [366, 290] width 561 height 309
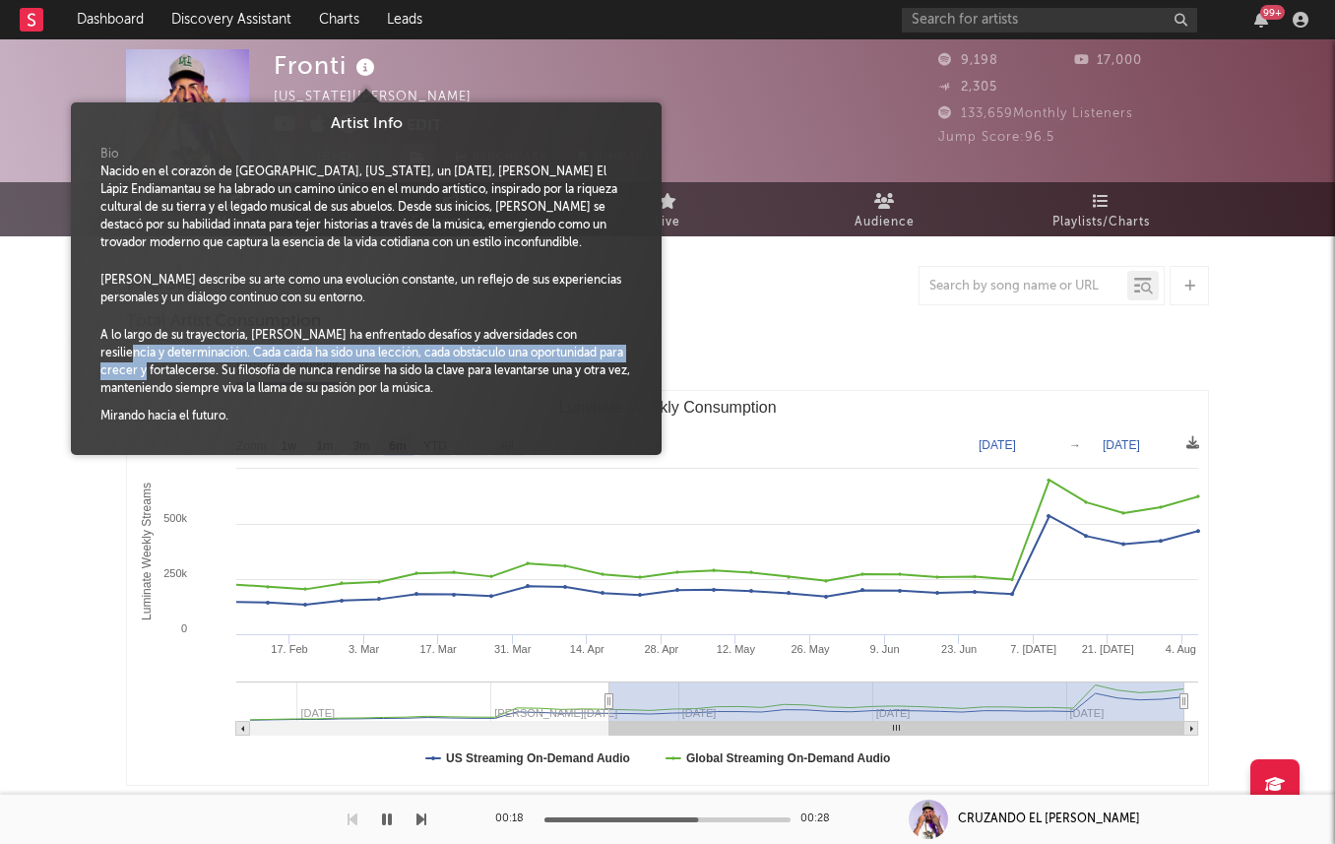
drag, startPoint x: 96, startPoint y: 351, endPoint x: 160, endPoint y: 390, distance: 74.6
click at [143, 377] on div "Bio Nacido en el corazón de Caguas, Puerto Rico, un 25 de diciembre de 1994, Fr…" at bounding box center [366, 290] width 561 height 309
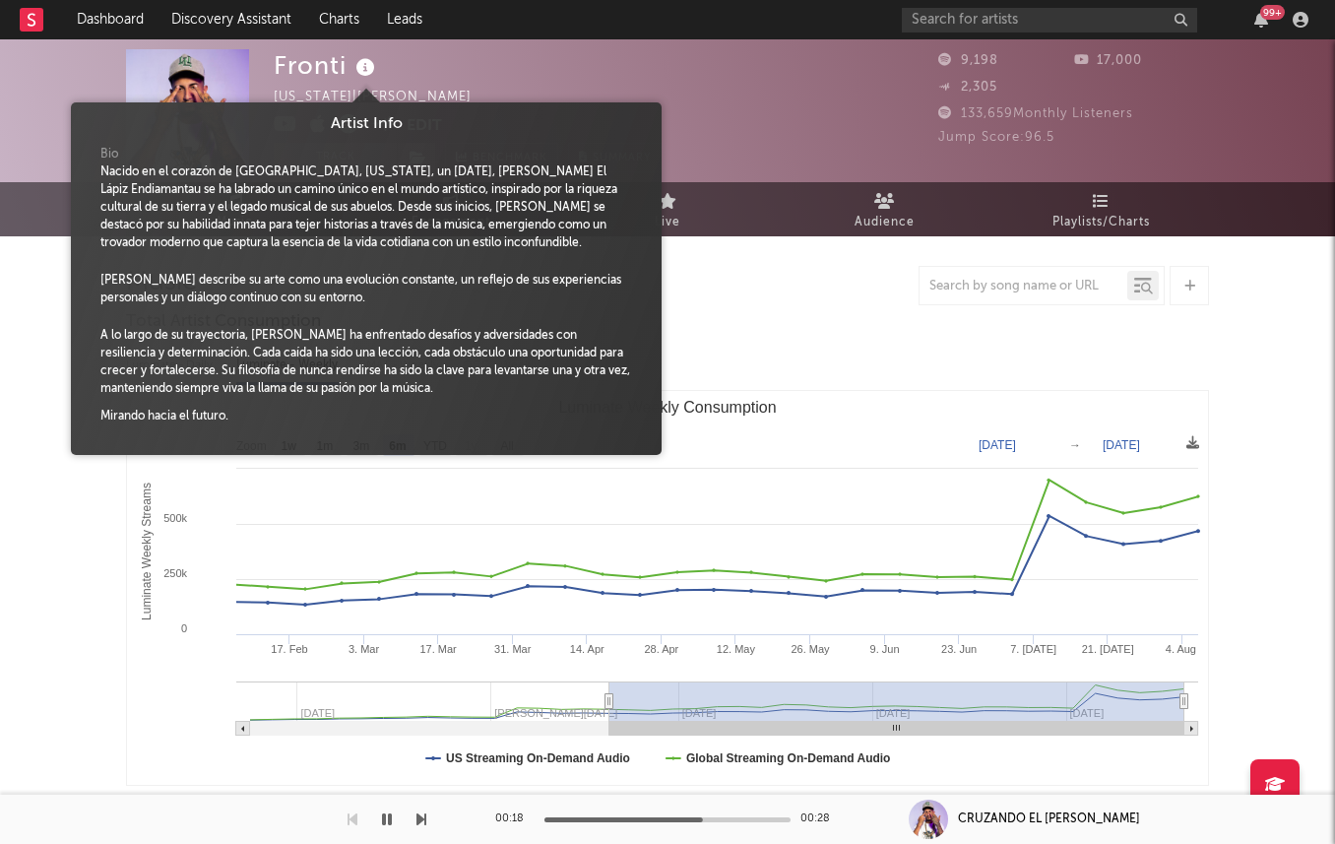
drag, startPoint x: 250, startPoint y: 406, endPoint x: 198, endPoint y: 381, distance: 57.7
click at [247, 406] on span at bounding box center [366, 403] width 532 height 10
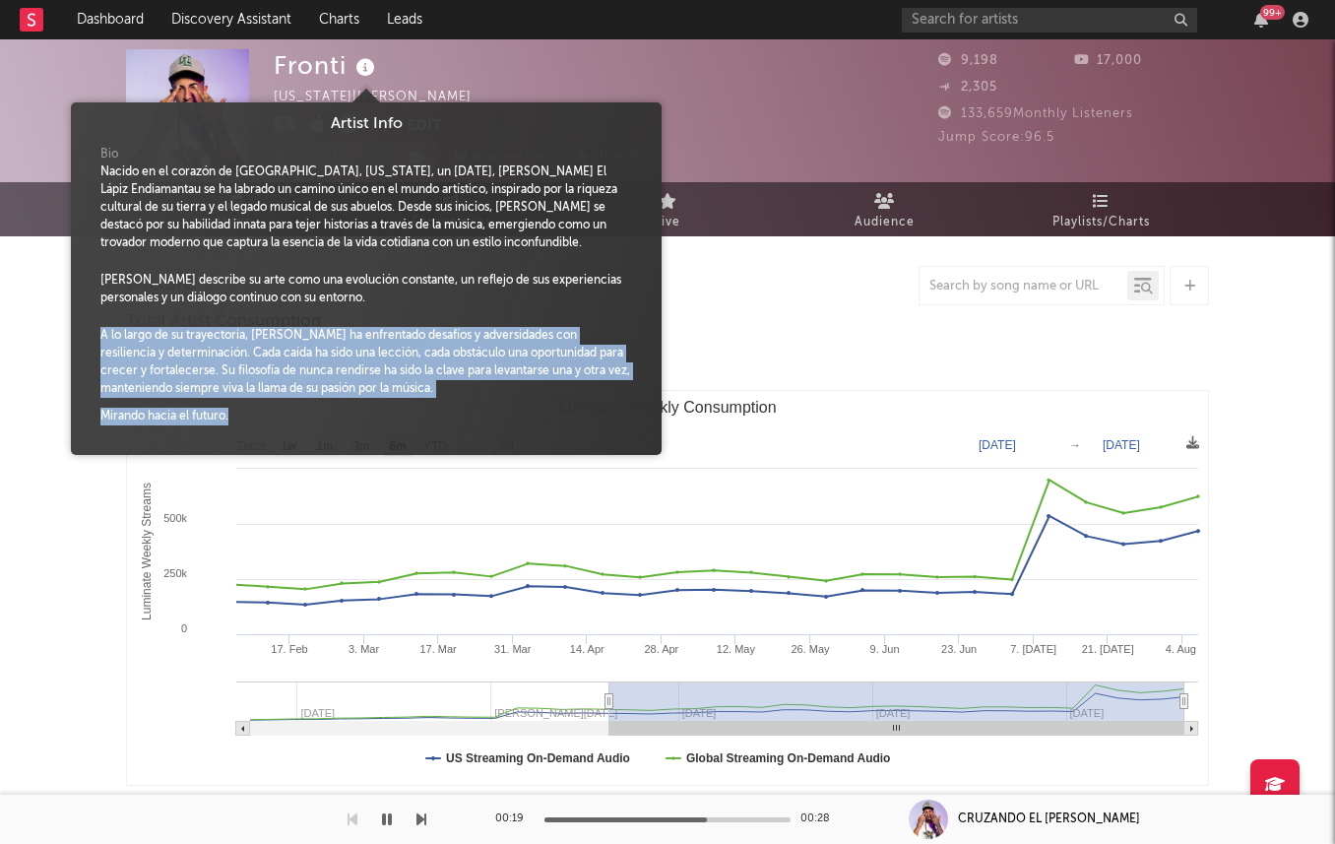
drag, startPoint x: 107, startPoint y: 316, endPoint x: 314, endPoint y: 437, distance: 239.6
click at [314, 437] on div "Bio Nacido en el corazón de Caguas, Puerto Rico, un 25 de diciembre de 1994, Fr…" at bounding box center [366, 290] width 561 height 309
click at [313, 437] on div "Bio Nacido en el corazón de Caguas, Puerto Rico, un 25 de diciembre de 1994, Fr…" at bounding box center [366, 290] width 561 height 309
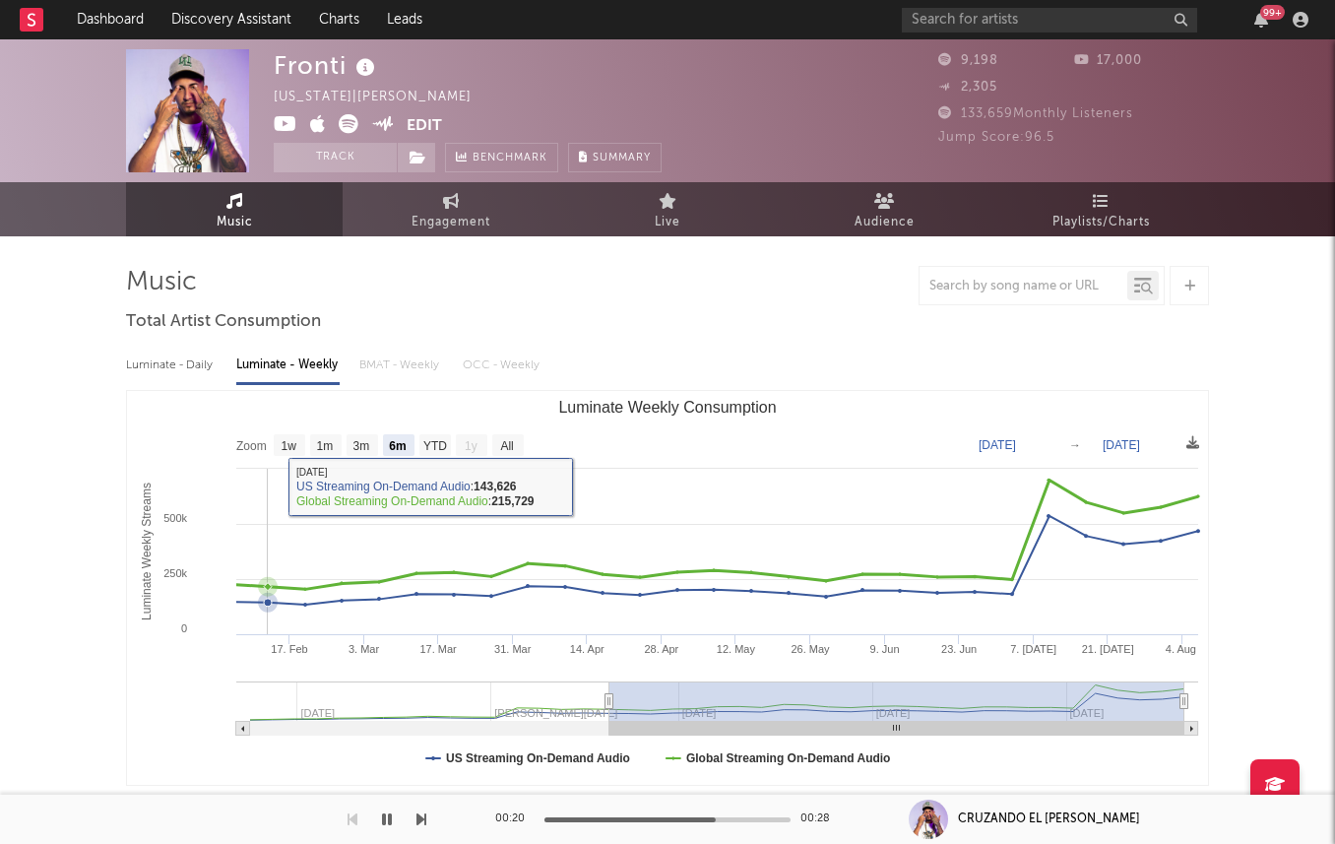
click at [246, 545] on rect "Luminate Weekly Consumption" at bounding box center [667, 588] width 1081 height 394
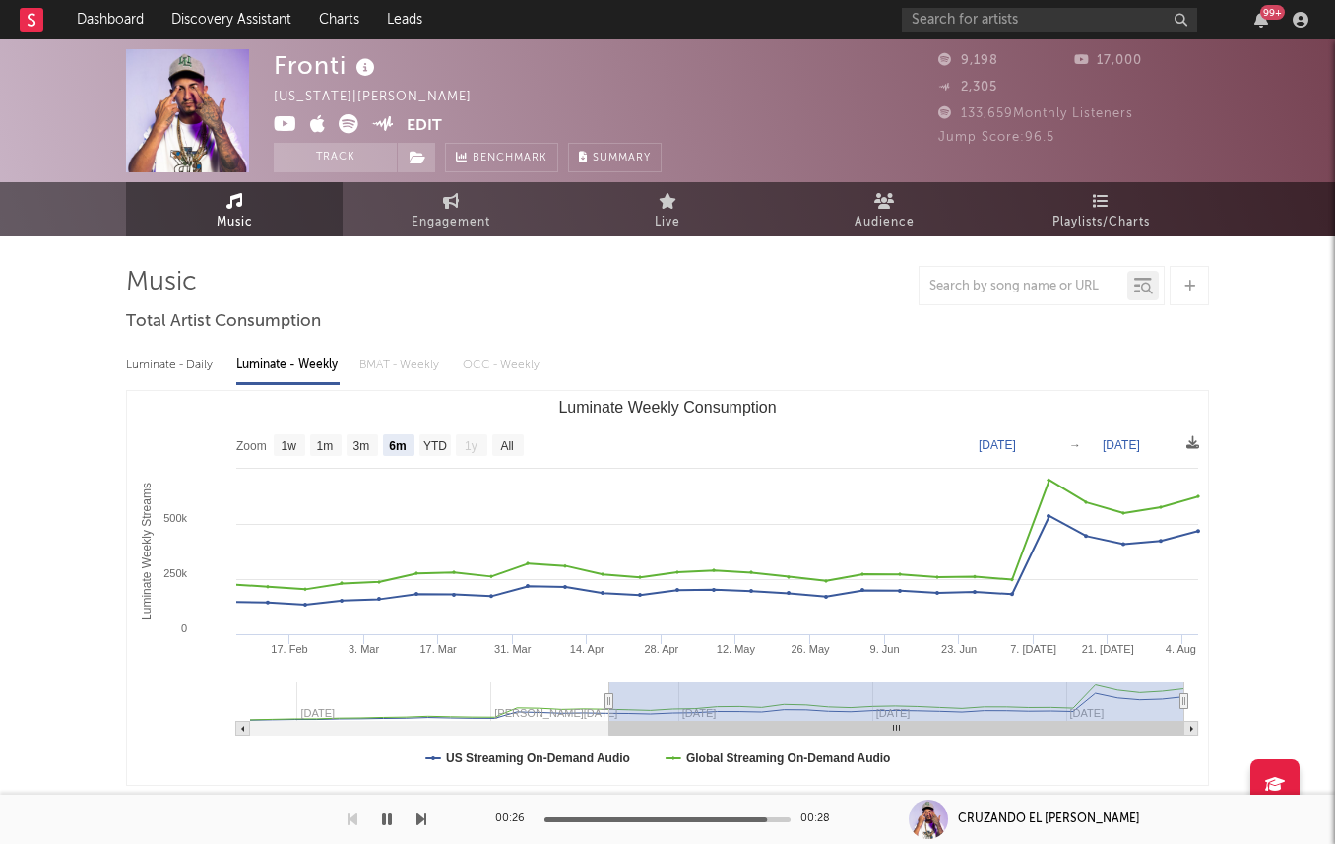
click at [348, 118] on icon at bounding box center [349, 124] width 20 height 20
click at [346, 115] on icon at bounding box center [349, 124] width 20 height 20
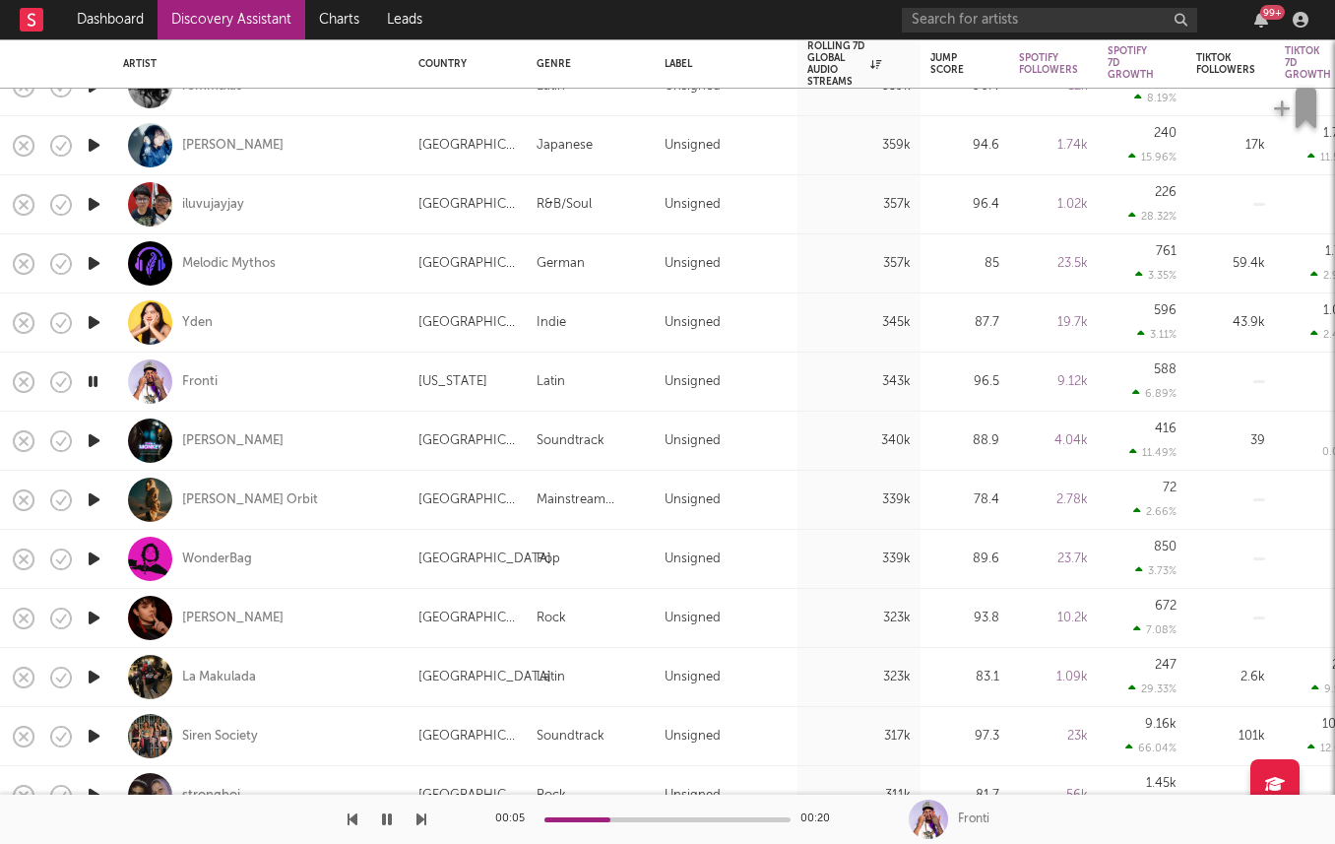
click at [92, 619] on icon "button" at bounding box center [94, 617] width 21 height 25
click at [96, 497] on icon "button" at bounding box center [94, 499] width 21 height 25
click at [90, 614] on icon "button" at bounding box center [94, 617] width 21 height 25
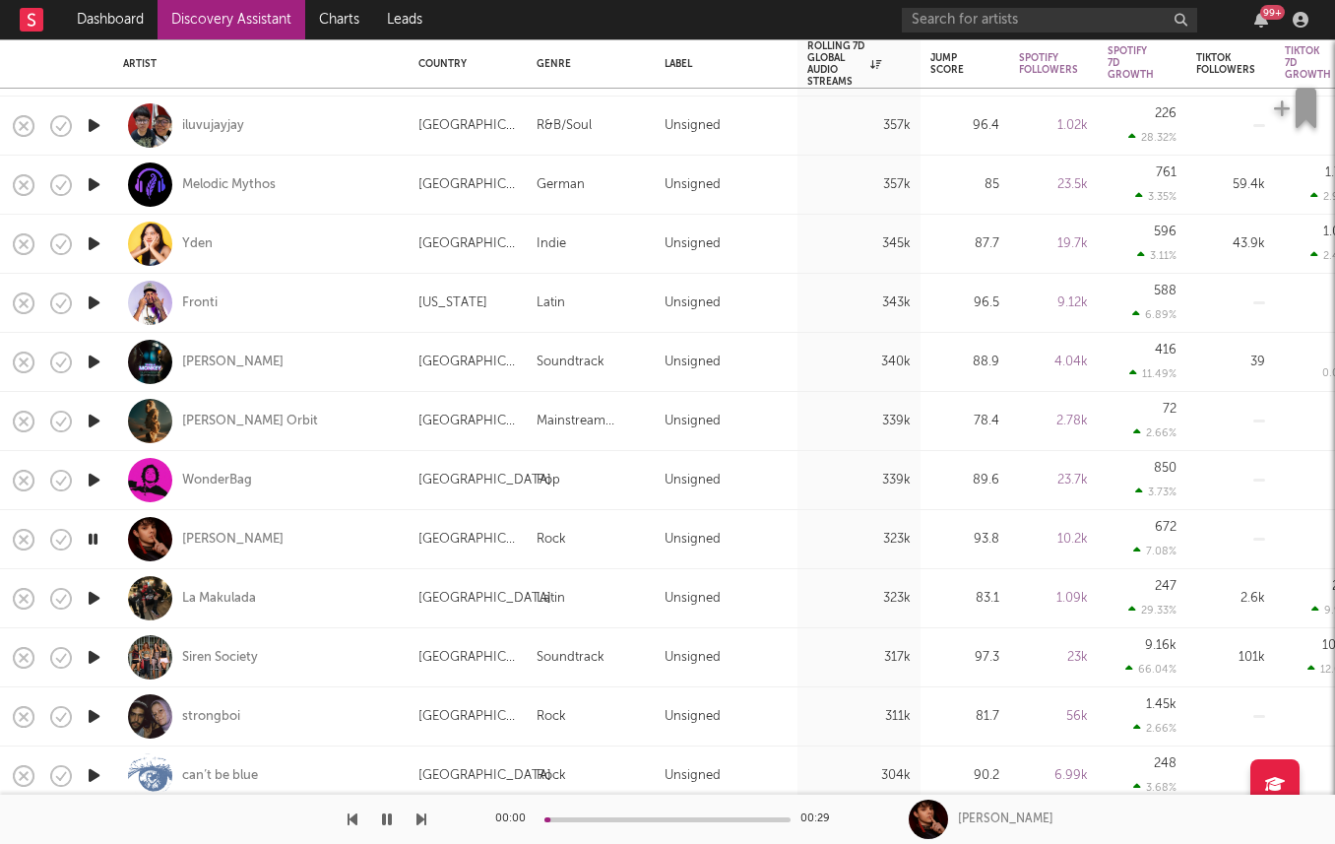
click at [91, 657] on icon "button" at bounding box center [94, 657] width 21 height 25
click at [93, 719] on icon "button" at bounding box center [94, 716] width 21 height 25
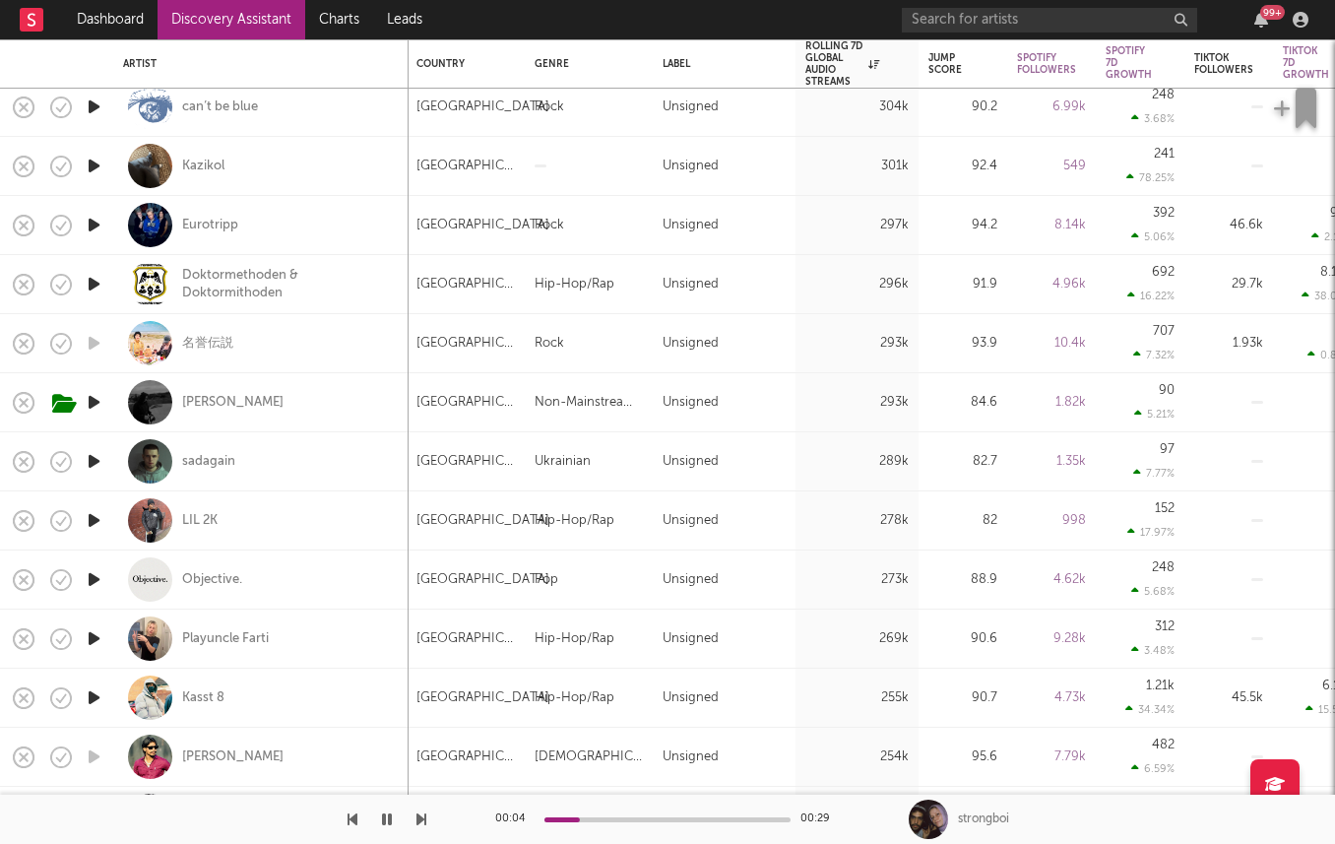
click at [94, 401] on icon "button" at bounding box center [94, 402] width 21 height 25
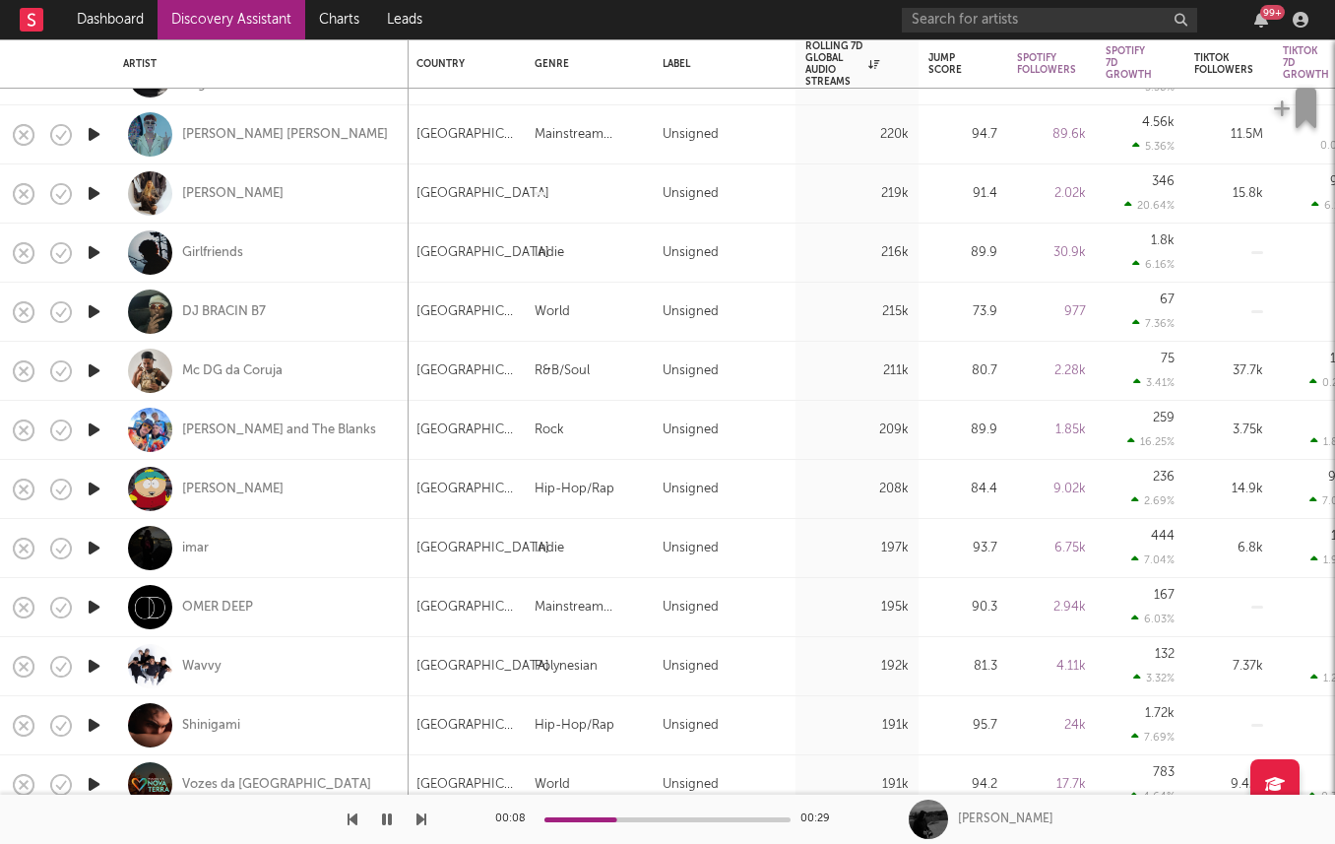
click at [92, 419] on icon "button" at bounding box center [94, 429] width 21 height 25
click at [95, 604] on icon "button" at bounding box center [94, 607] width 21 height 25
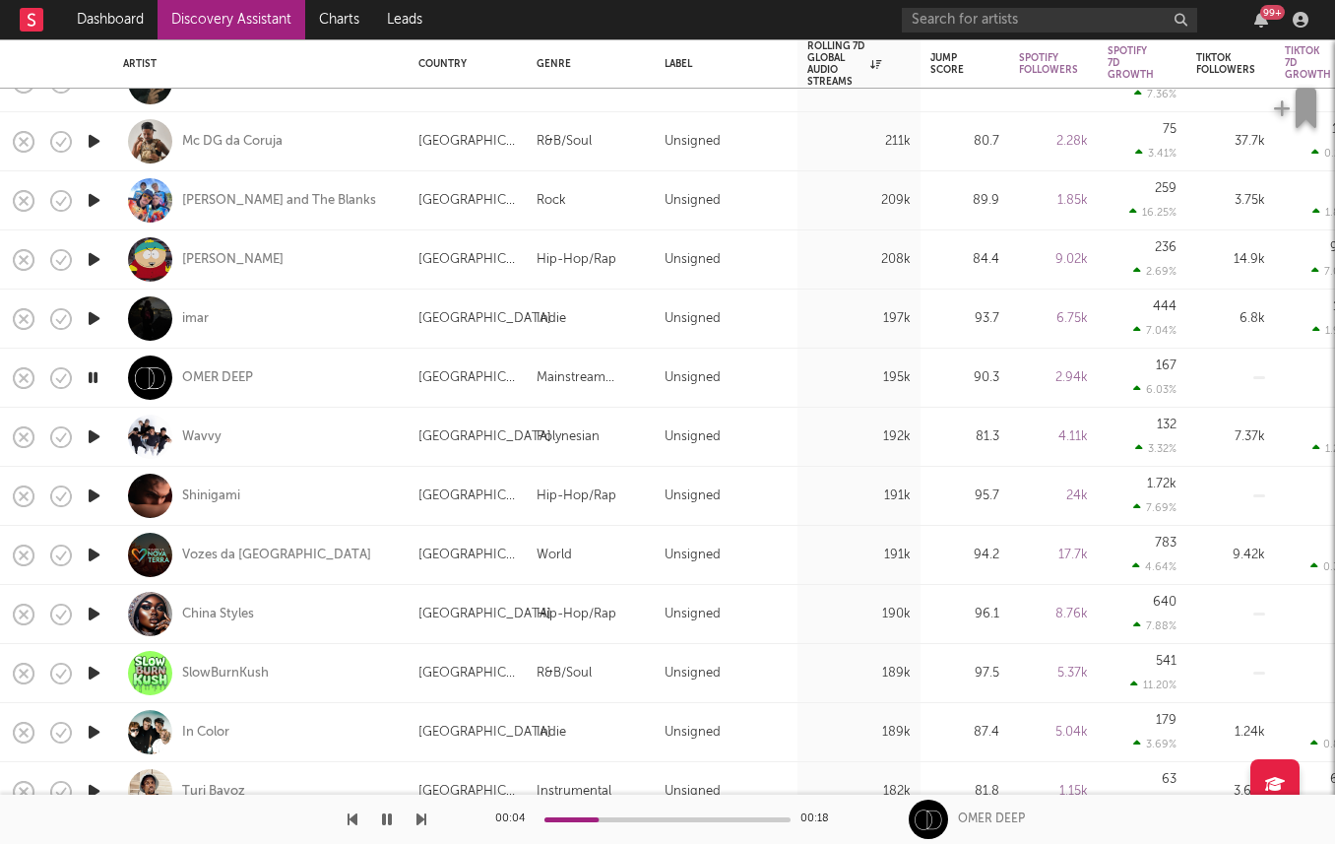
click at [92, 427] on icon "button" at bounding box center [94, 436] width 21 height 25
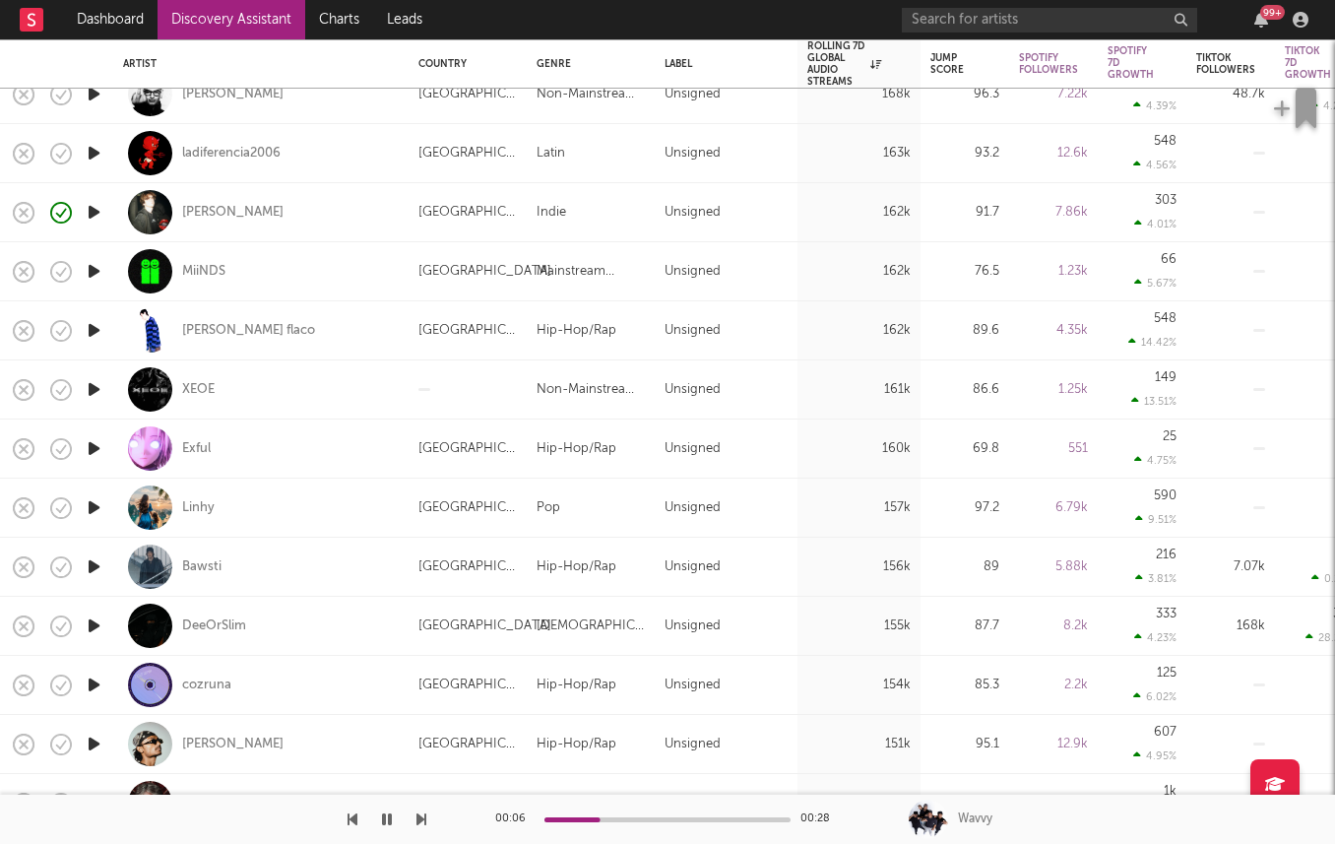
click at [91, 614] on icon "button" at bounding box center [94, 625] width 21 height 25
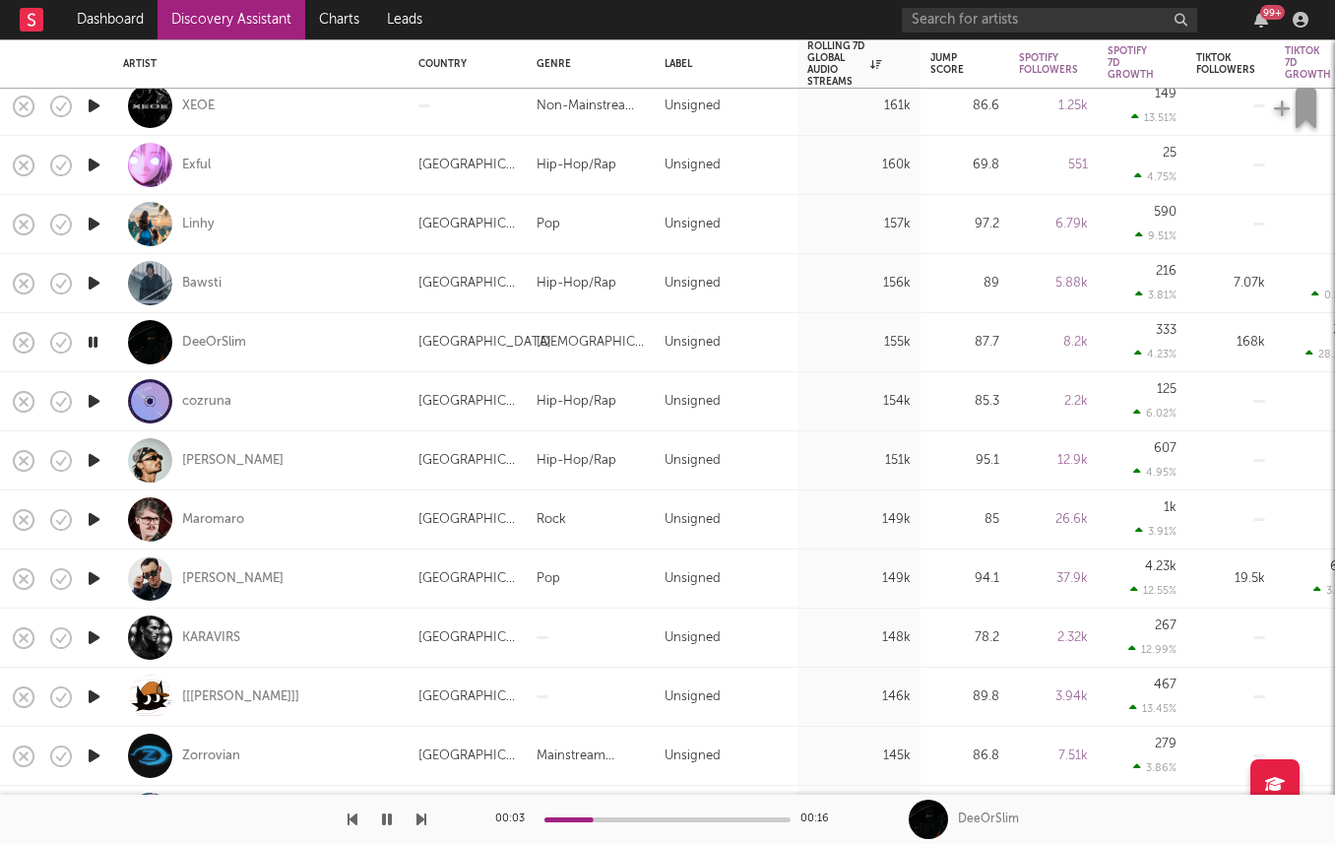
click at [90, 392] on icon "button" at bounding box center [94, 401] width 21 height 25
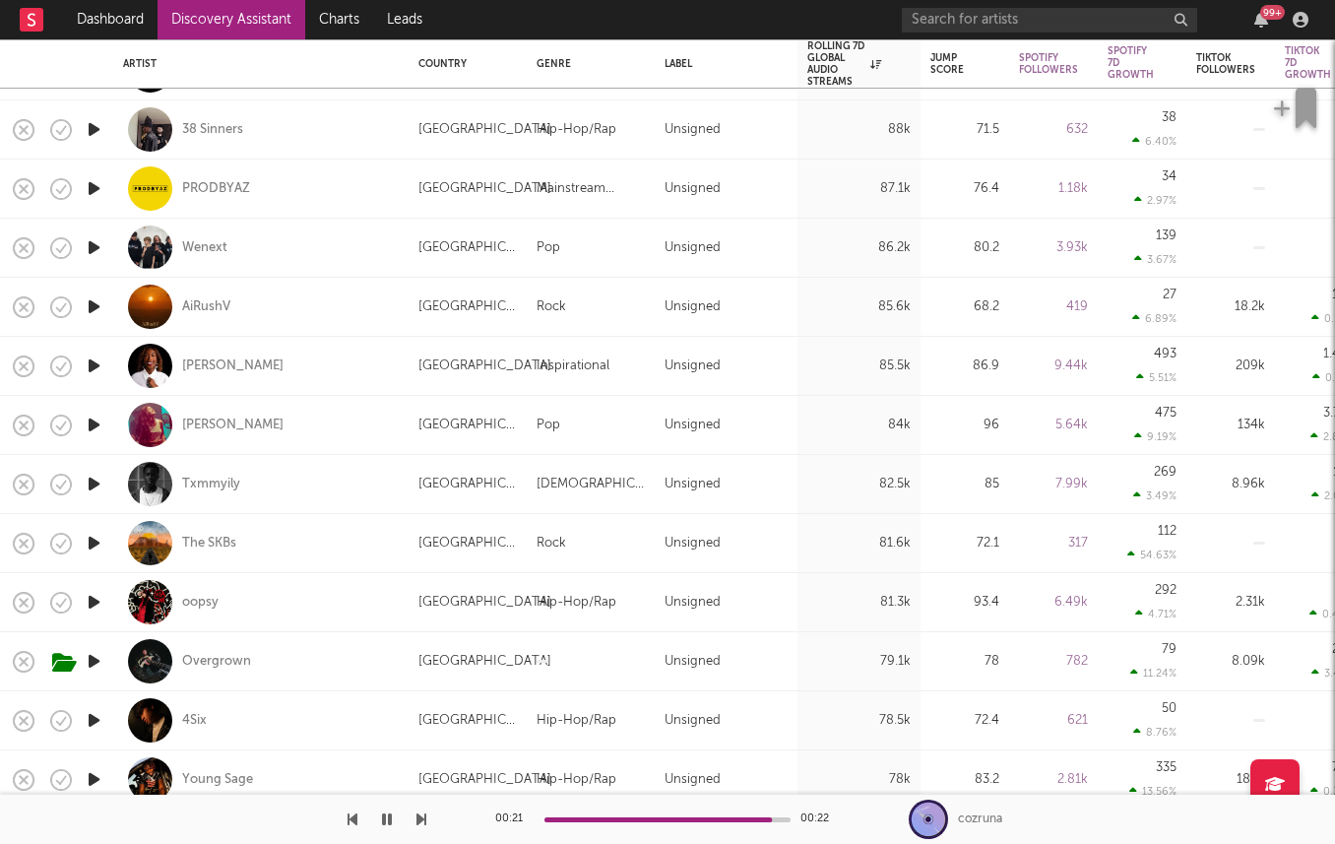
click at [99, 536] on icon "button" at bounding box center [94, 543] width 21 height 25
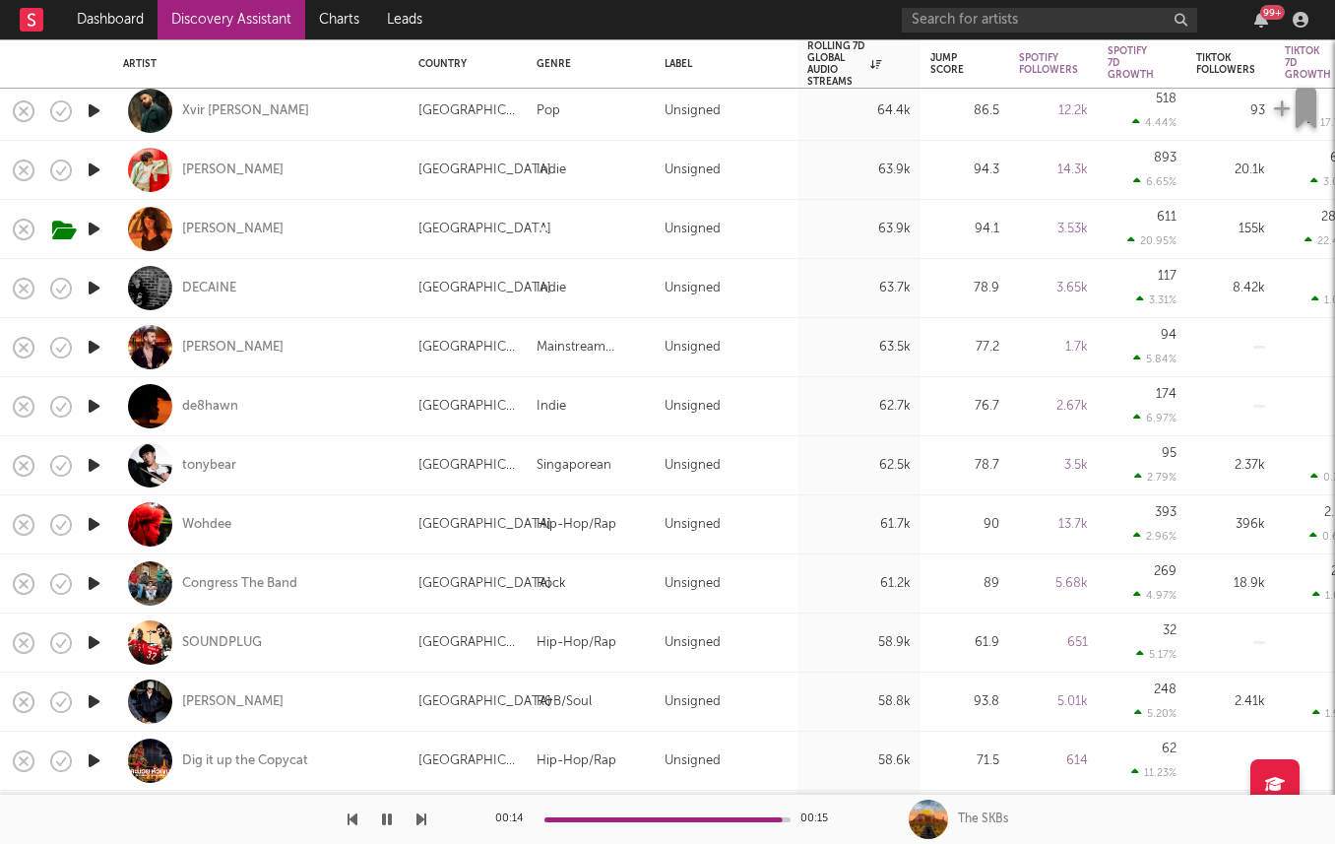
click at [94, 580] on icon "button" at bounding box center [94, 583] width 21 height 25
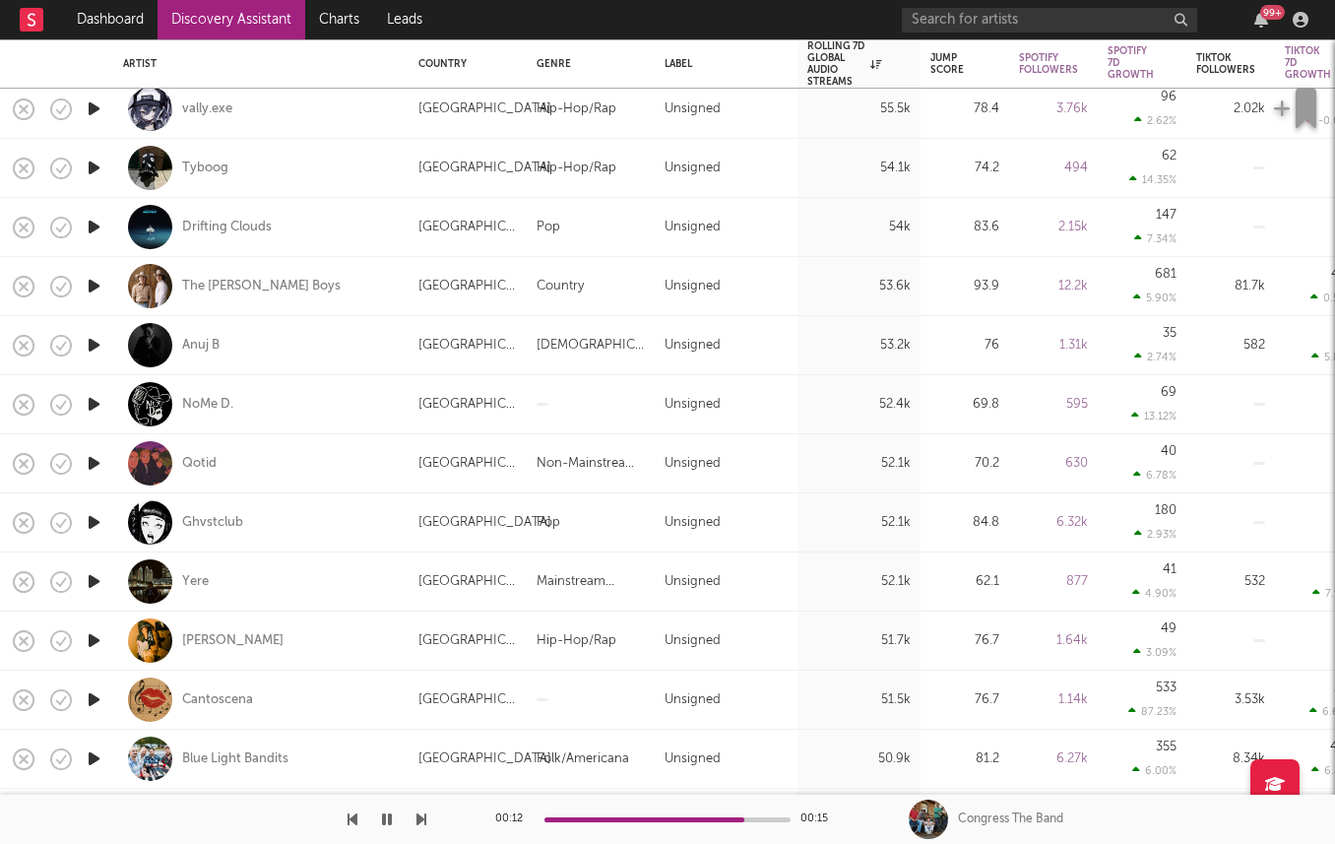
click at [98, 286] on icon "button" at bounding box center [94, 286] width 21 height 25
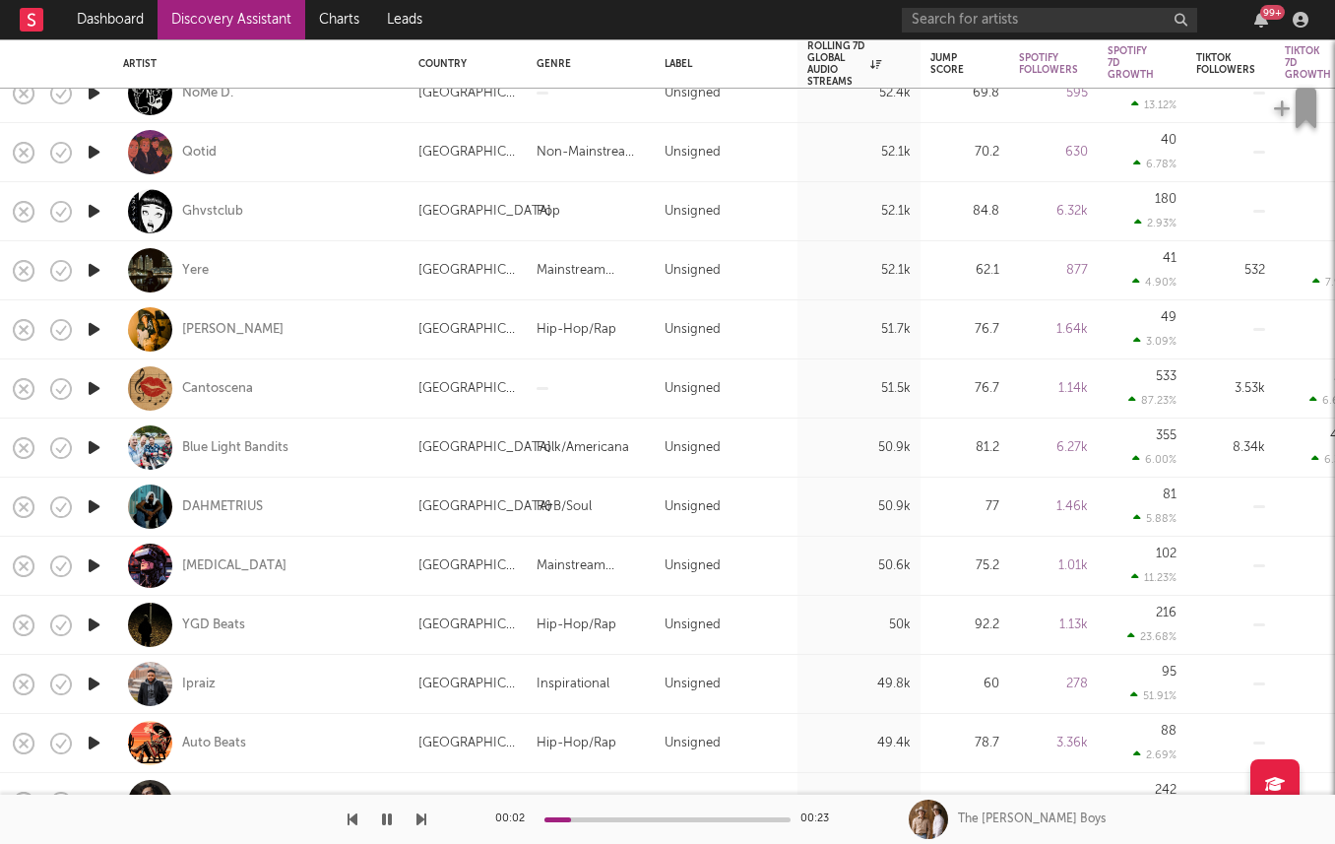
click at [89, 435] on icon "button" at bounding box center [94, 447] width 21 height 25
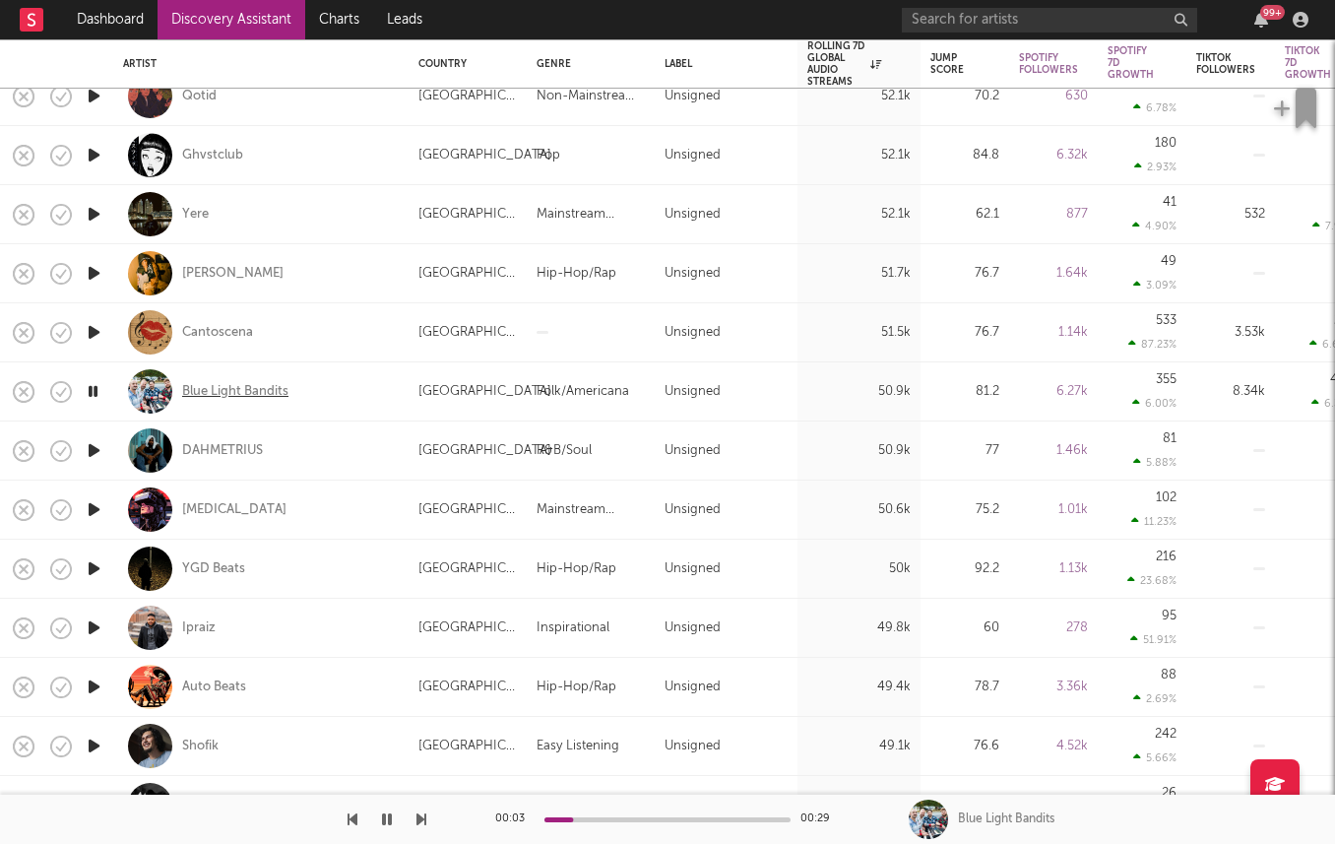
click at [239, 387] on div "Blue Light Bandits" at bounding box center [235, 392] width 106 height 18
click at [87, 449] on icon "button" at bounding box center [94, 450] width 21 height 25
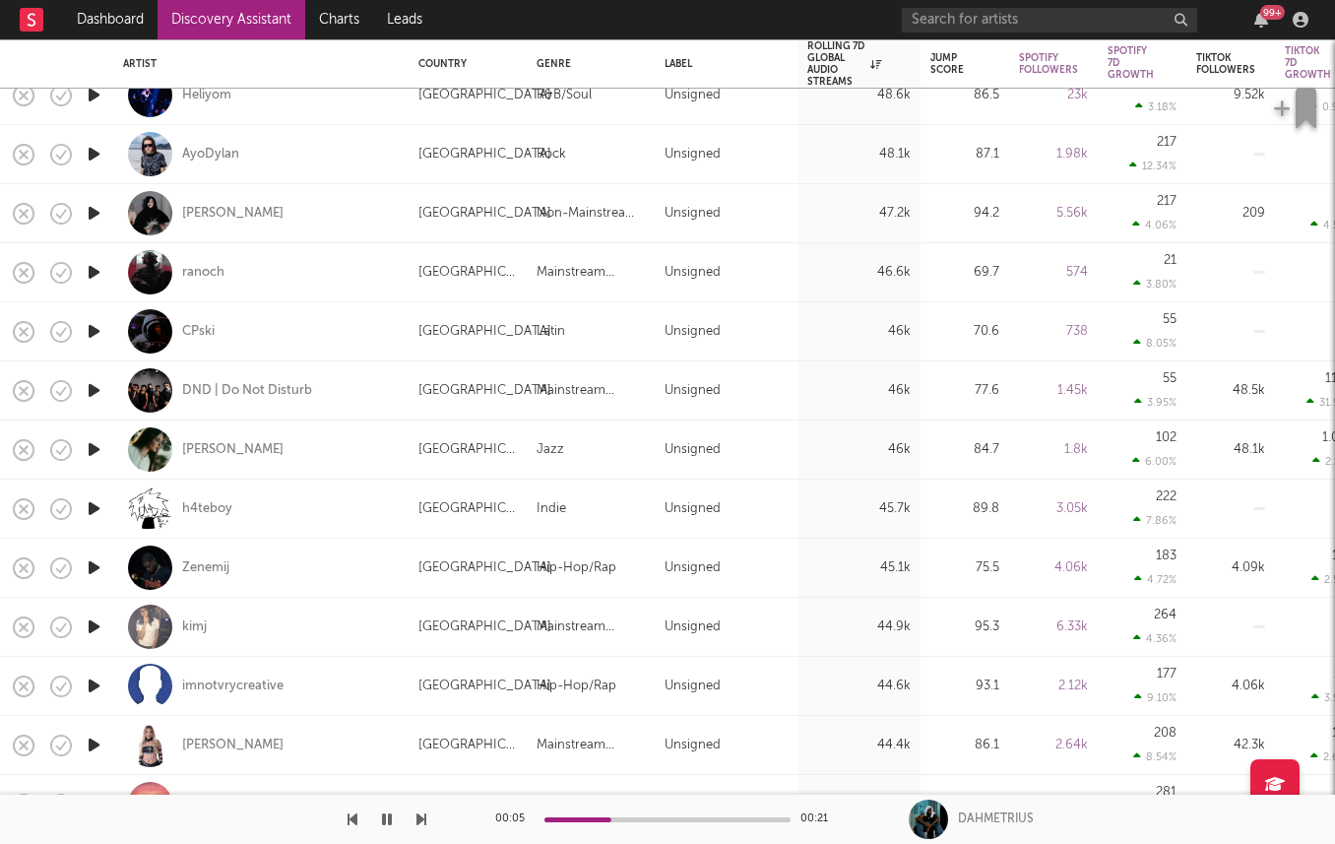
click at [92, 509] on icon "button" at bounding box center [94, 508] width 21 height 25
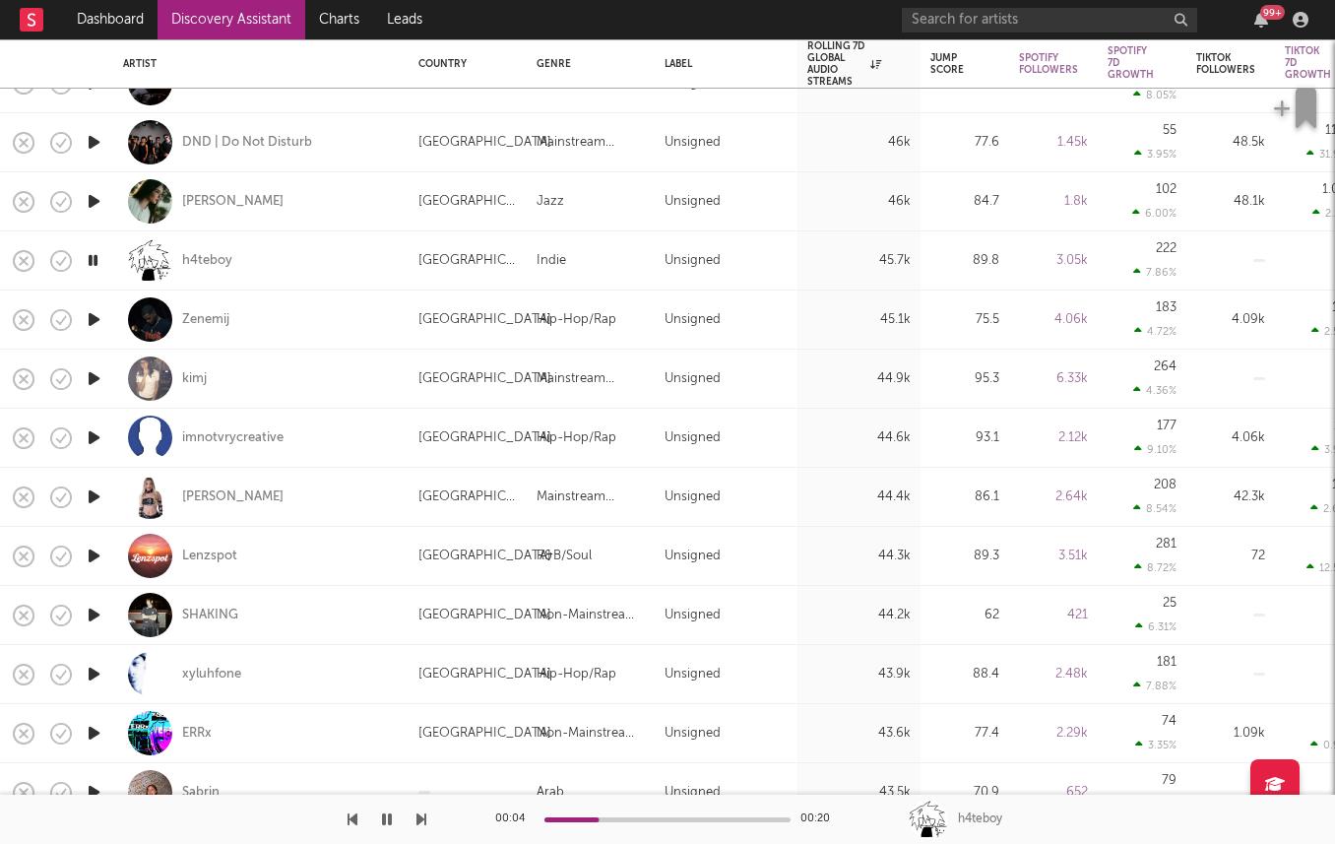
click at [92, 610] on icon "button" at bounding box center [94, 615] width 21 height 25
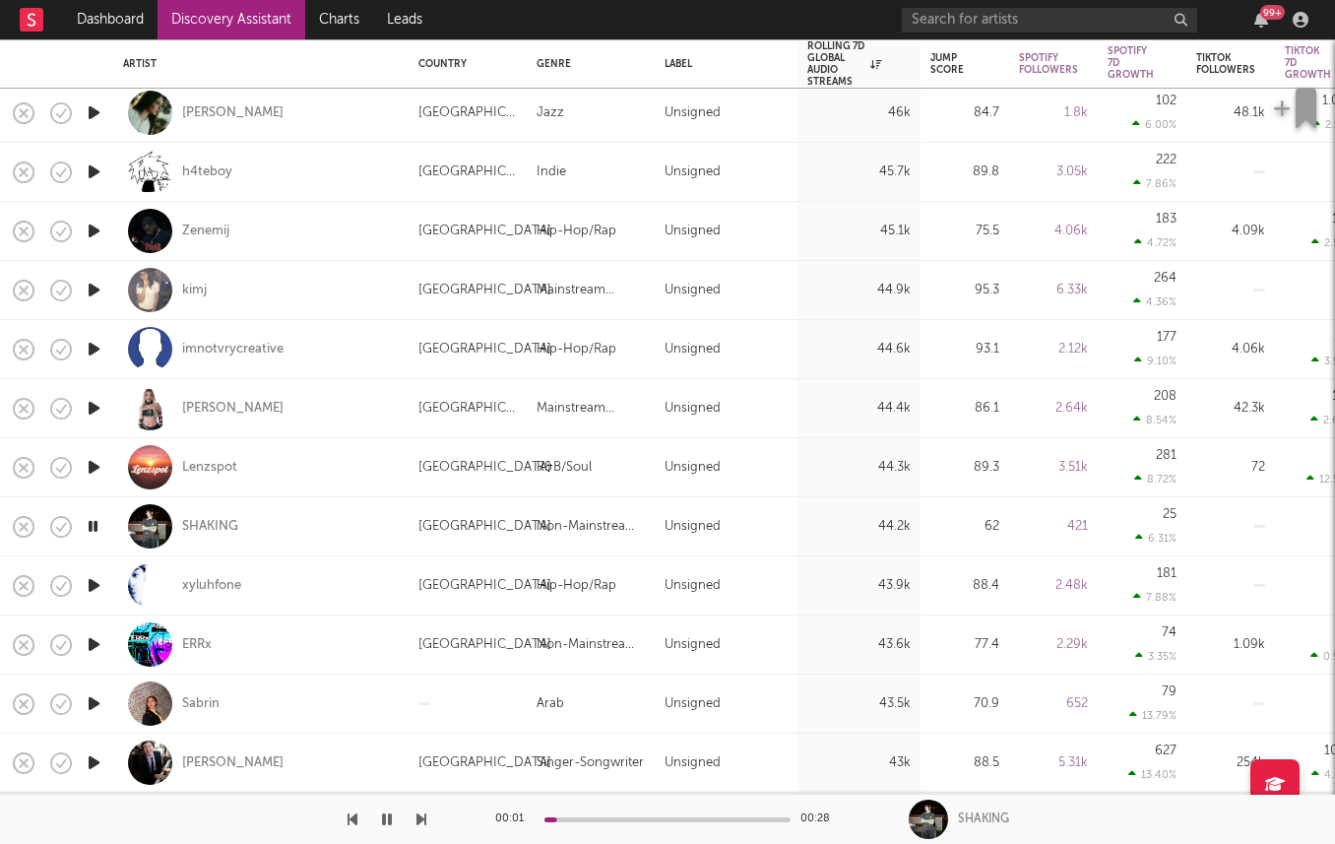
click at [85, 640] on icon "button" at bounding box center [94, 644] width 21 height 25
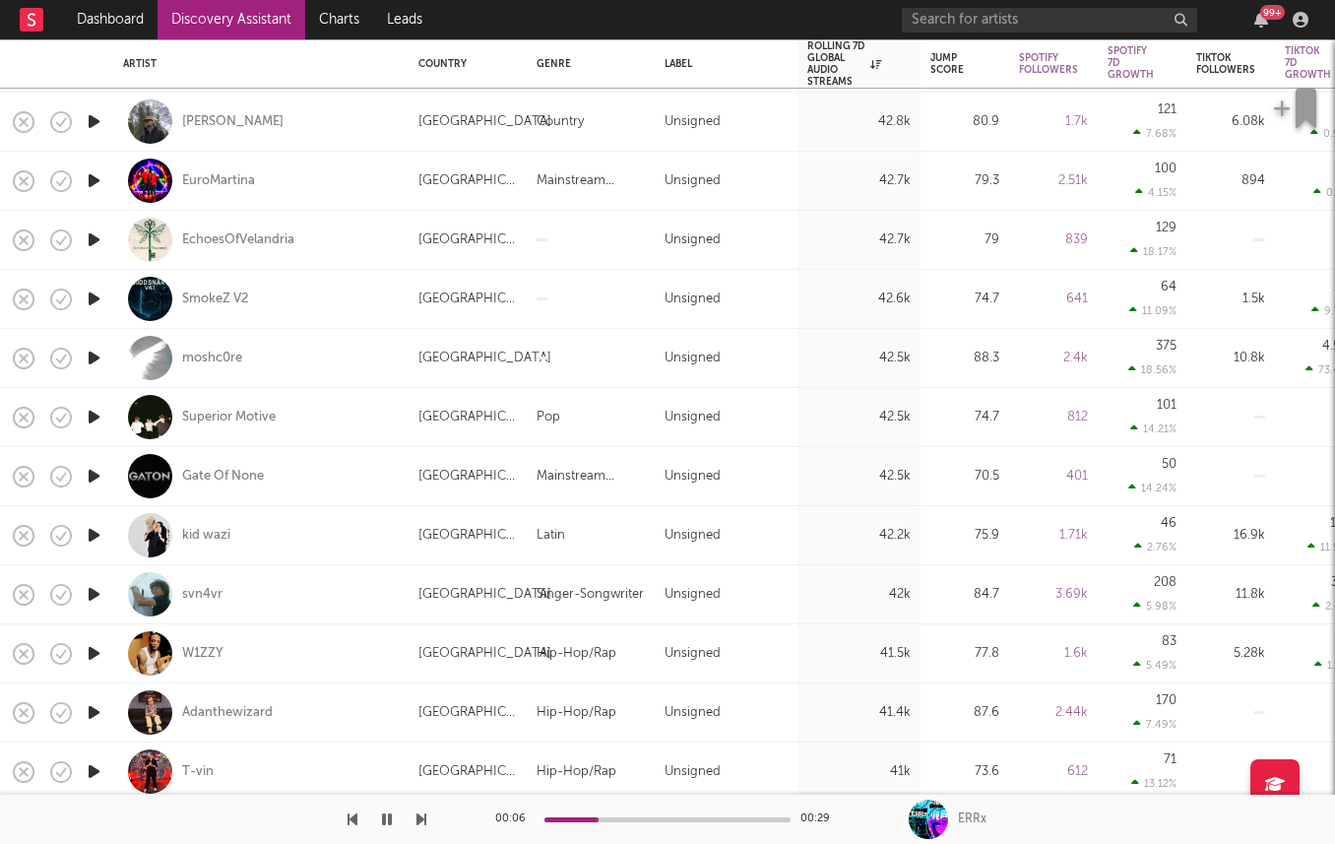
click at [86, 539] on icon "button" at bounding box center [94, 535] width 21 height 25
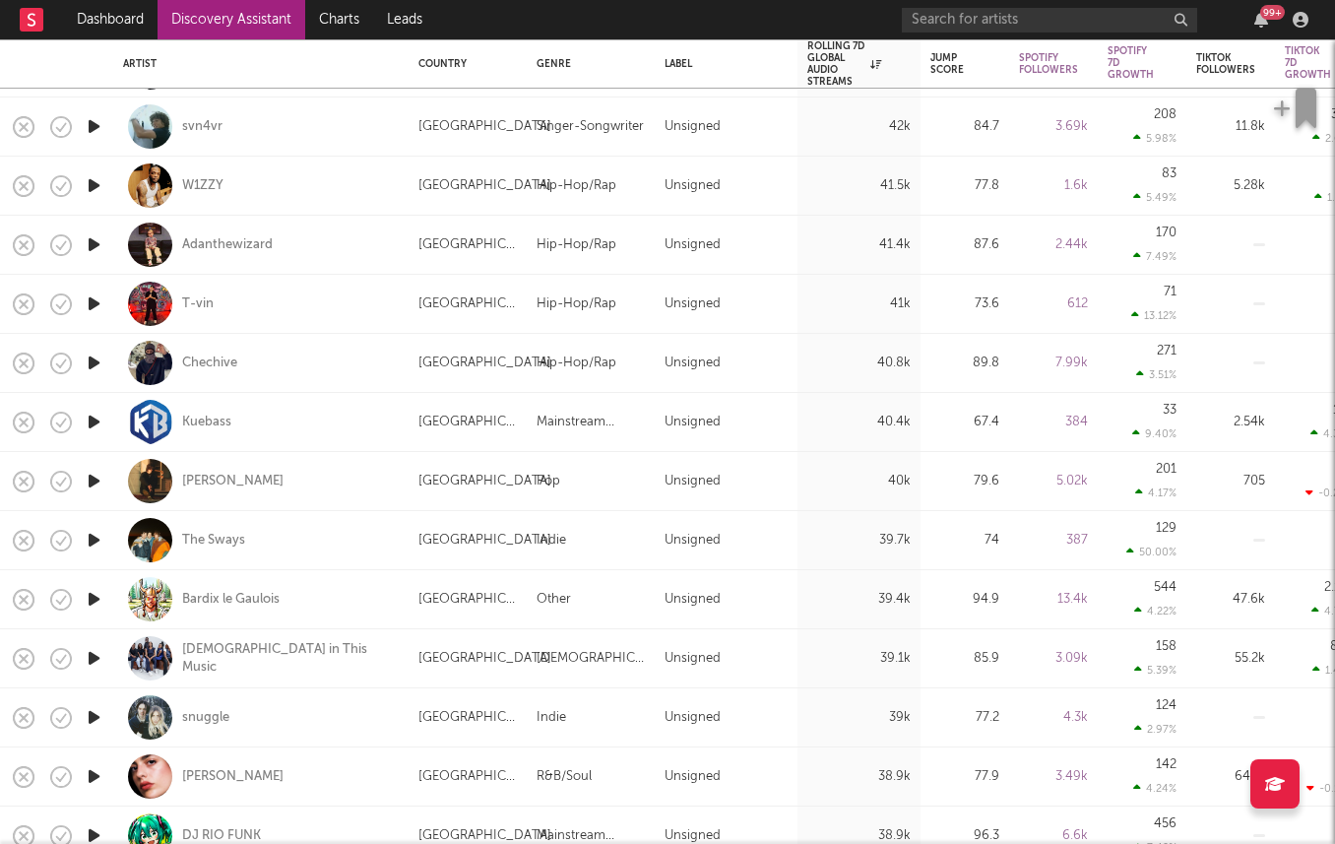
click at [95, 481] on icon "button" at bounding box center [94, 481] width 21 height 25
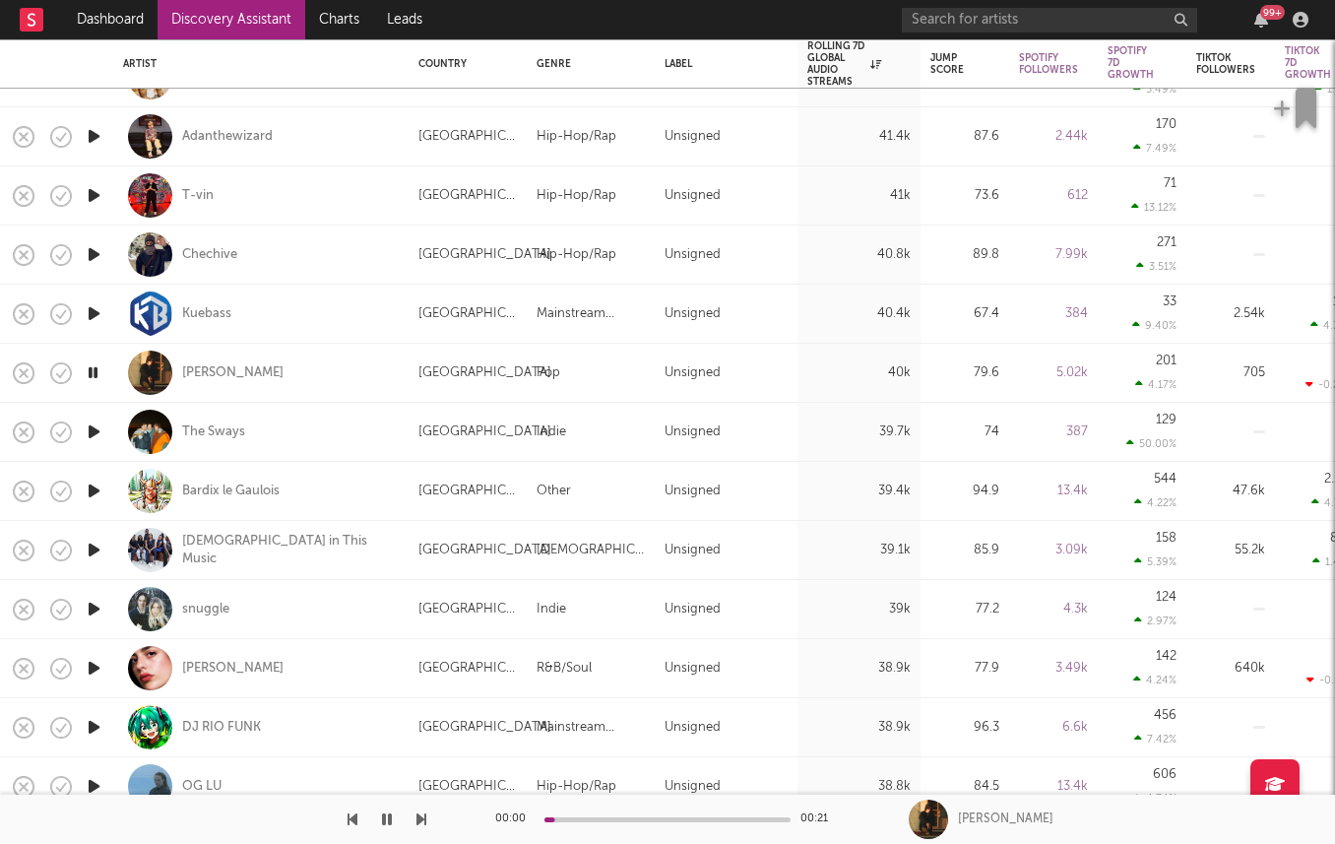
click at [113, 612] on div "snuggle" at bounding box center [260, 609] width 295 height 59
select select "1w"
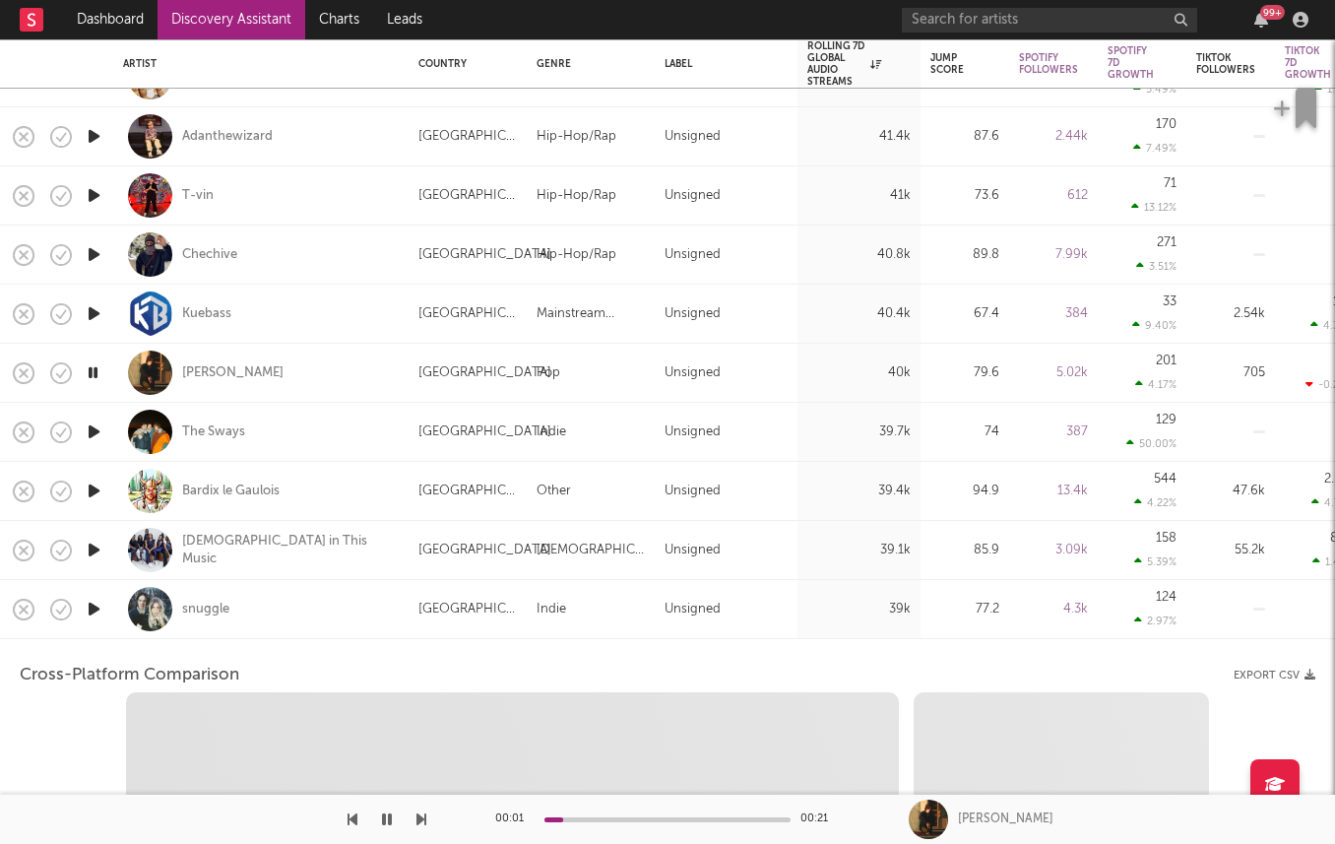
click at [115, 628] on div "snuggle" at bounding box center [260, 609] width 295 height 59
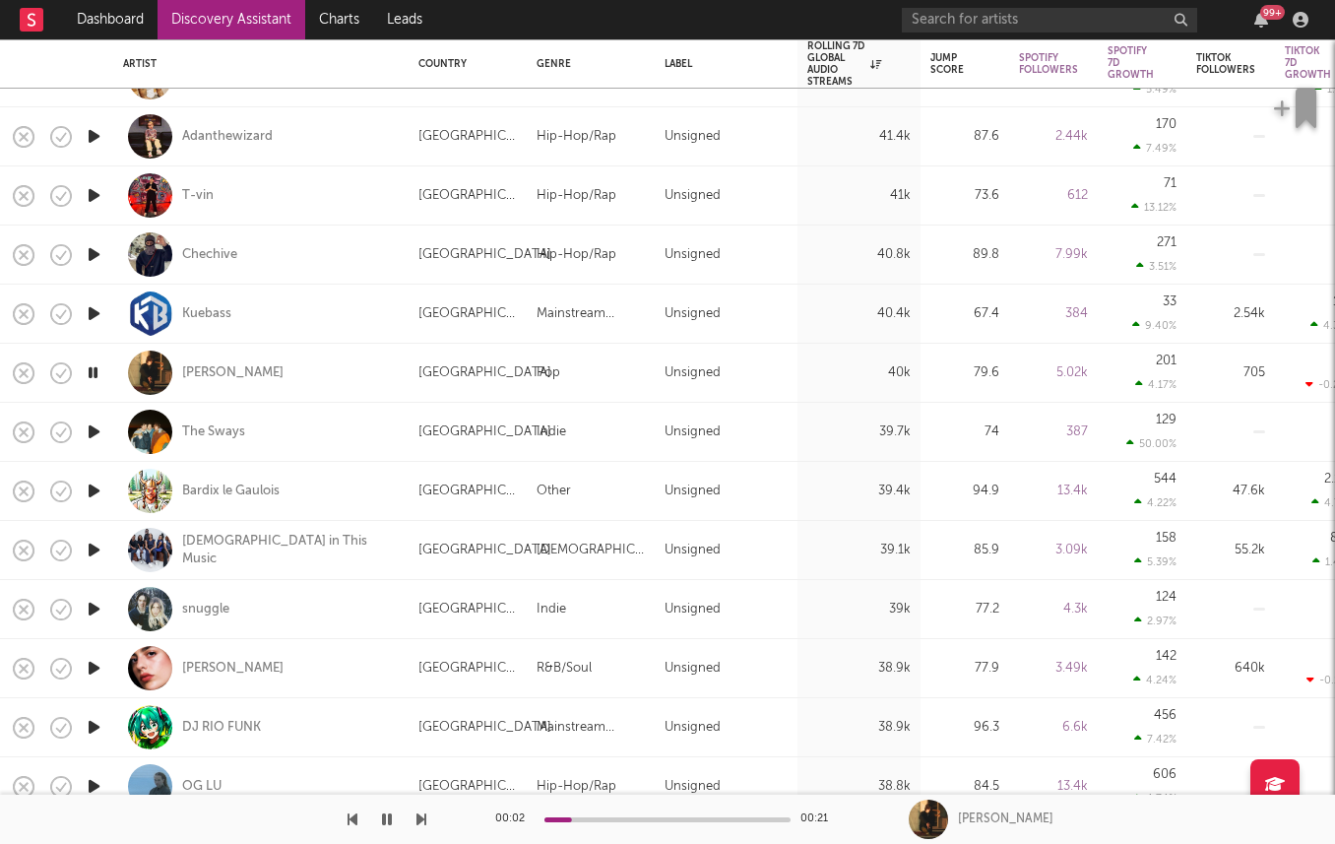
click at [93, 603] on icon "button" at bounding box center [94, 609] width 21 height 25
click at [204, 609] on div "snuggle" at bounding box center [205, 610] width 47 height 18
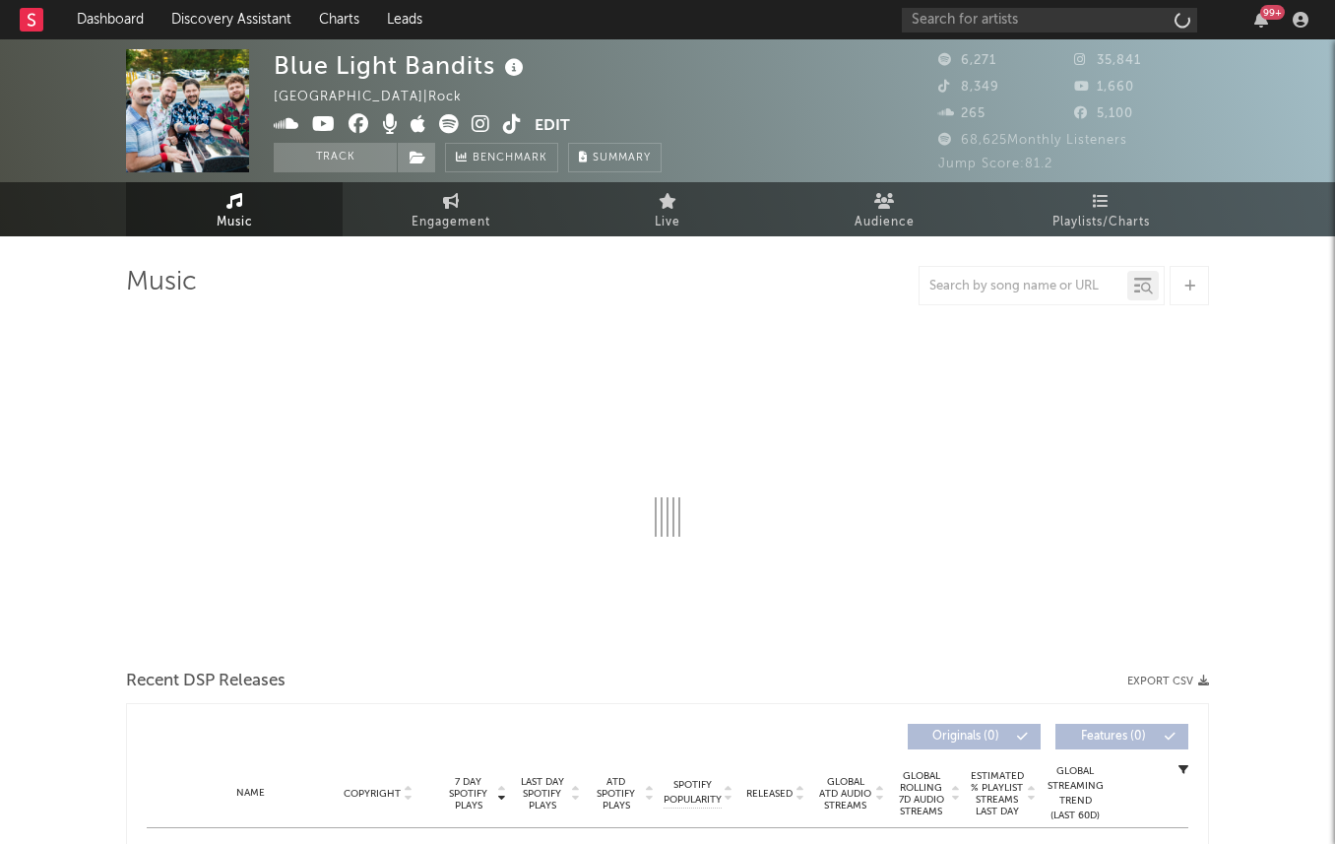
select select "6m"
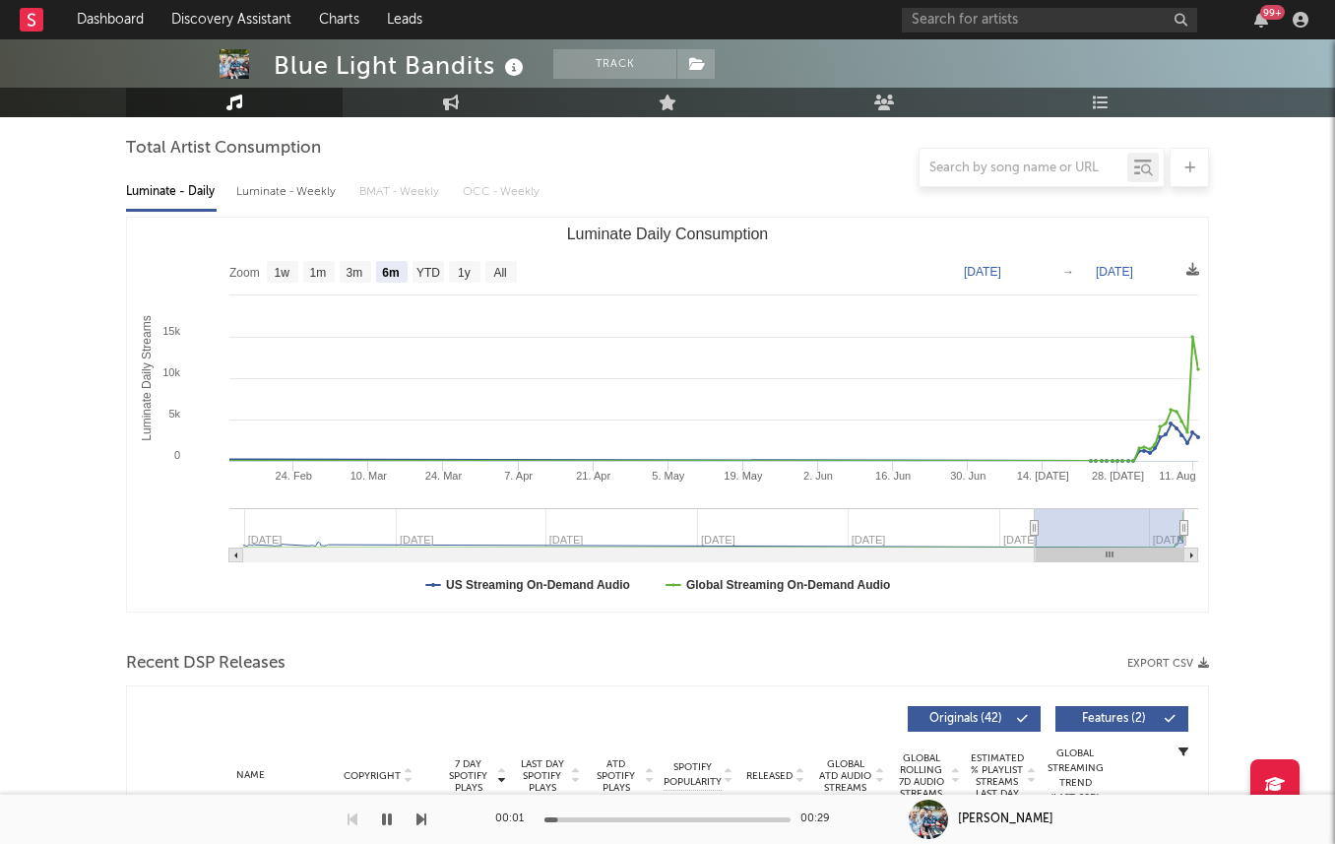
scroll to position [823, 0]
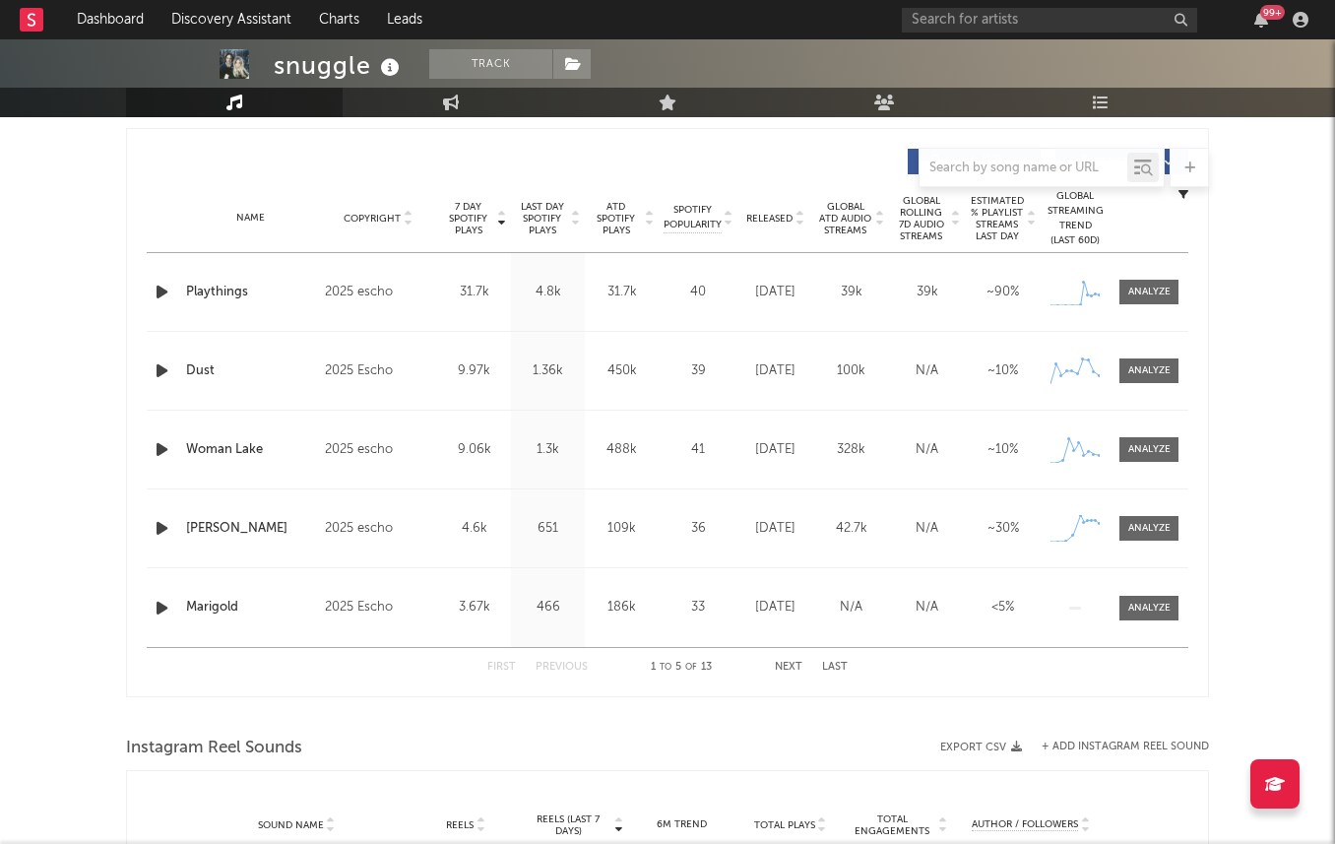
scroll to position [731, 0]
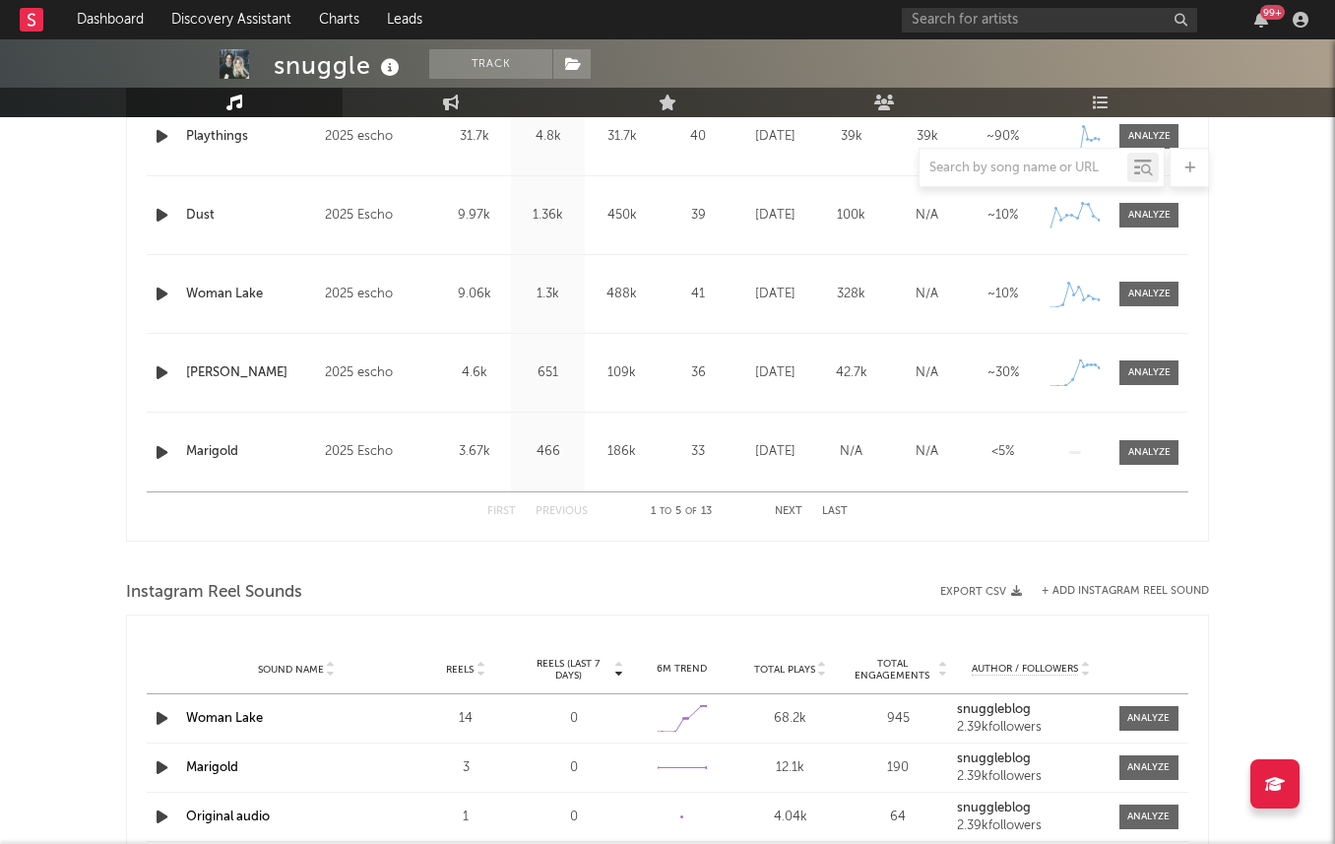
select select "1w"
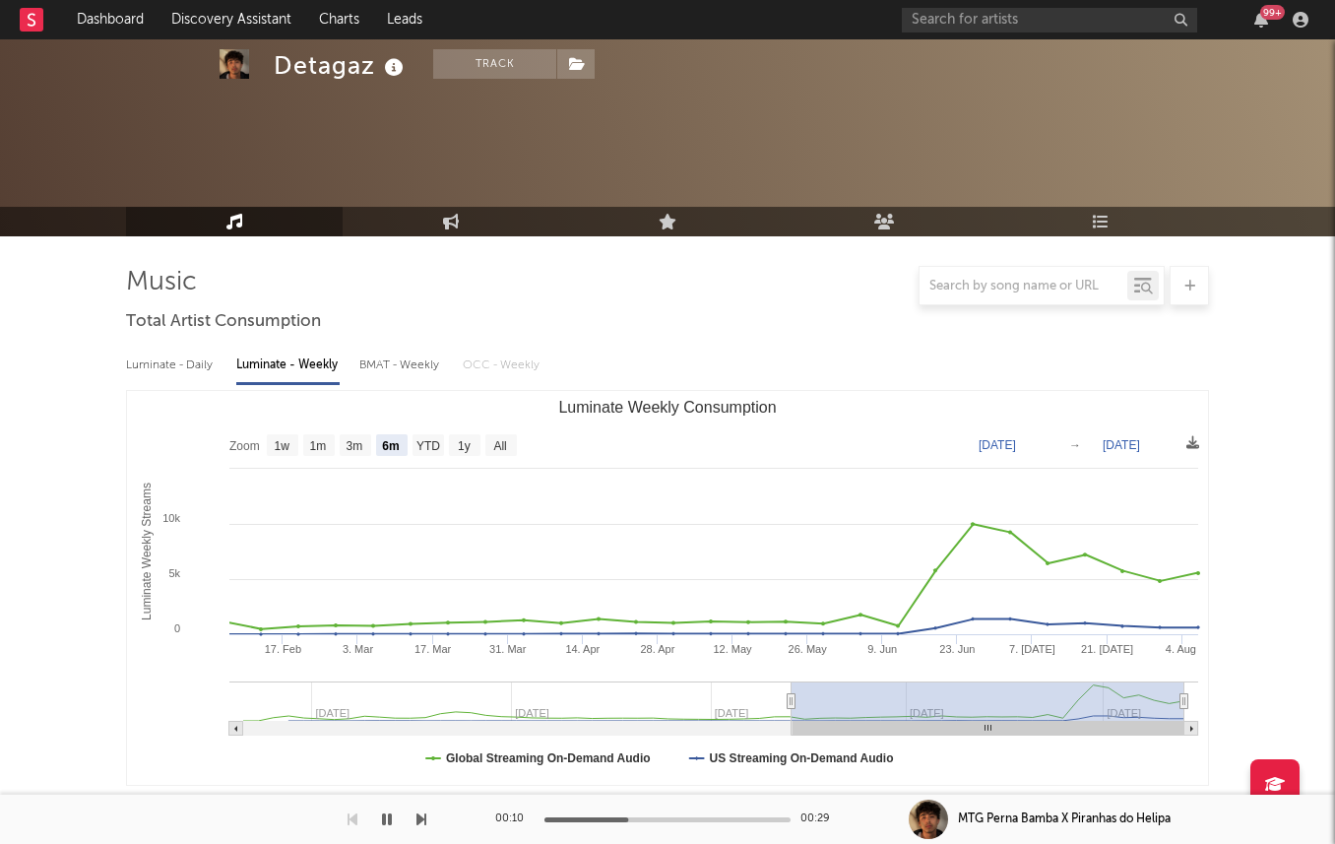
select select "6m"
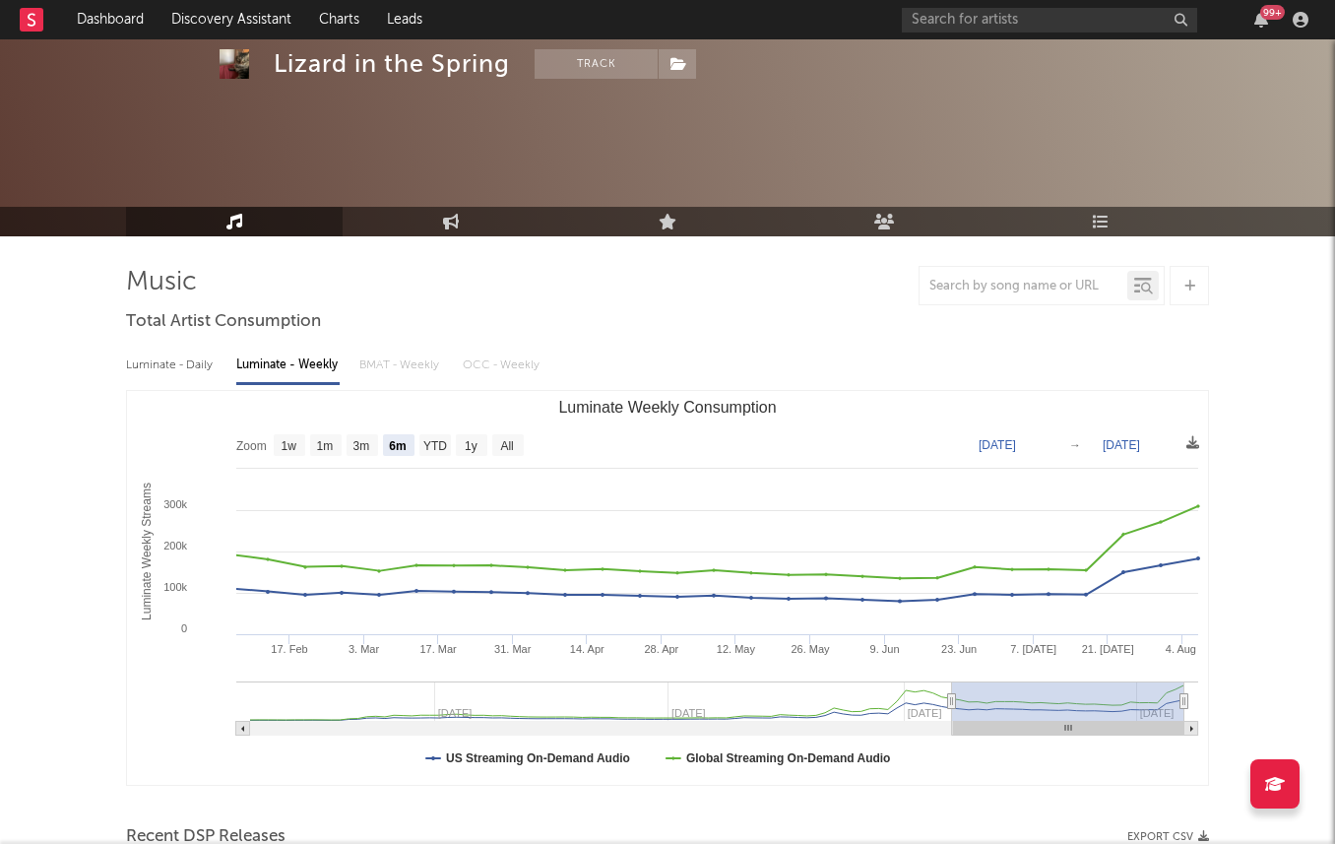
select select "6m"
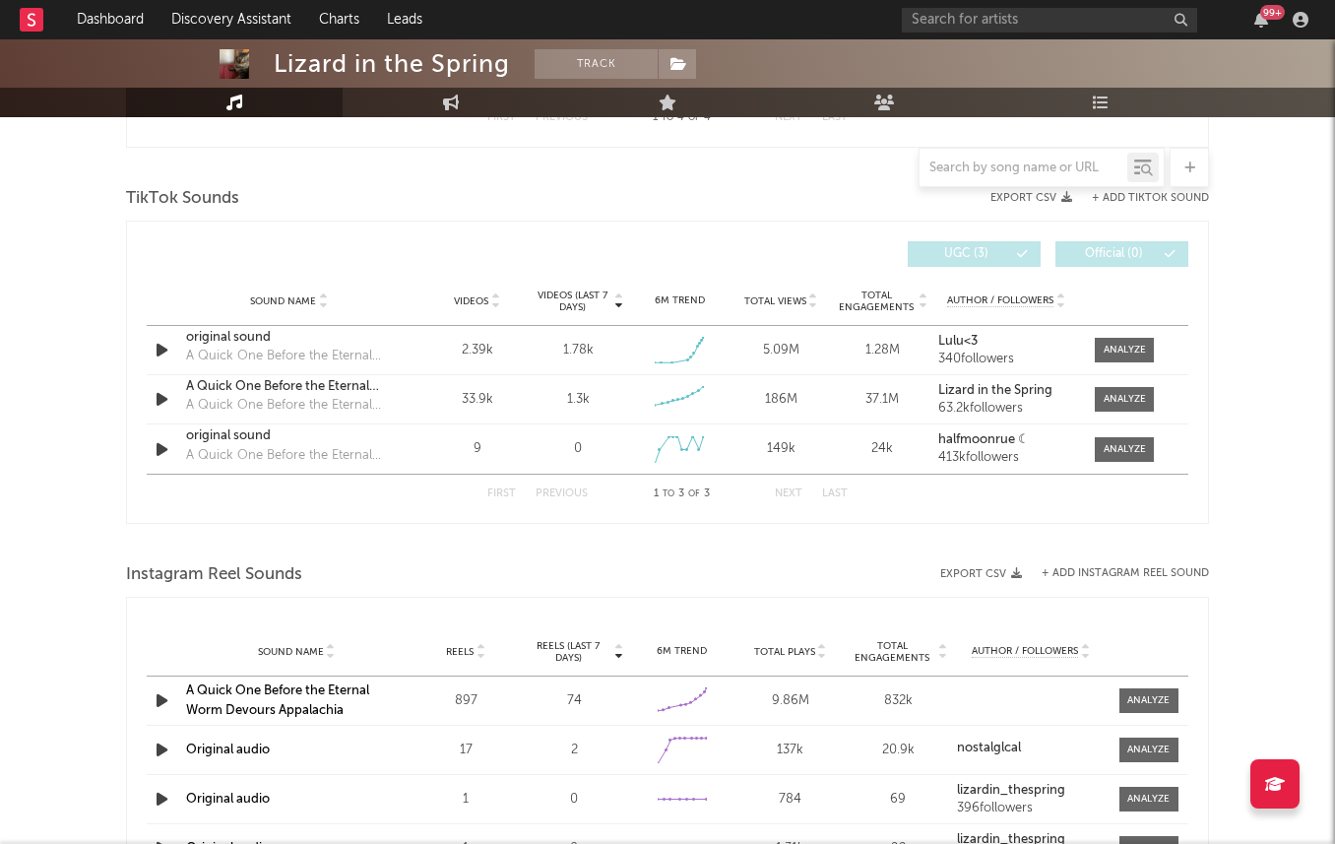
scroll to position [1221, 0]
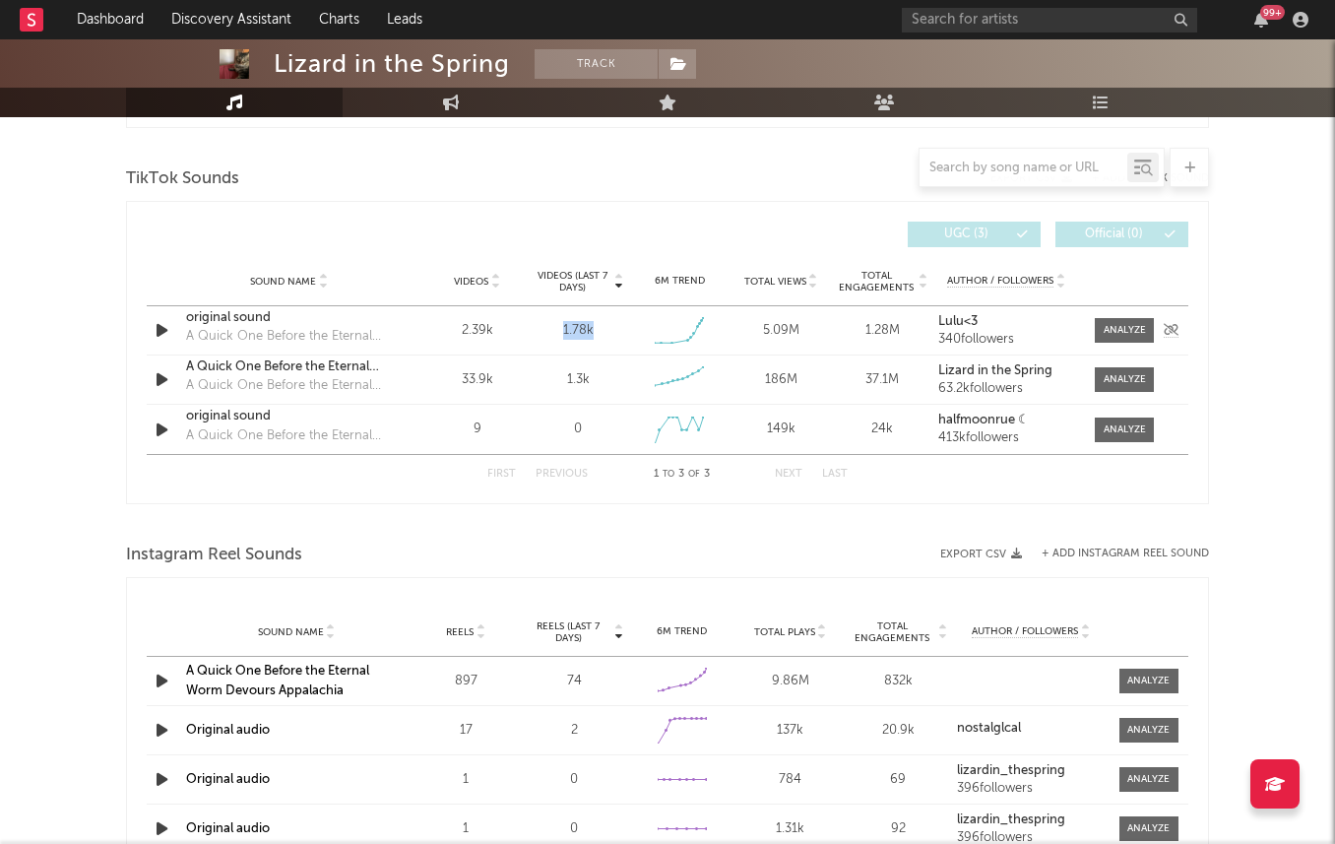
drag, startPoint x: 561, startPoint y: 330, endPoint x: 597, endPoint y: 333, distance: 35.6
click at [597, 333] on div "1.78k" at bounding box center [579, 331] width 92 height 20
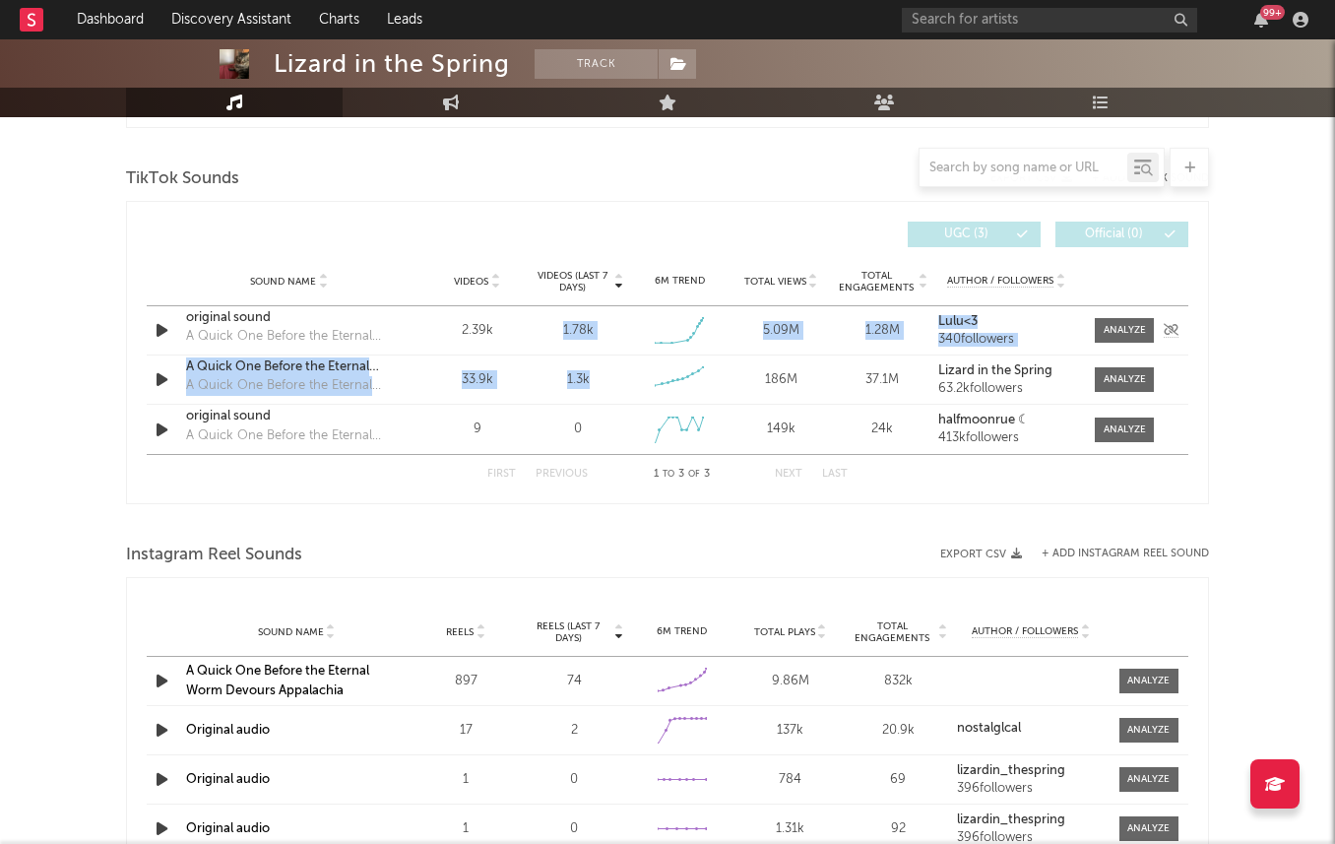
drag, startPoint x: 597, startPoint y: 379, endPoint x: 549, endPoint y: 318, distance: 77.2
click at [549, 318] on div "Sound Name original sound A Quick One Before the Eternal Worm Devours Appalachi…" at bounding box center [668, 380] width 1042 height 148
click at [549, 318] on div "Sound Name original sound A Quick One Before the Eternal Worm Devours Appalachi…" at bounding box center [668, 330] width 1042 height 48
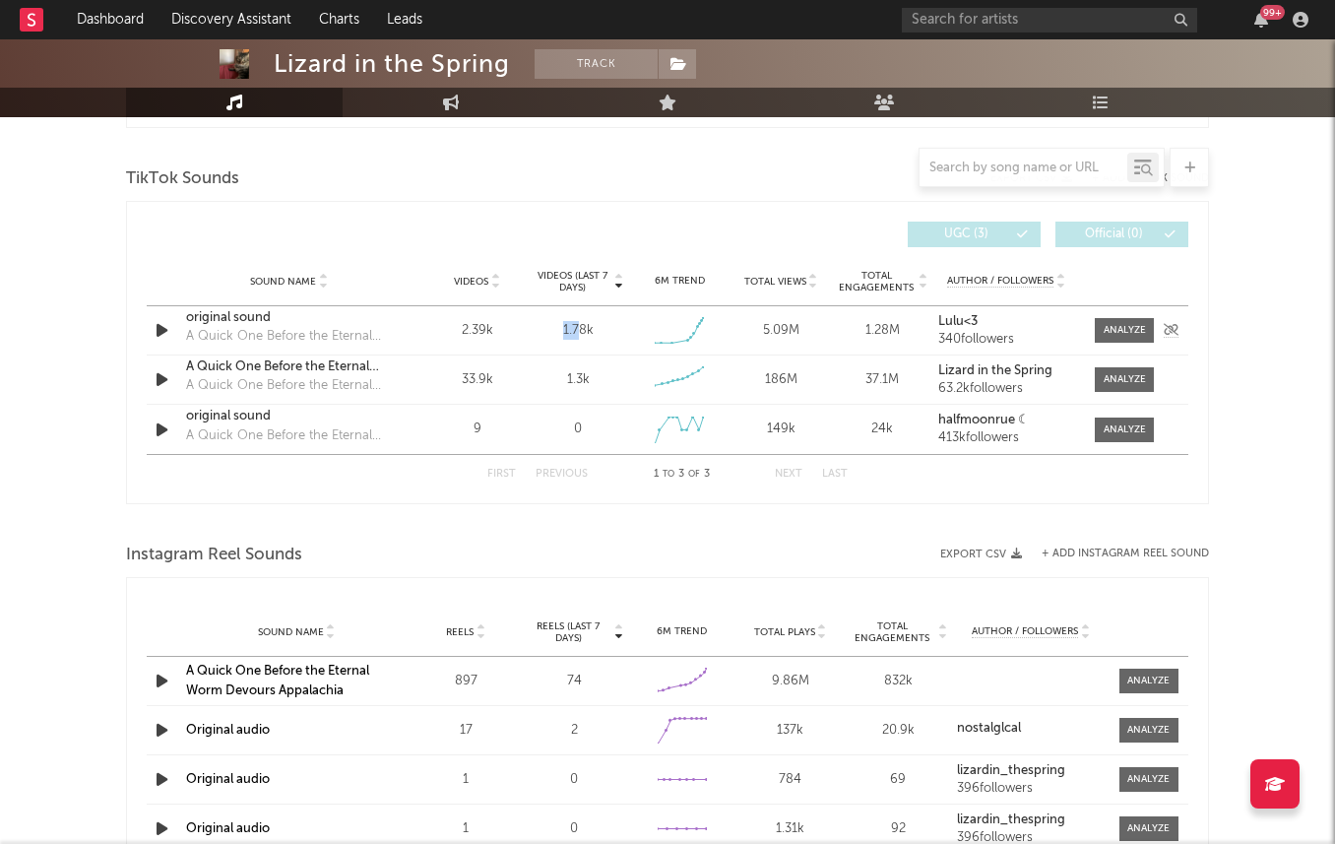
drag, startPoint x: 552, startPoint y: 321, endPoint x: 579, endPoint y: 321, distance: 26.6
click at [579, 321] on div "1.78k" at bounding box center [579, 331] width 92 height 20
click at [591, 324] on div "1.78k" at bounding box center [578, 331] width 31 height 20
click at [1013, 26] on input "text" at bounding box center [1049, 20] width 295 height 25
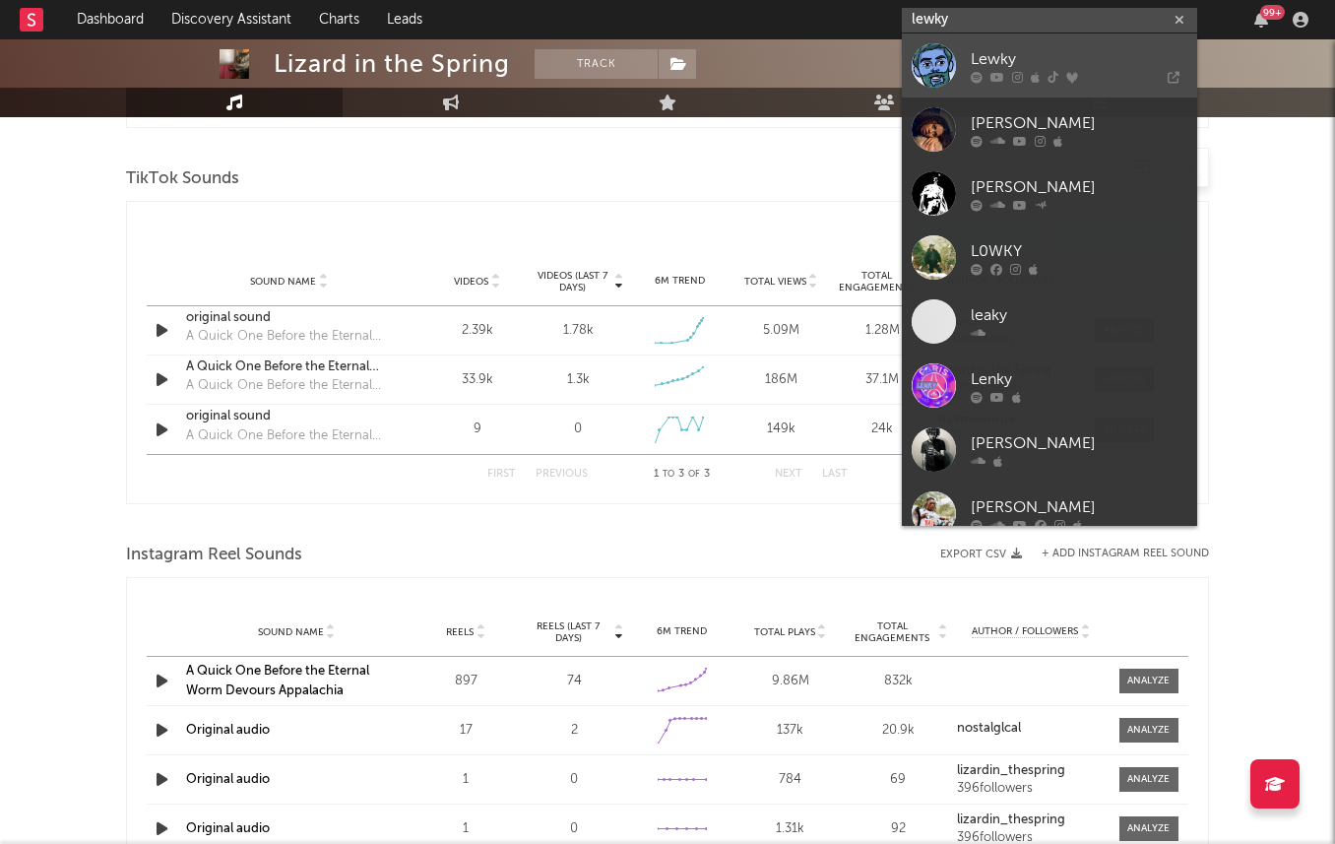
type input "lewky"
click at [993, 59] on div "Lewky" at bounding box center [1079, 59] width 217 height 24
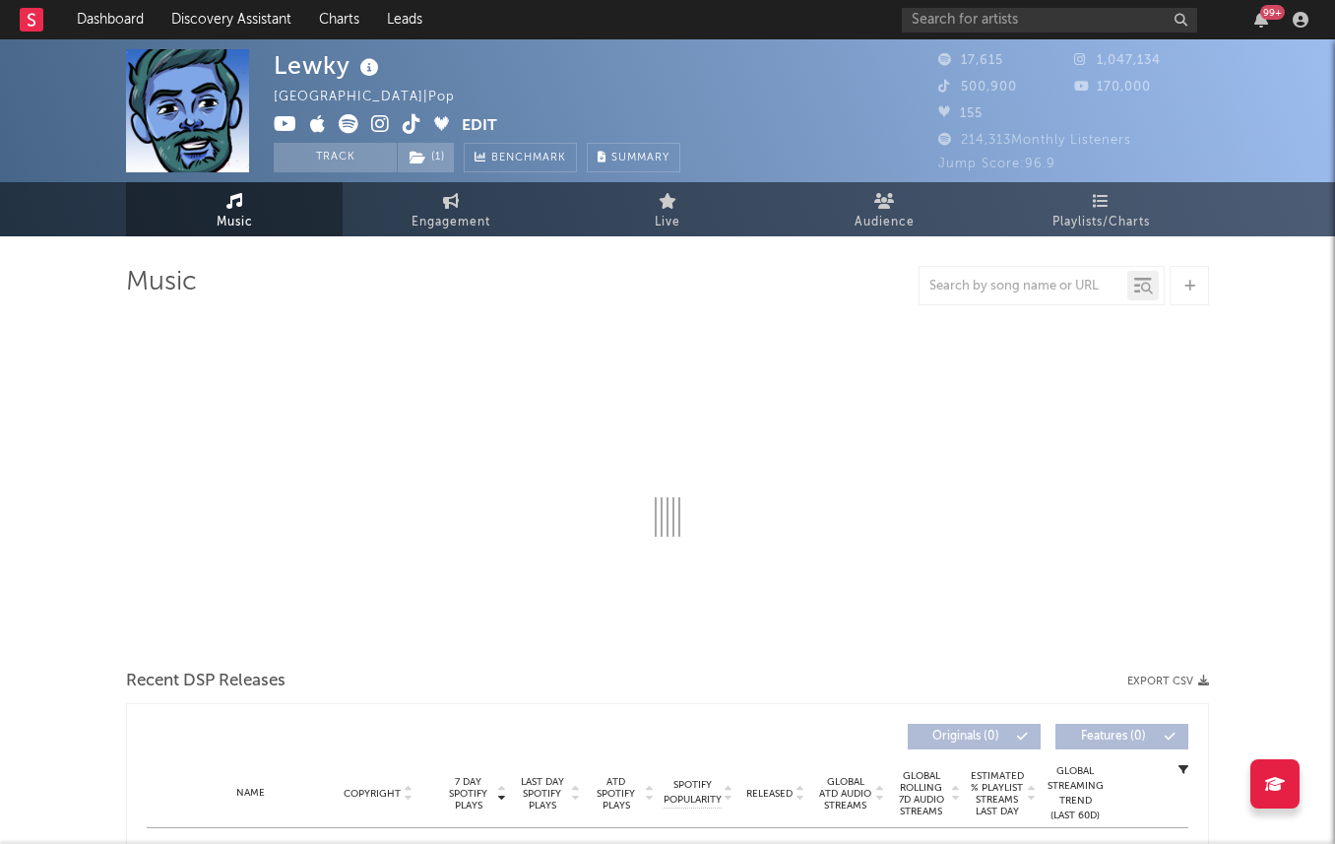
select select "6m"
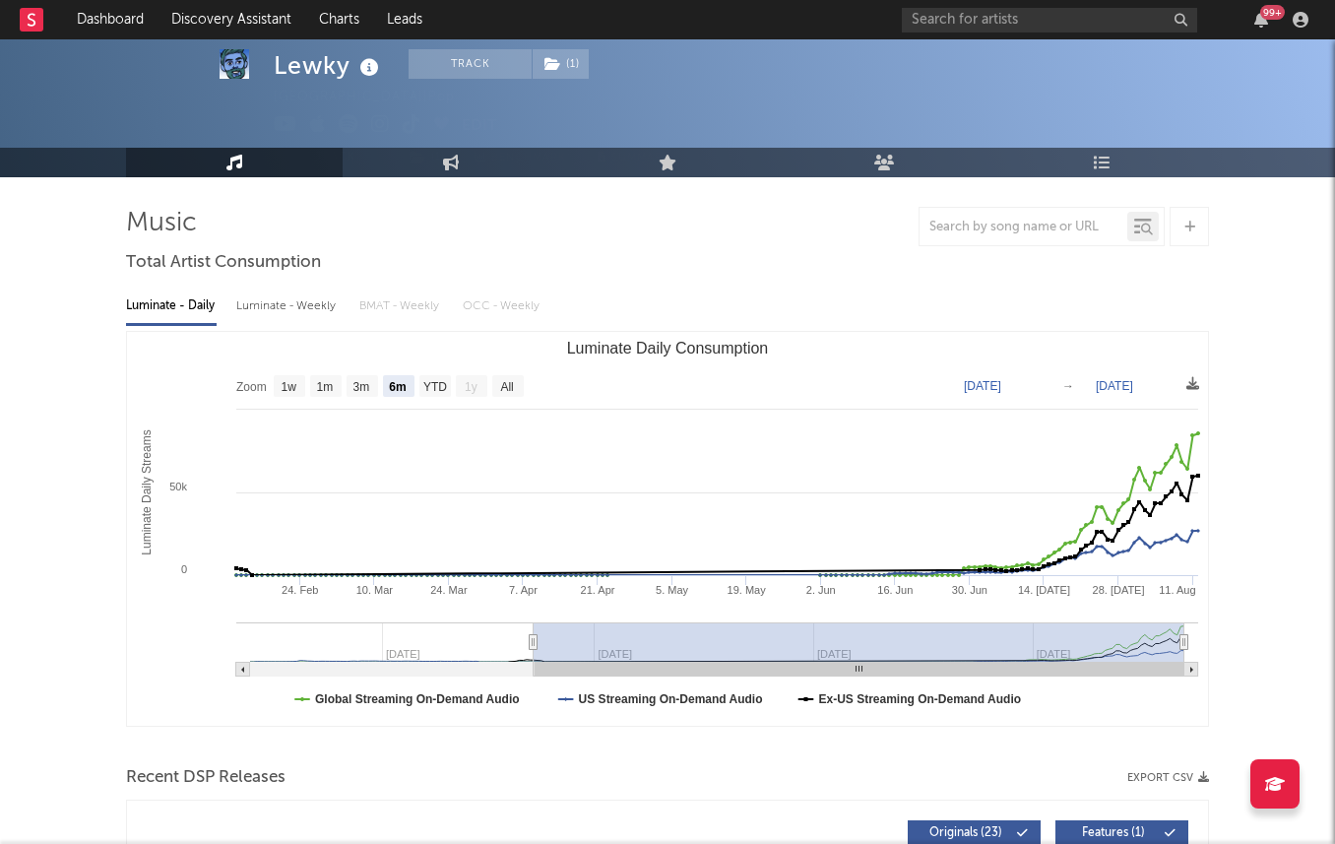
scroll to position [75, 0]
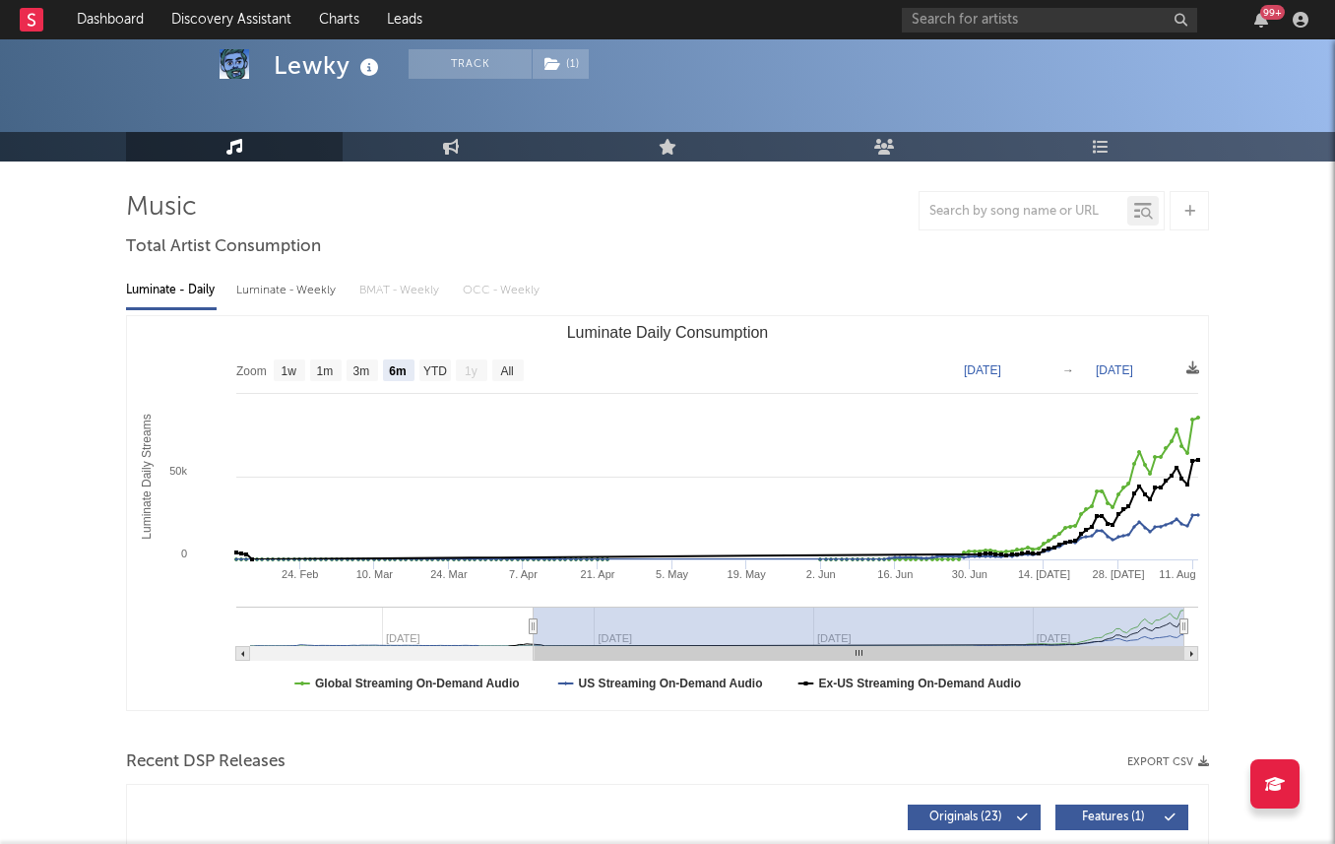
click at [294, 286] on div "Luminate - Weekly" at bounding box center [287, 290] width 103 height 33
select select "1w"
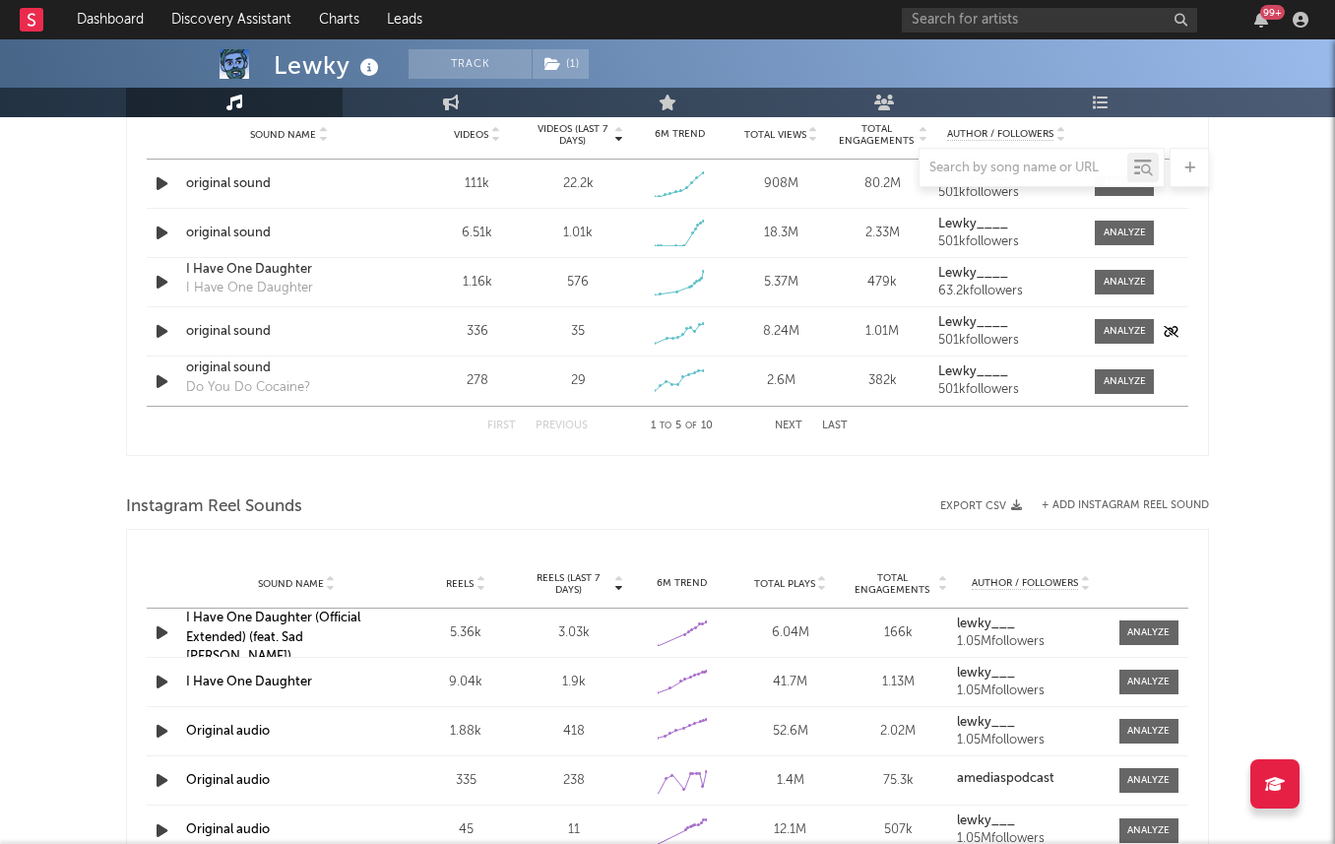
scroll to position [1444, 0]
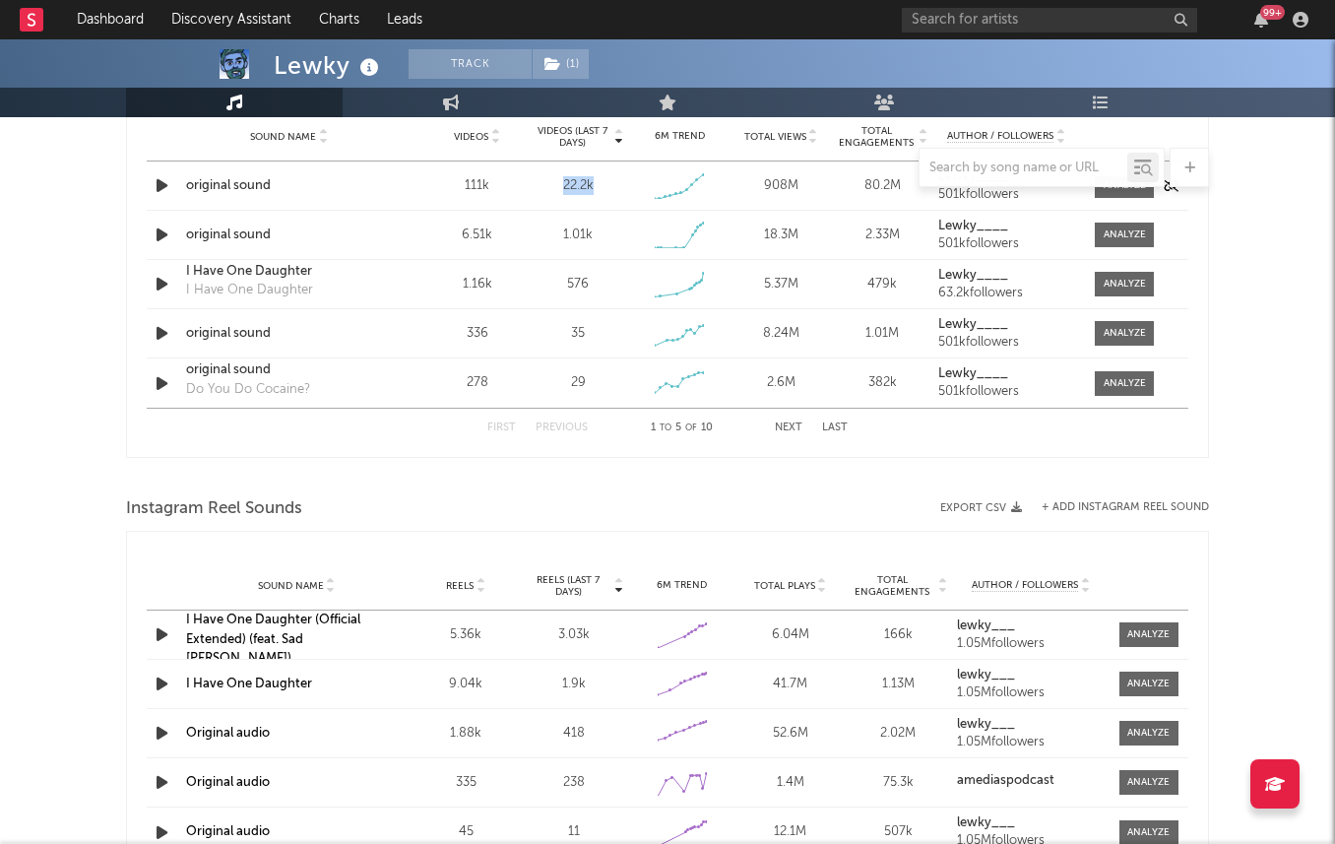
drag, startPoint x: 559, startPoint y: 187, endPoint x: 605, endPoint y: 187, distance: 46.3
click at [605, 187] on div "22.2k" at bounding box center [579, 186] width 92 height 20
drag, startPoint x: 603, startPoint y: 187, endPoint x: 543, endPoint y: 187, distance: 59.1
click at [543, 187] on div "22.2k" at bounding box center [579, 186] width 92 height 20
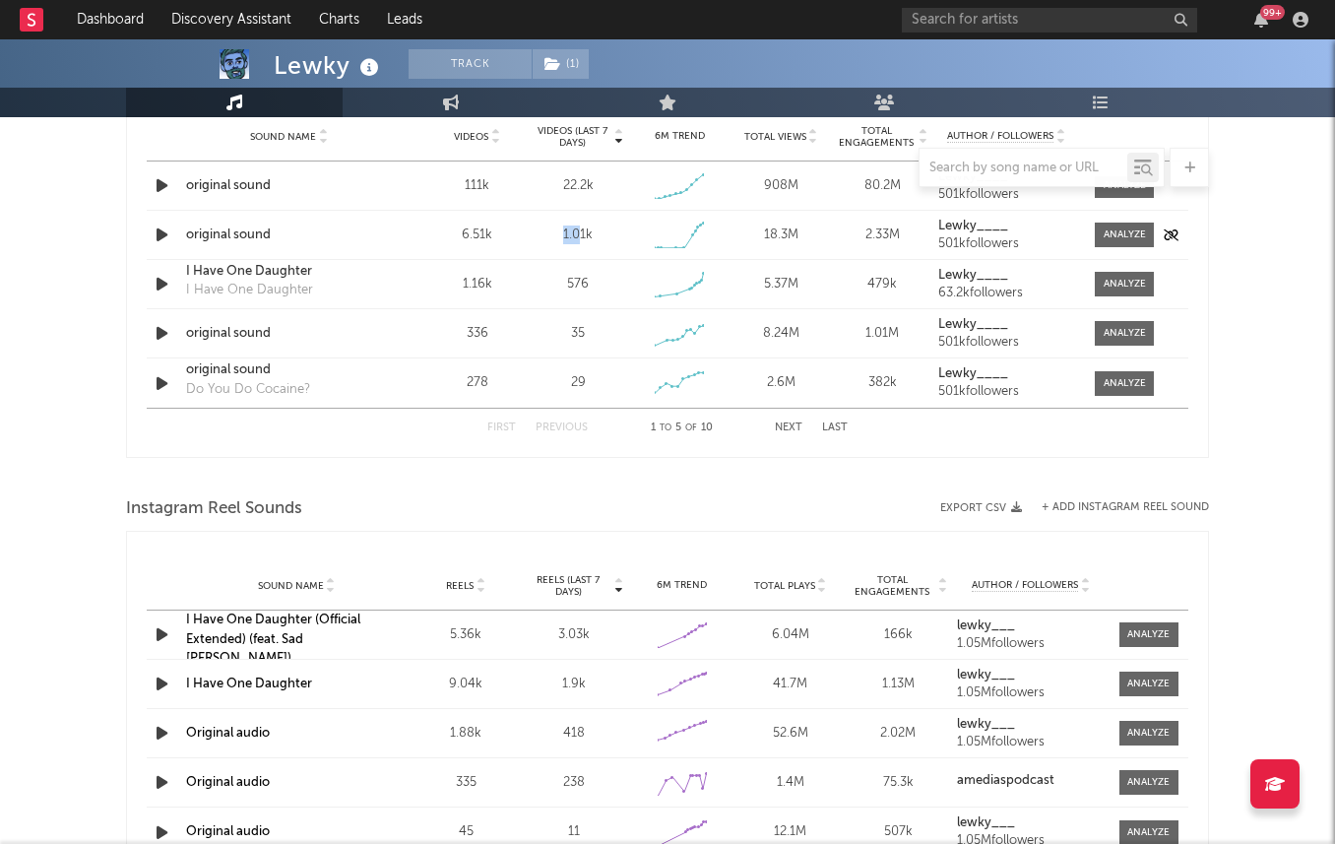
click at [580, 243] on div "1.01k" at bounding box center [579, 235] width 92 height 20
click at [584, 238] on div "1.01k" at bounding box center [578, 235] width 30 height 20
drag, startPoint x: 590, startPoint y: 237, endPoint x: 558, endPoint y: 228, distance: 32.7
click at [561, 233] on div "1.01k" at bounding box center [579, 235] width 92 height 20
drag, startPoint x: 564, startPoint y: 192, endPoint x: 592, endPoint y: 196, distance: 27.8
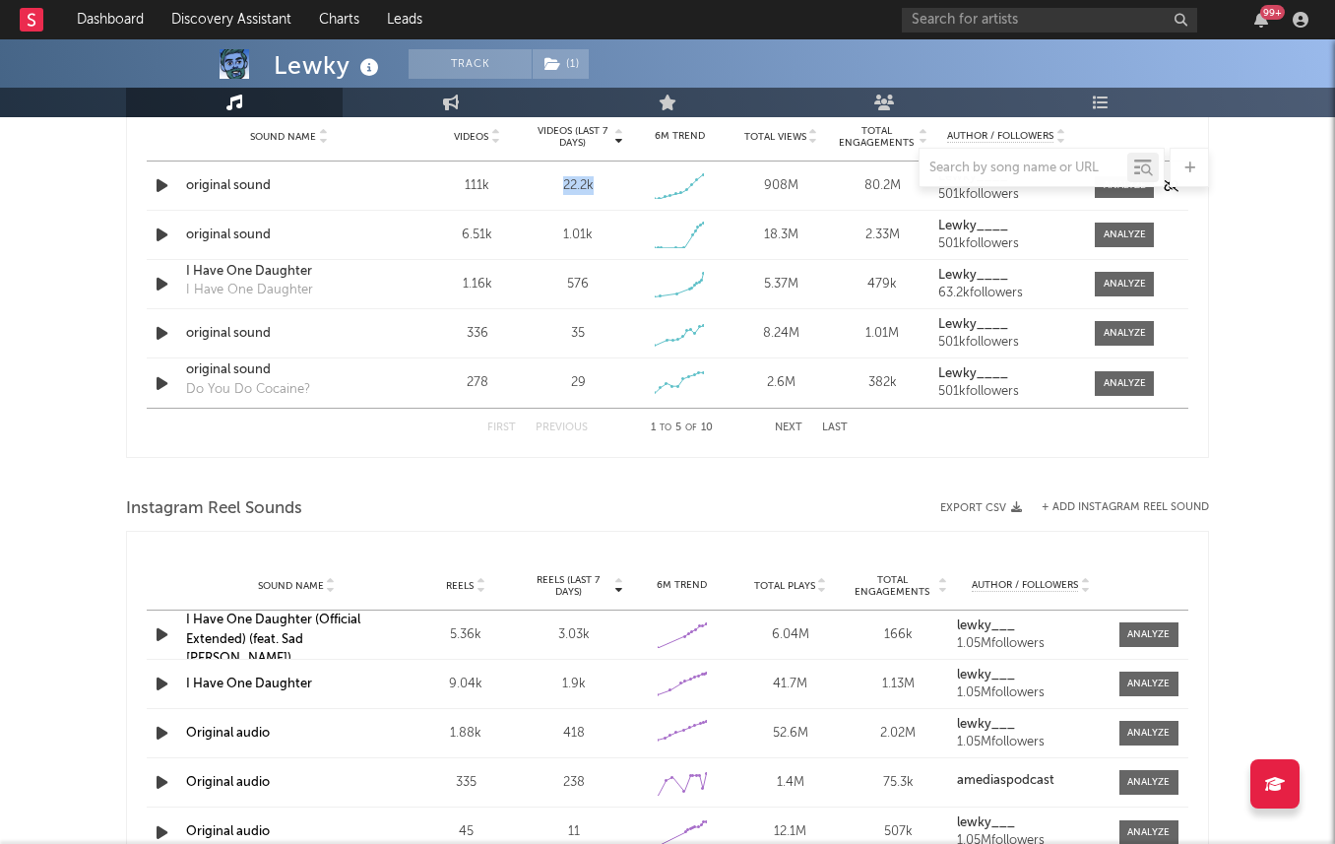
click at [592, 196] on div "Sound Name original sound Videos 111k Videos (last 7 days) 22.2k Weekly Growth …" at bounding box center [668, 185] width 1042 height 48
click at [602, 187] on div "22.2k" at bounding box center [579, 186] width 92 height 20
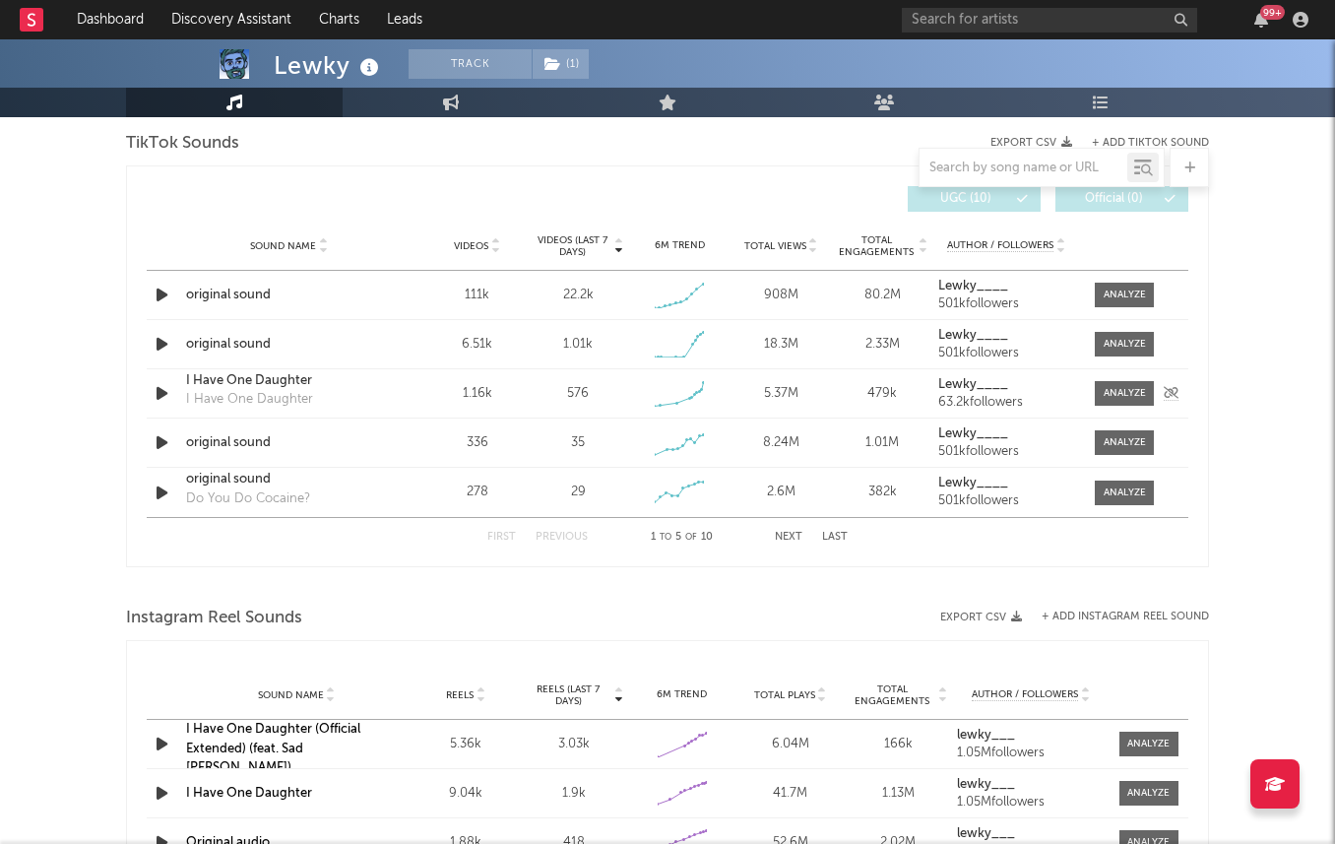
scroll to position [1326, 0]
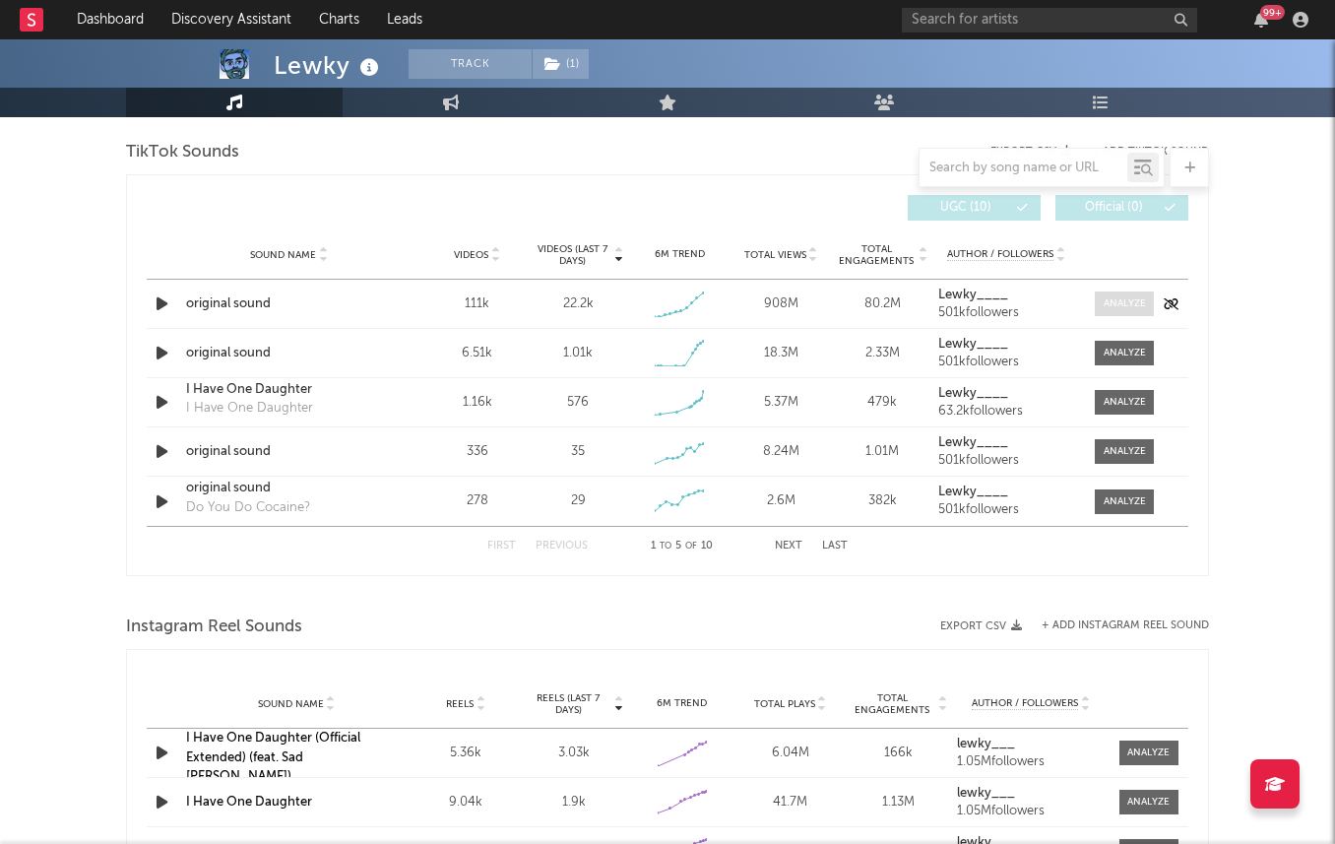
click at [1124, 306] on div at bounding box center [1125, 303] width 42 height 15
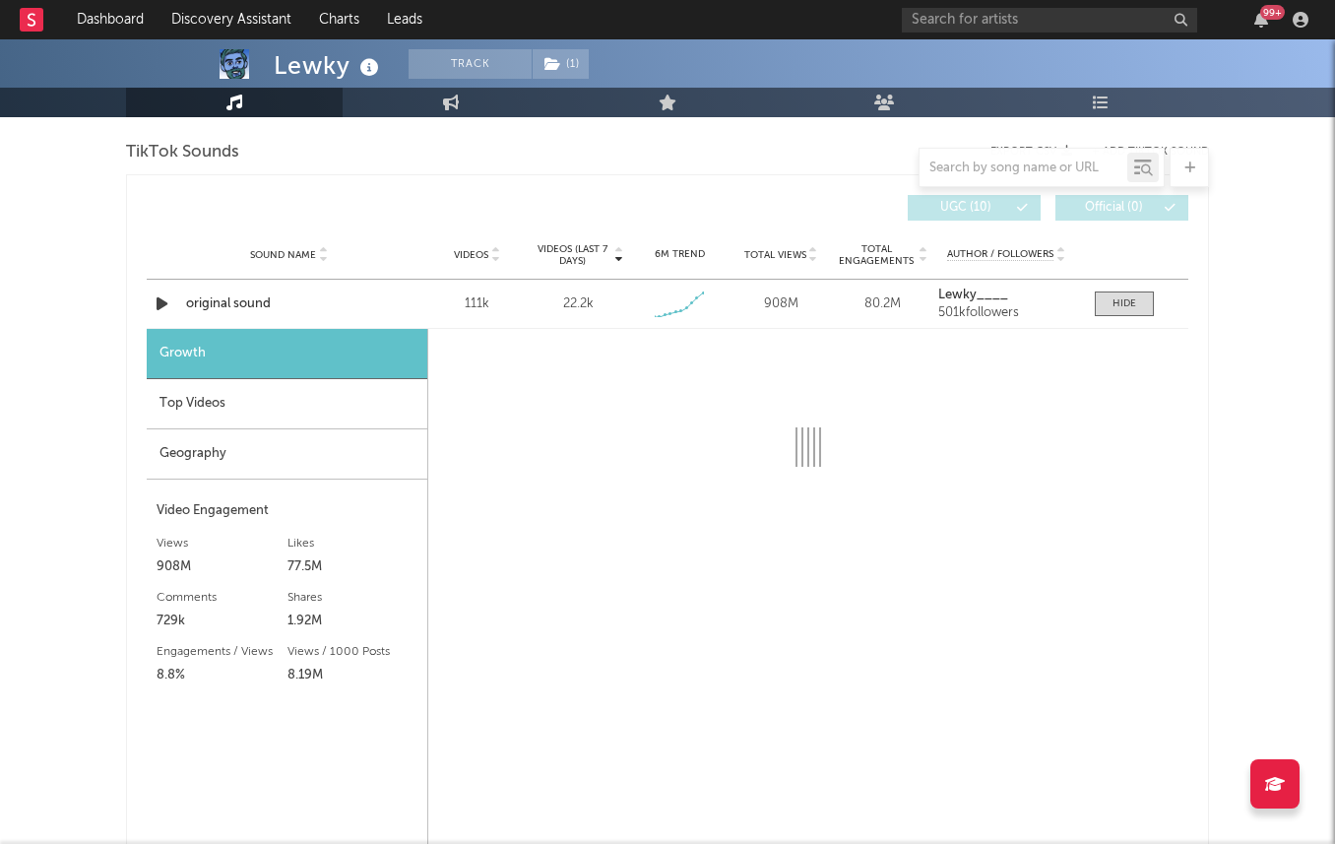
select select "1w"
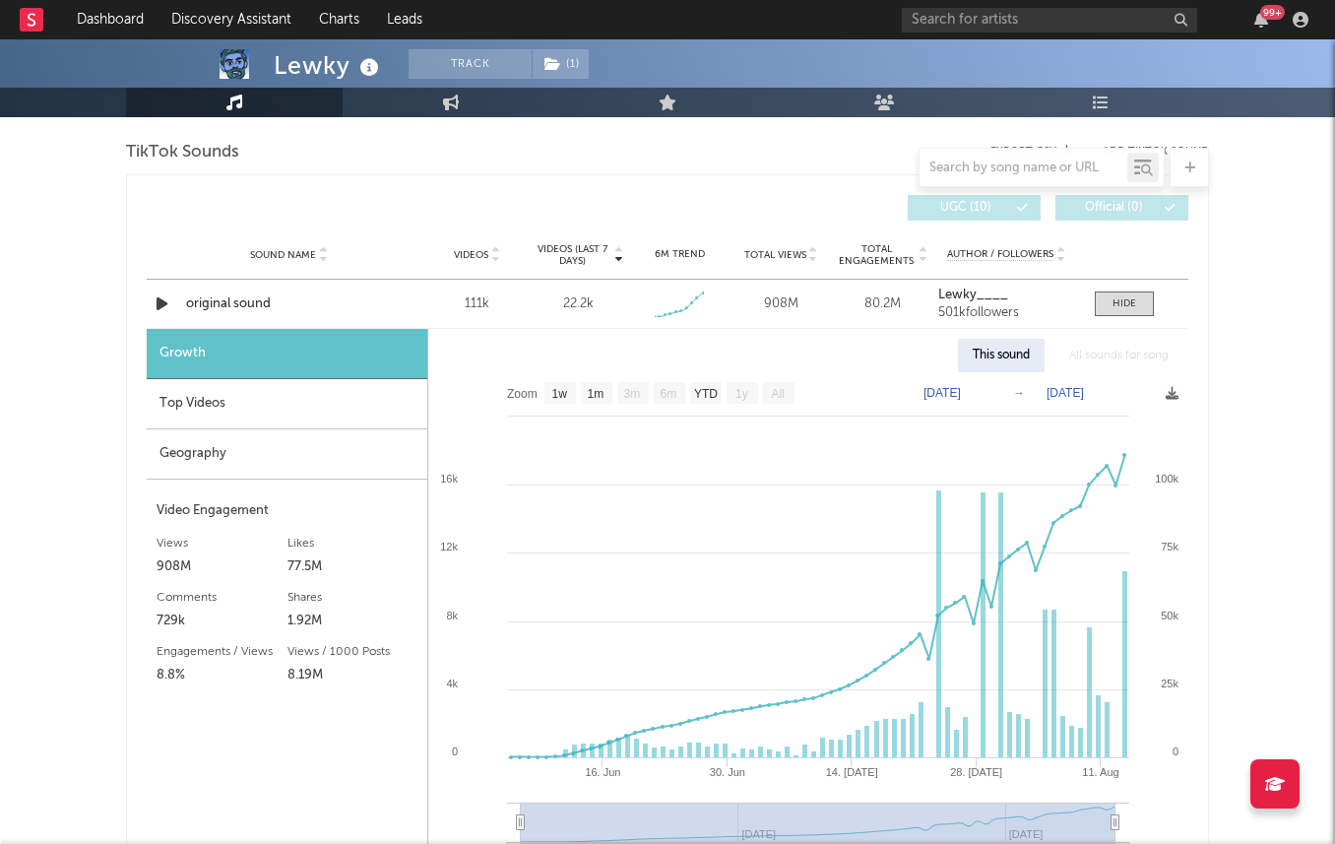
click at [345, 406] on div "Top Videos" at bounding box center [287, 404] width 281 height 50
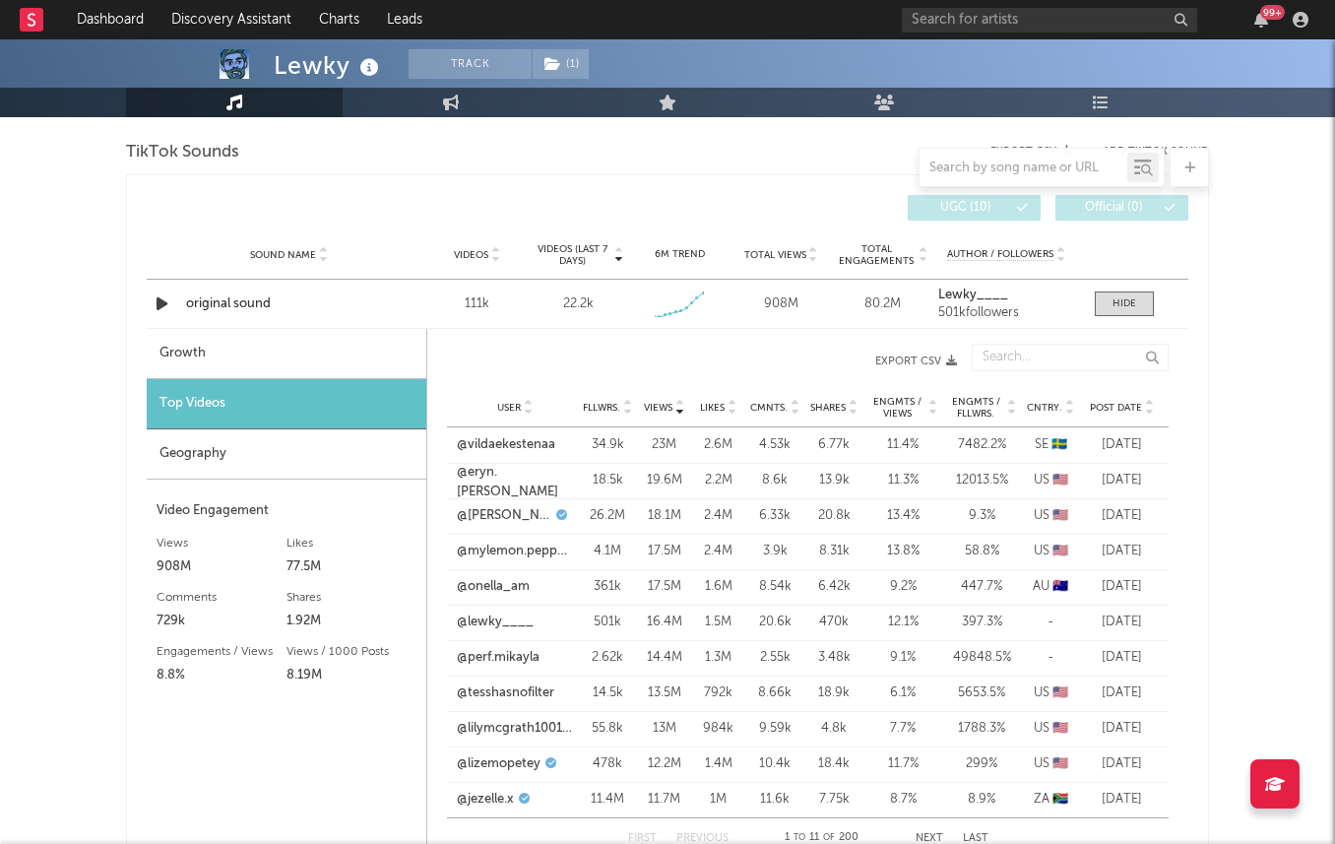
drag, startPoint x: 1094, startPoint y: 518, endPoint x: 1164, endPoint y: 517, distance: 69.9
click at [1164, 517] on div "Post Date [DATE]" at bounding box center [1124, 516] width 89 height 20
drag, startPoint x: 1164, startPoint y: 517, endPoint x: 1058, endPoint y: 517, distance: 105.3
click at [1058, 517] on div "User @[PERSON_NAME]. 26.2M Views 18.1M Likes 2.4M Cmnts. 6.33k Shares 20.8k Eng…" at bounding box center [808, 515] width 722 height 35
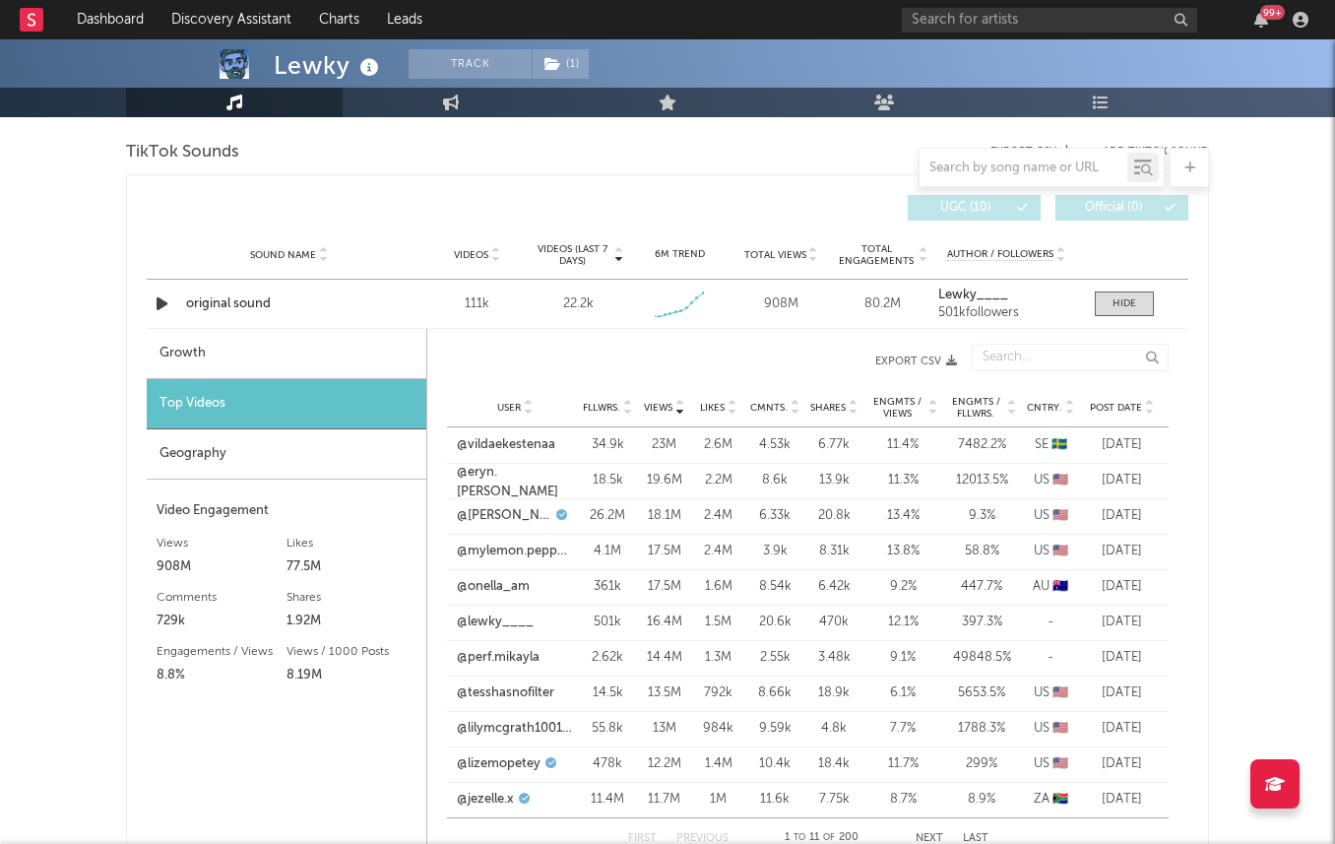
click at [1108, 517] on div "[DATE]" at bounding box center [1122, 516] width 74 height 20
click at [481, 512] on link "@[PERSON_NAME]" at bounding box center [504, 516] width 95 height 20
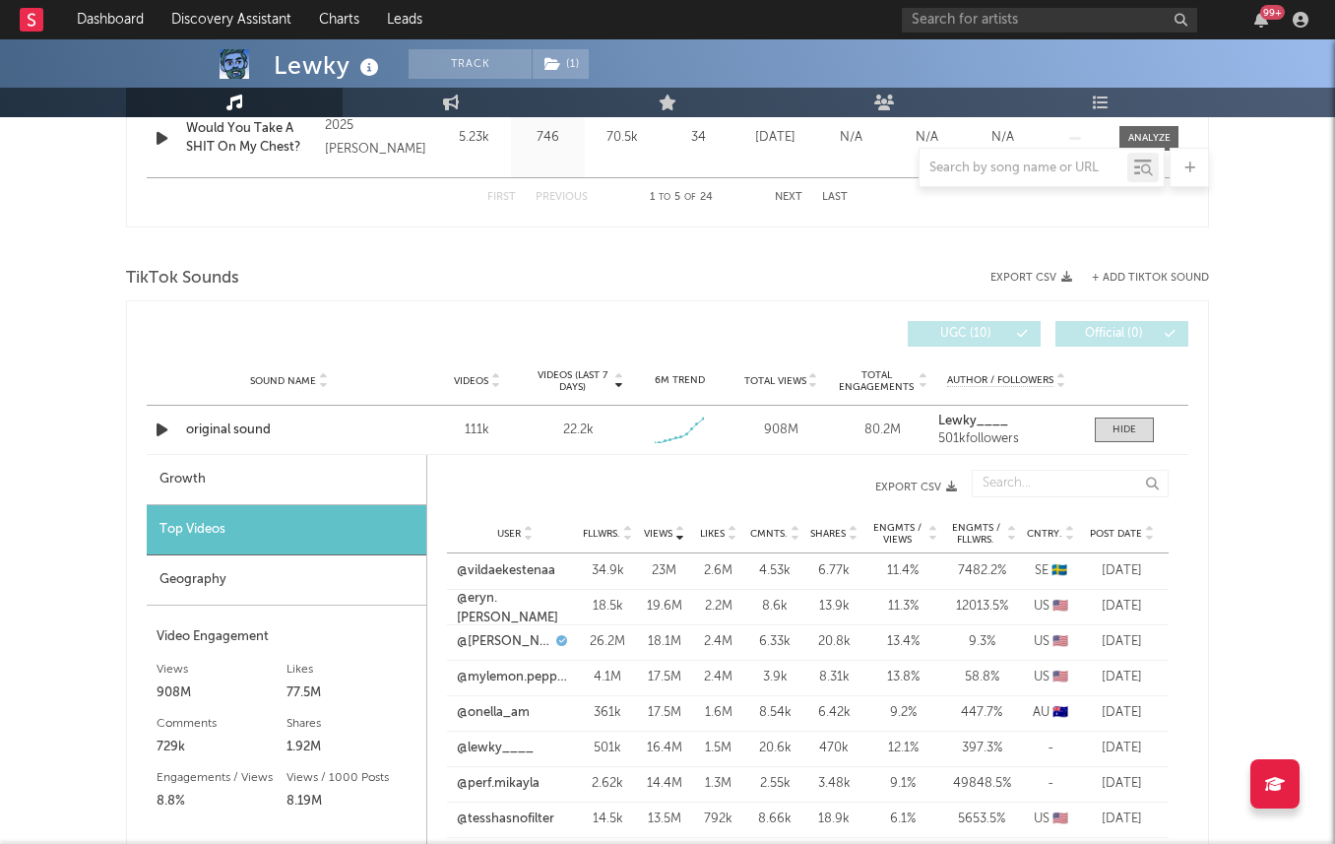
scroll to position [1227, 0]
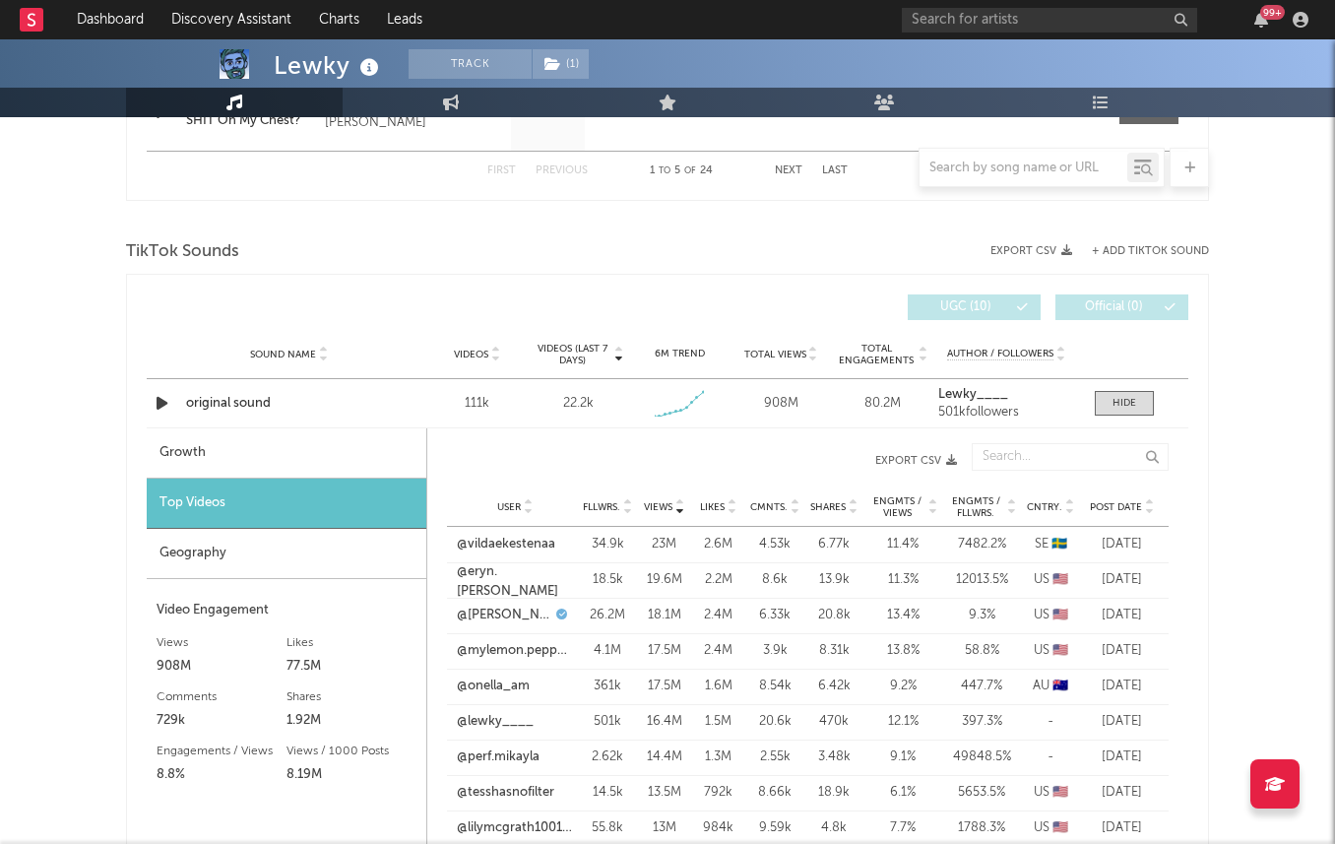
click at [584, 354] on span "Videos (last 7 days)" at bounding box center [573, 355] width 80 height 24
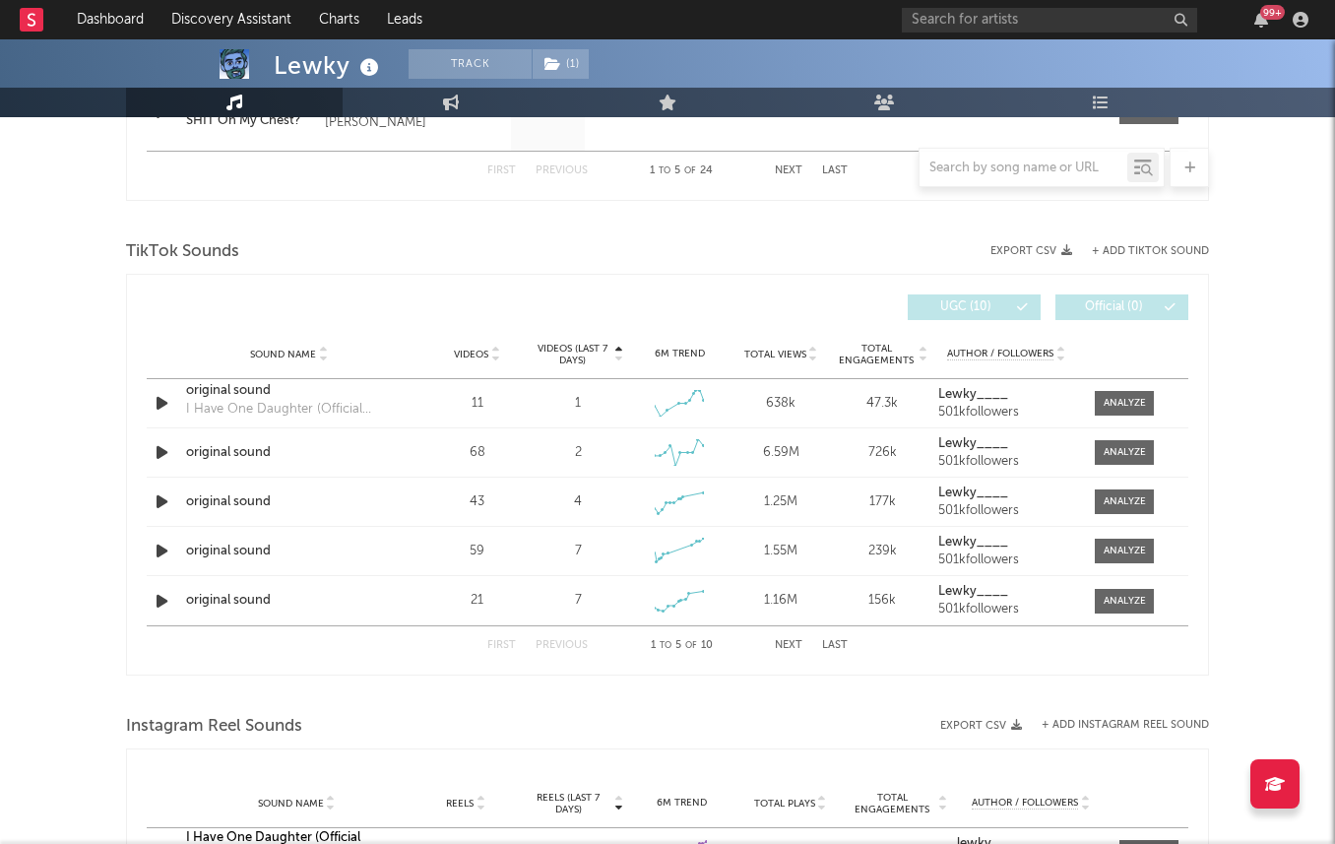
click at [584, 354] on span "Videos (last 7 days)" at bounding box center [573, 355] width 80 height 24
select select "1w"
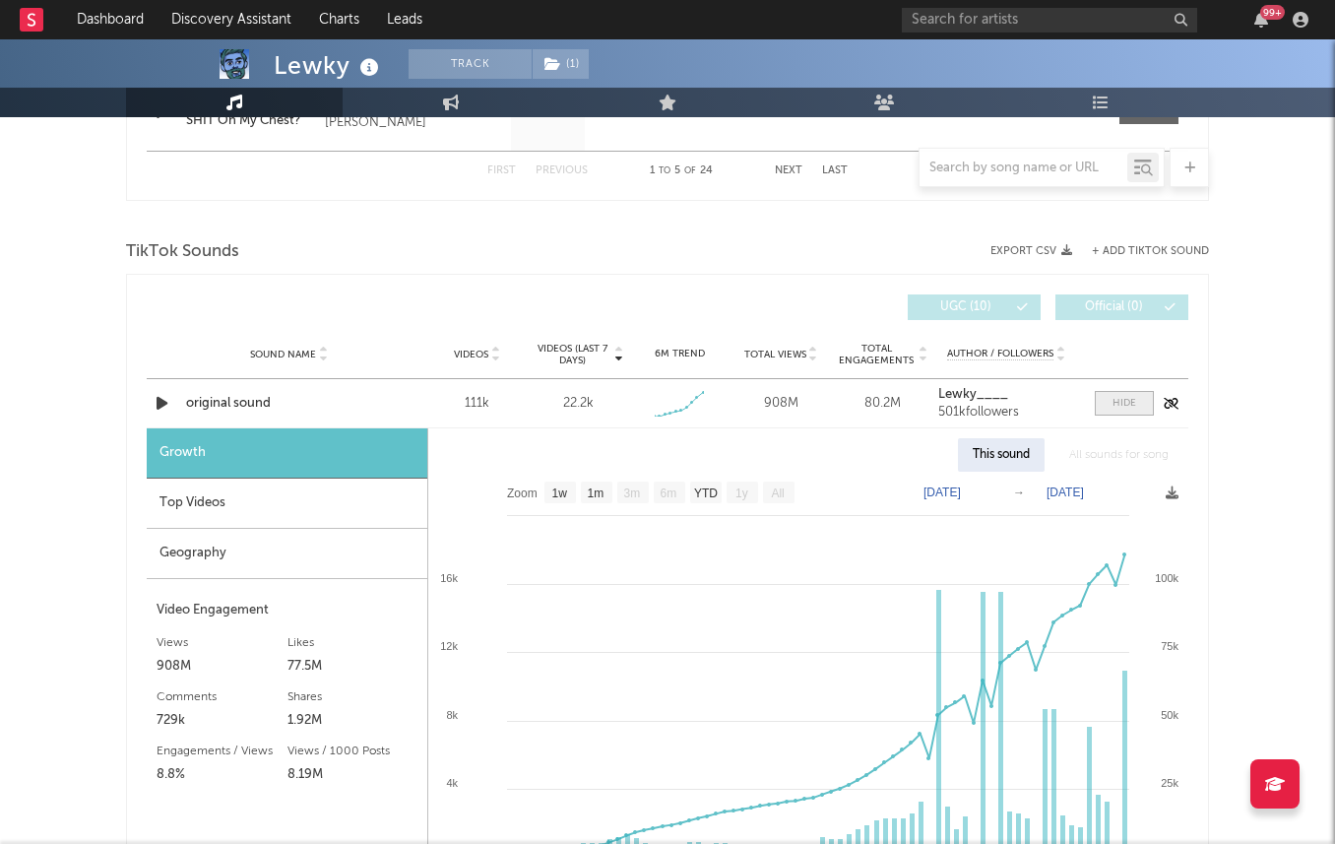
click at [1125, 410] on div at bounding box center [1124, 403] width 24 height 15
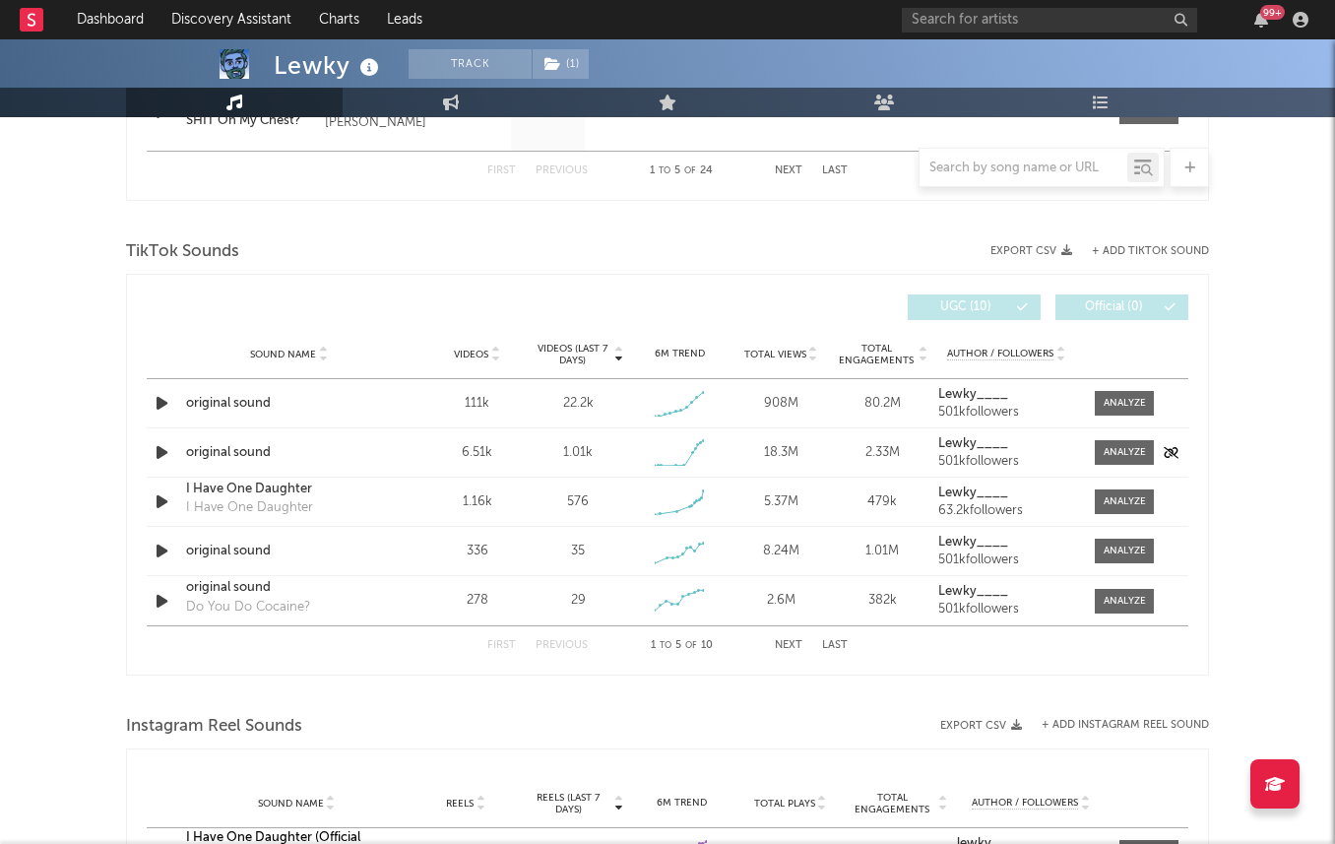
click at [153, 457] on icon "button" at bounding box center [162, 452] width 21 height 25
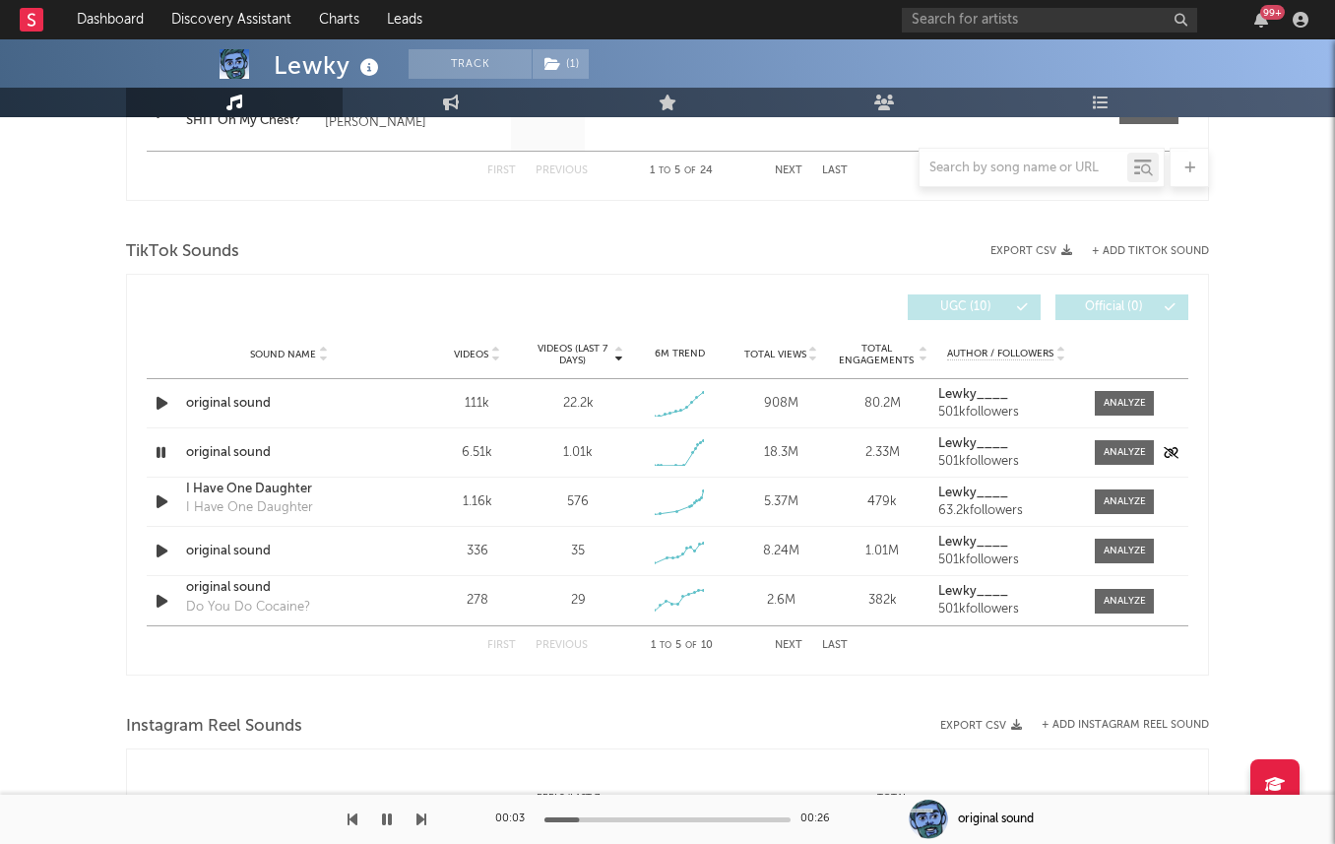
click at [156, 454] on icon "button" at bounding box center [161, 452] width 19 height 25
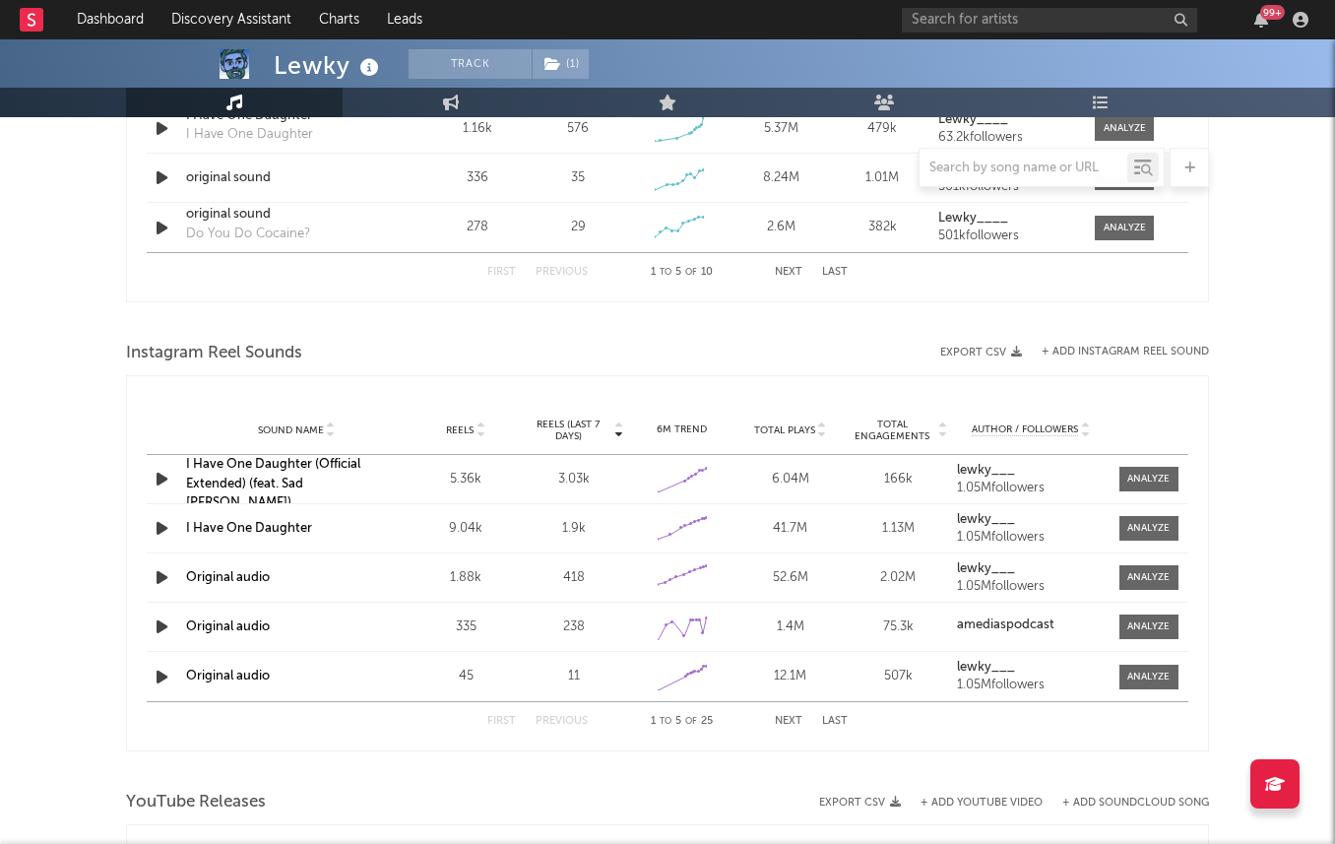
scroll to position [1437, 0]
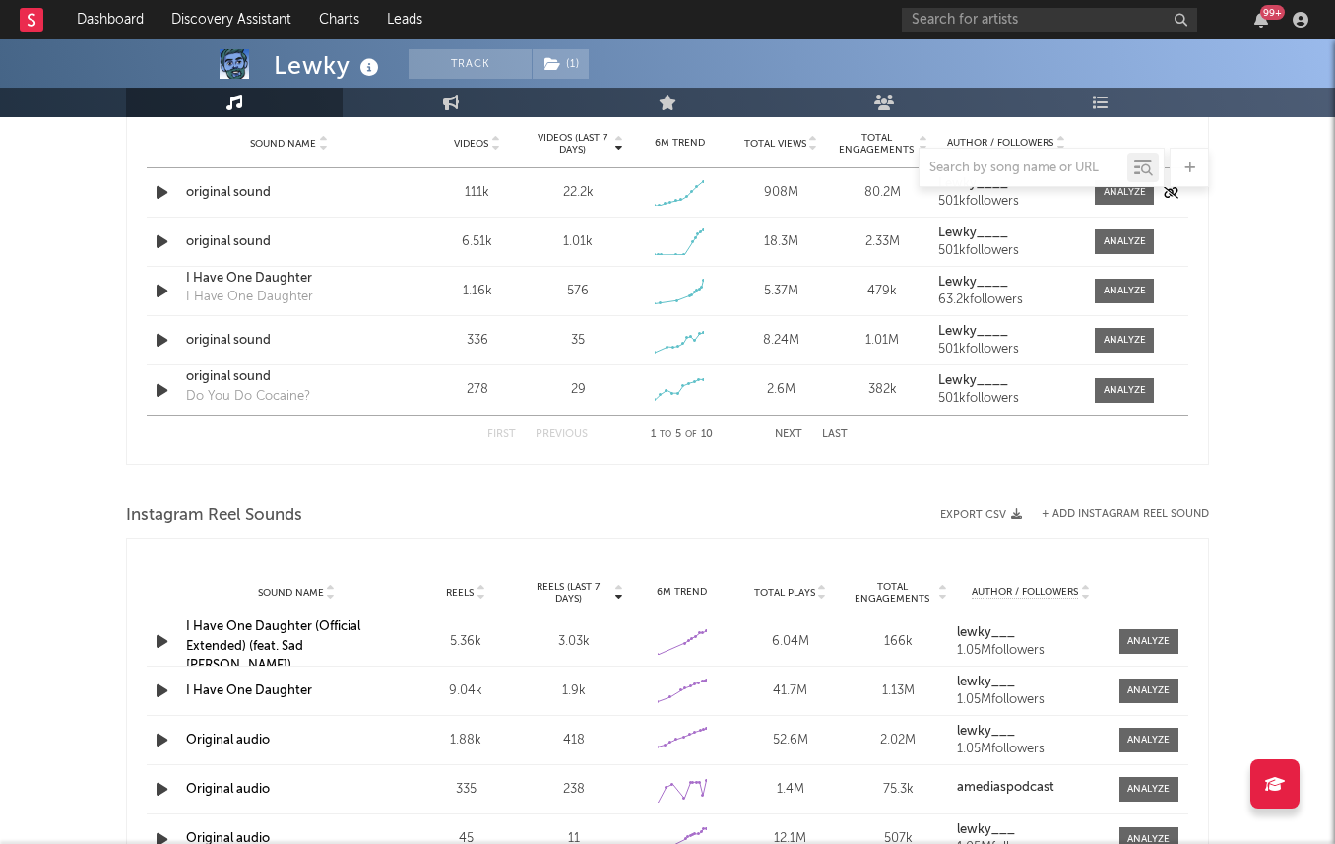
click at [1118, 205] on div "Sound Name original sound Videos 111k Videos (last 7 days) 22.2k Weekly Growth …" at bounding box center [668, 192] width 1042 height 48
click at [1118, 199] on div at bounding box center [1125, 192] width 42 height 15
select select "1w"
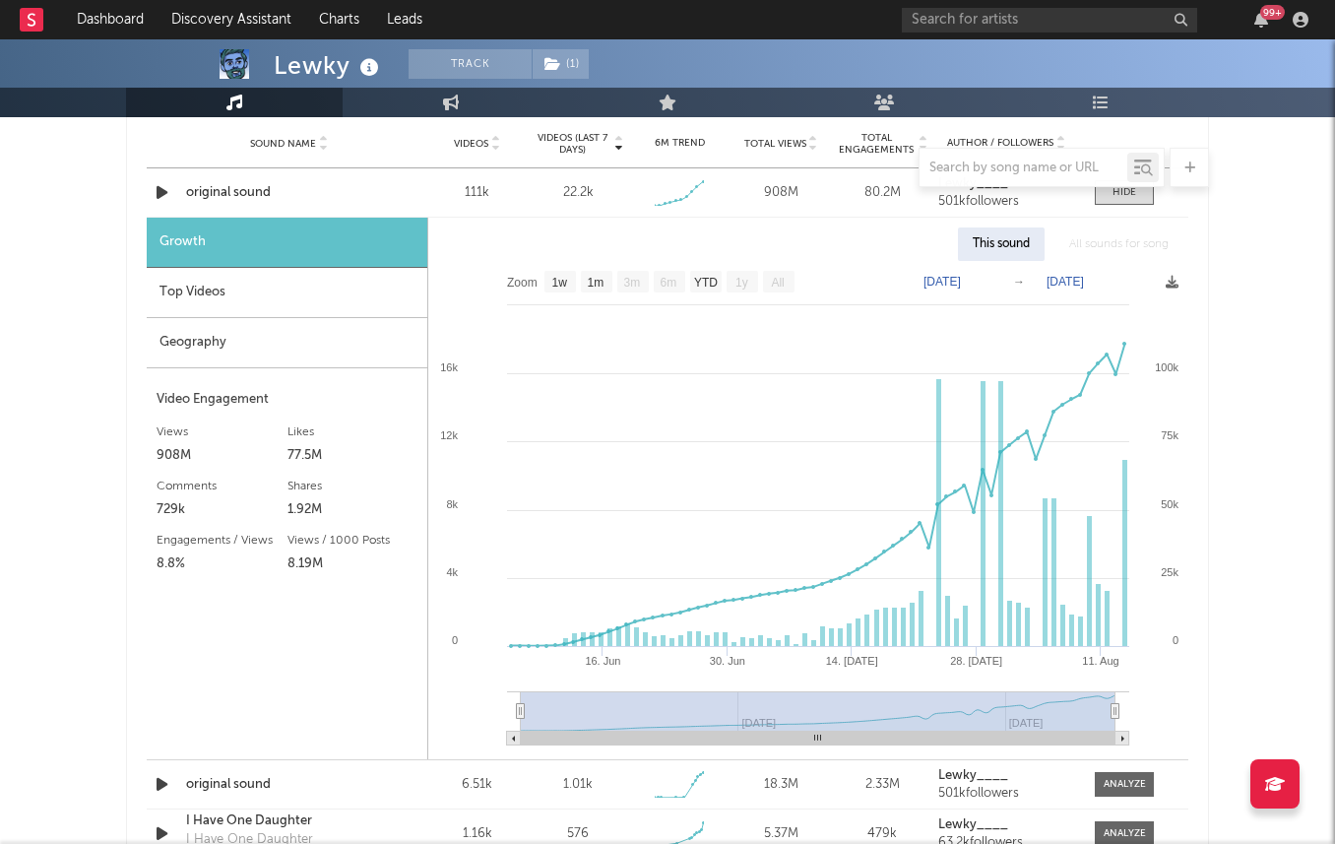
click at [315, 278] on div "Top Videos" at bounding box center [287, 293] width 281 height 50
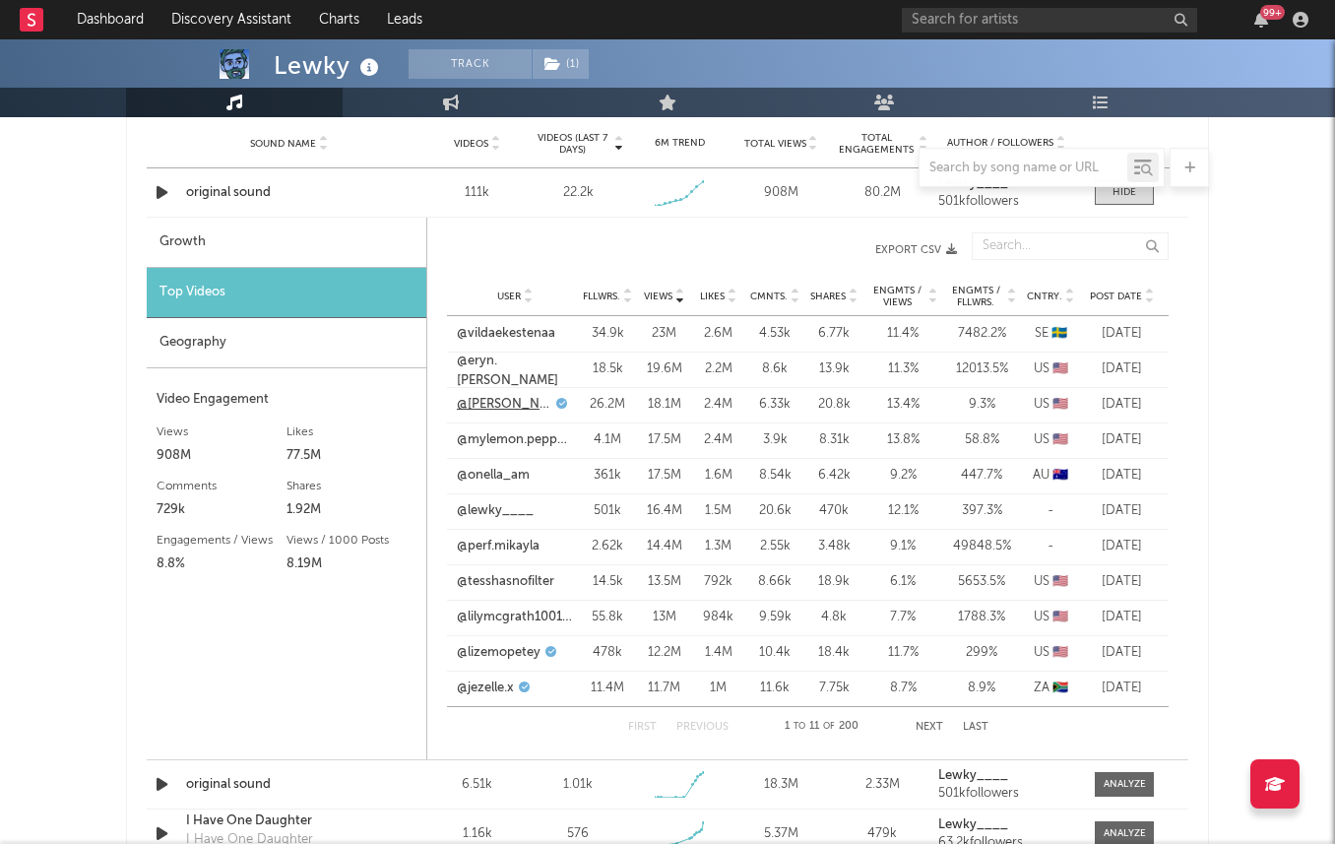
click at [483, 398] on link "@[PERSON_NAME]" at bounding box center [504, 405] width 95 height 20
